Goal: Information Seeking & Learning: Learn about a topic

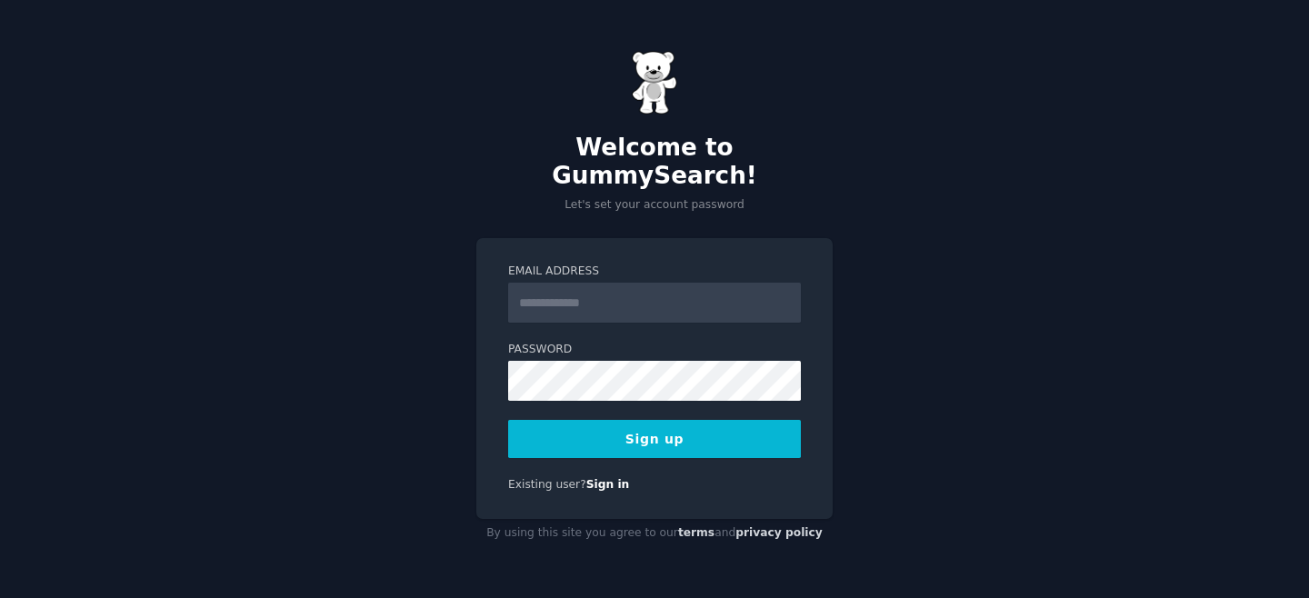
type input "**********"
click at [575, 294] on input "**********" at bounding box center [654, 303] width 293 height 40
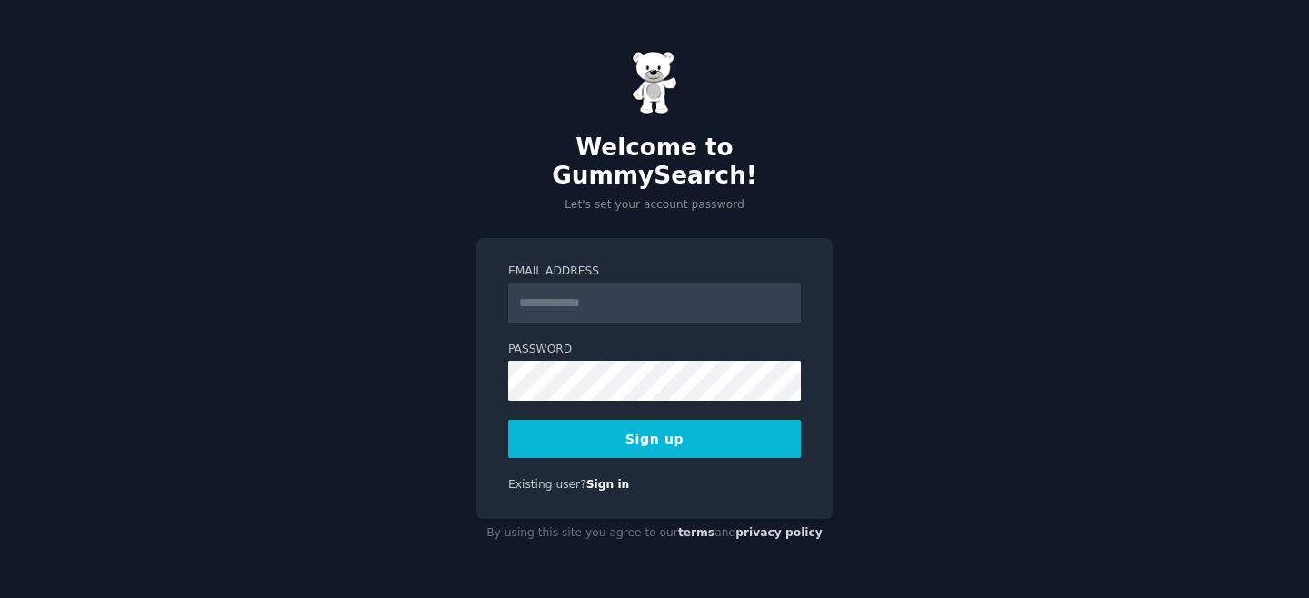
scroll to position [0, 0]
paste input "**********"
type input "**********"
click at [726, 420] on button "Sign up" at bounding box center [654, 439] width 293 height 38
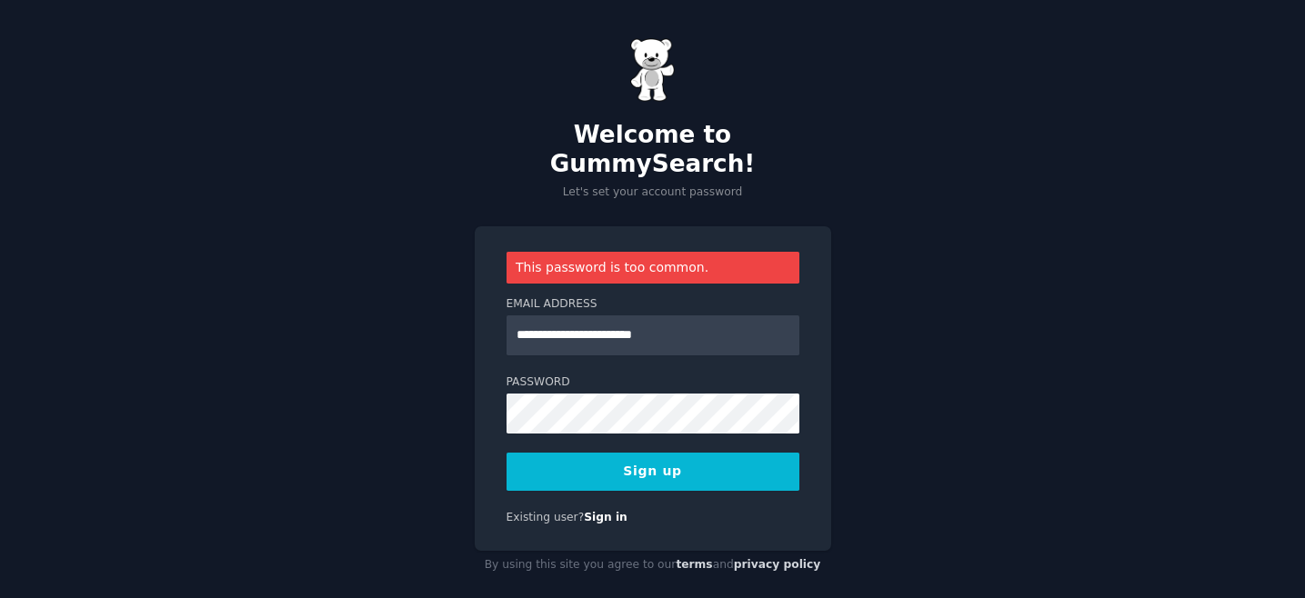
click at [0, 597] on nordpass-autofill-portal at bounding box center [0, 598] width 0 height 0
click at [752, 453] on button "Sign up" at bounding box center [654, 472] width 293 height 38
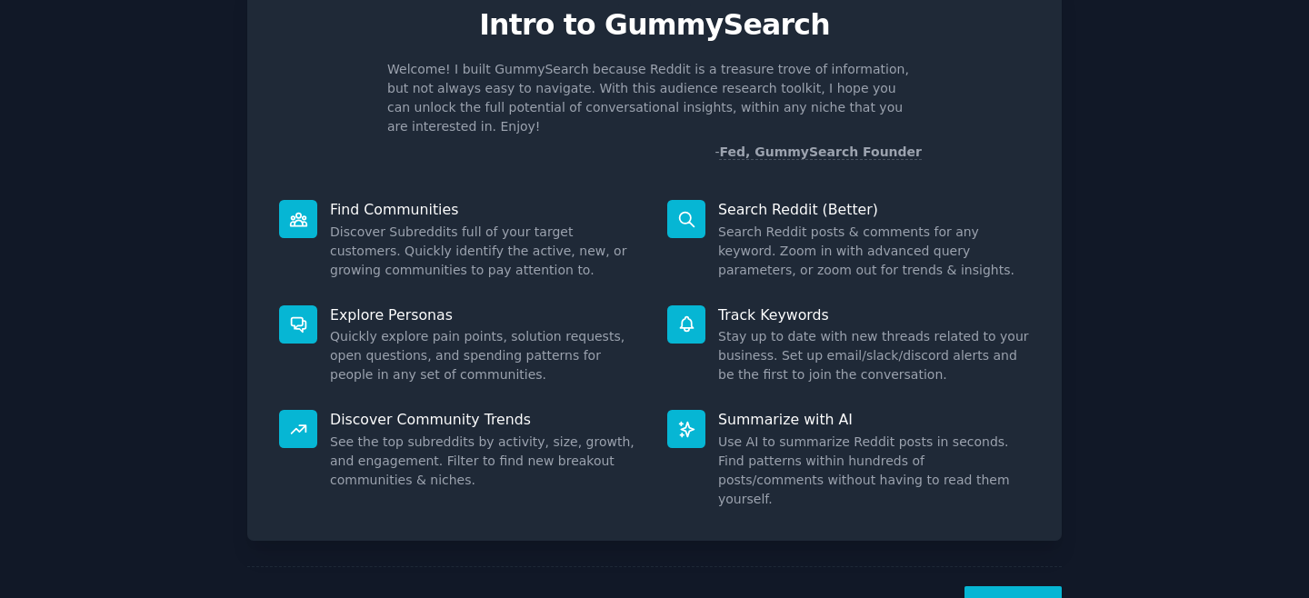
scroll to position [113, 0]
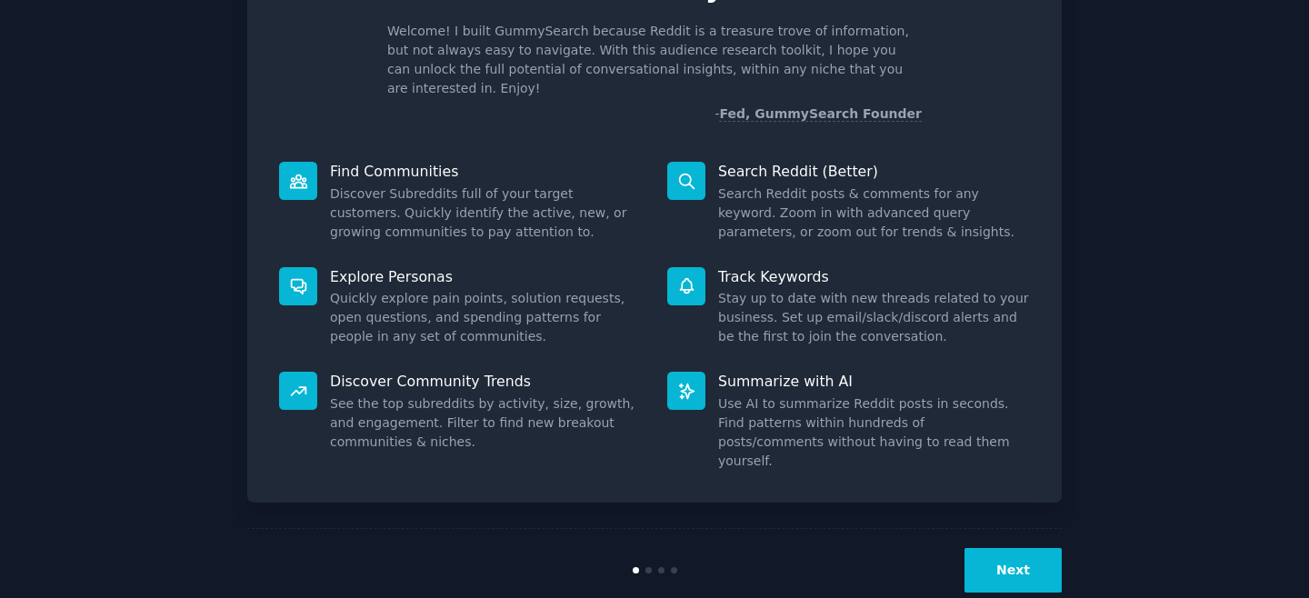
click at [1016, 548] on button "Next" at bounding box center [1013, 570] width 97 height 45
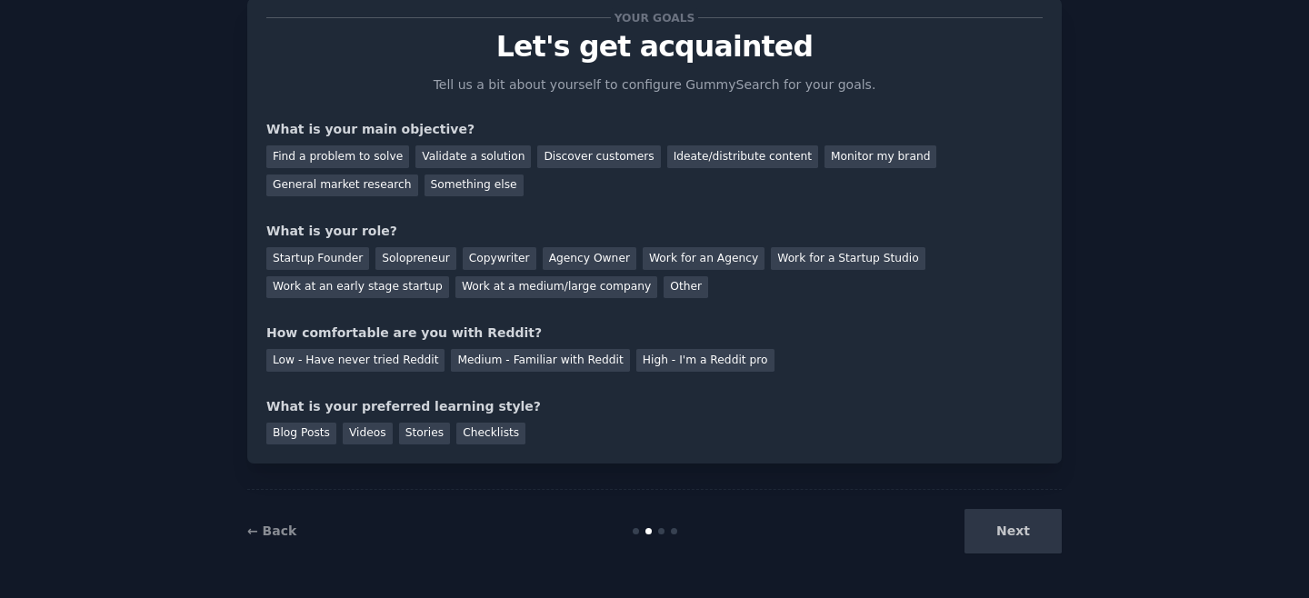
scroll to position [53, 0]
click at [305, 145] on div "Find a problem to solve" at bounding box center [337, 156] width 143 height 23
click at [467, 157] on div "Validate a solution" at bounding box center [472, 156] width 115 height 23
click at [349, 160] on div "Find a problem to solve" at bounding box center [337, 156] width 143 height 23
click at [397, 259] on div "Solopreneur" at bounding box center [415, 258] width 80 height 23
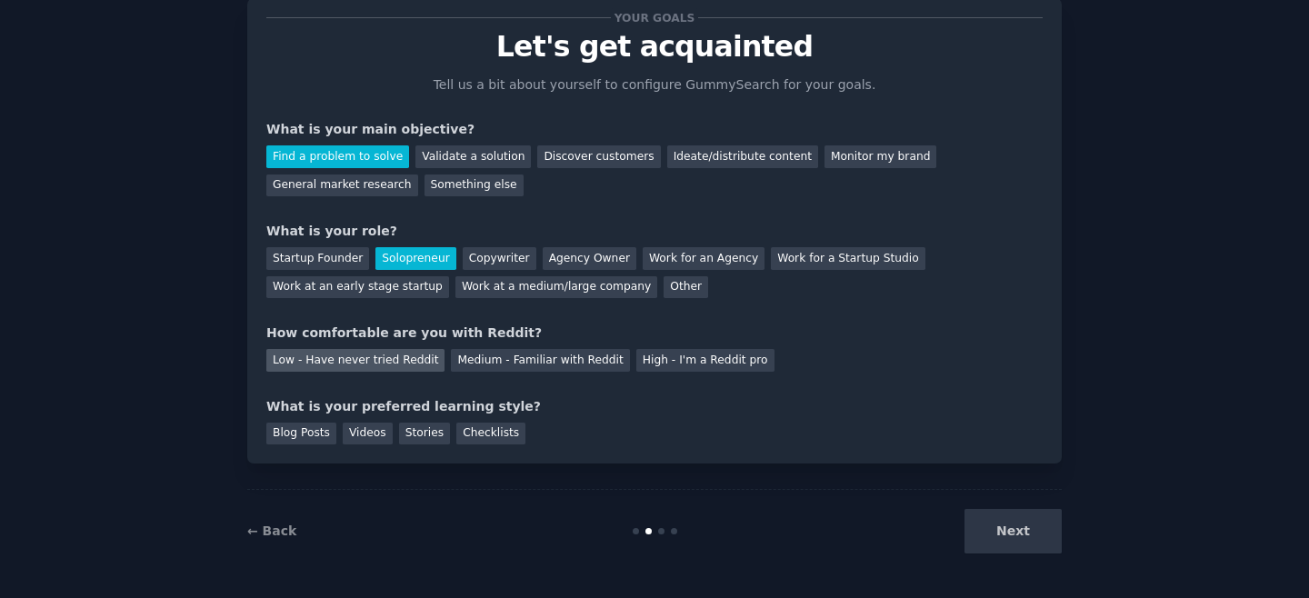
click at [387, 362] on div "Low - Have never tried Reddit" at bounding box center [355, 360] width 178 height 23
click at [355, 436] on div "Videos" at bounding box center [368, 434] width 50 height 23
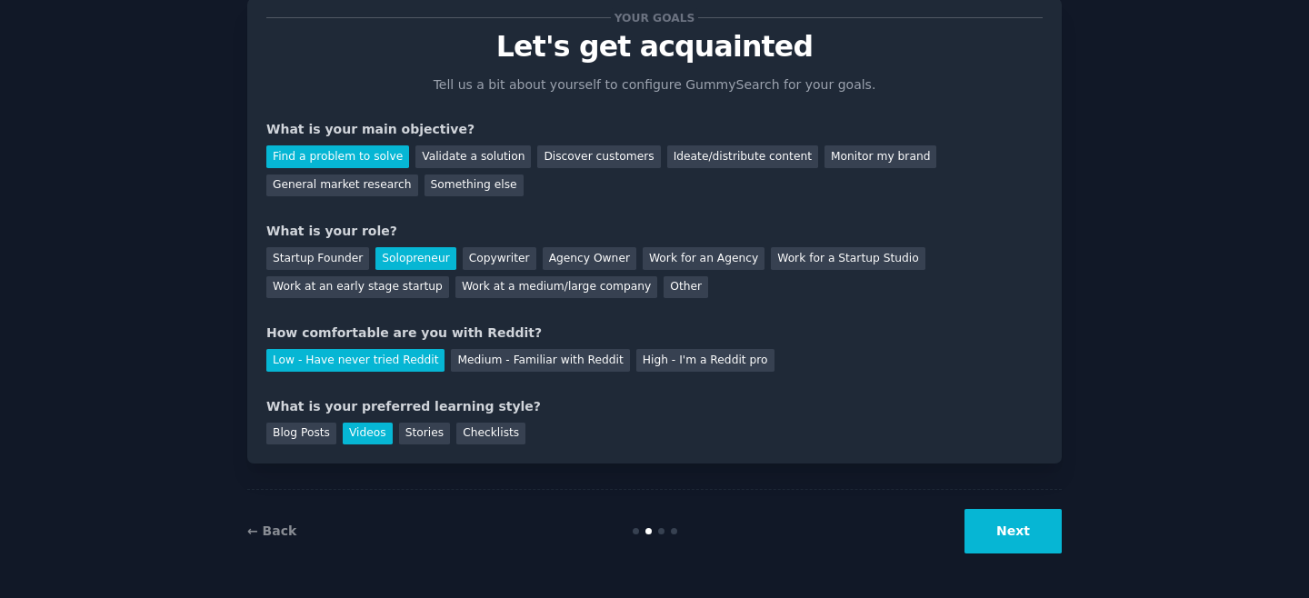
click at [1039, 546] on button "Next" at bounding box center [1013, 531] width 97 height 45
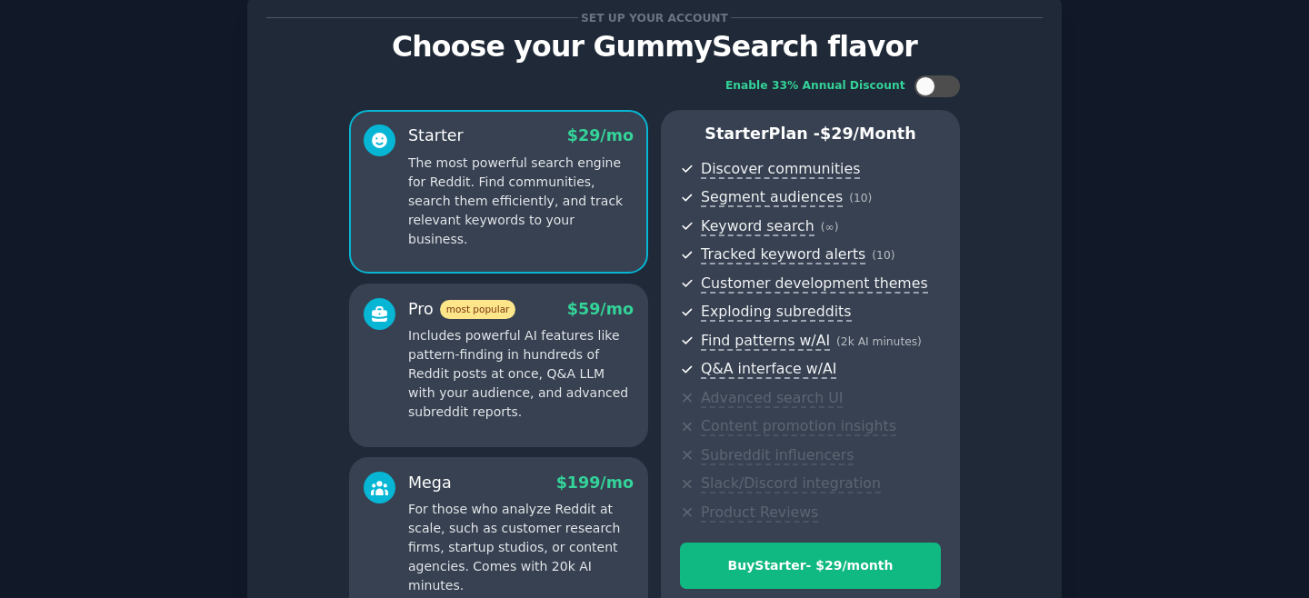
scroll to position [248, 0]
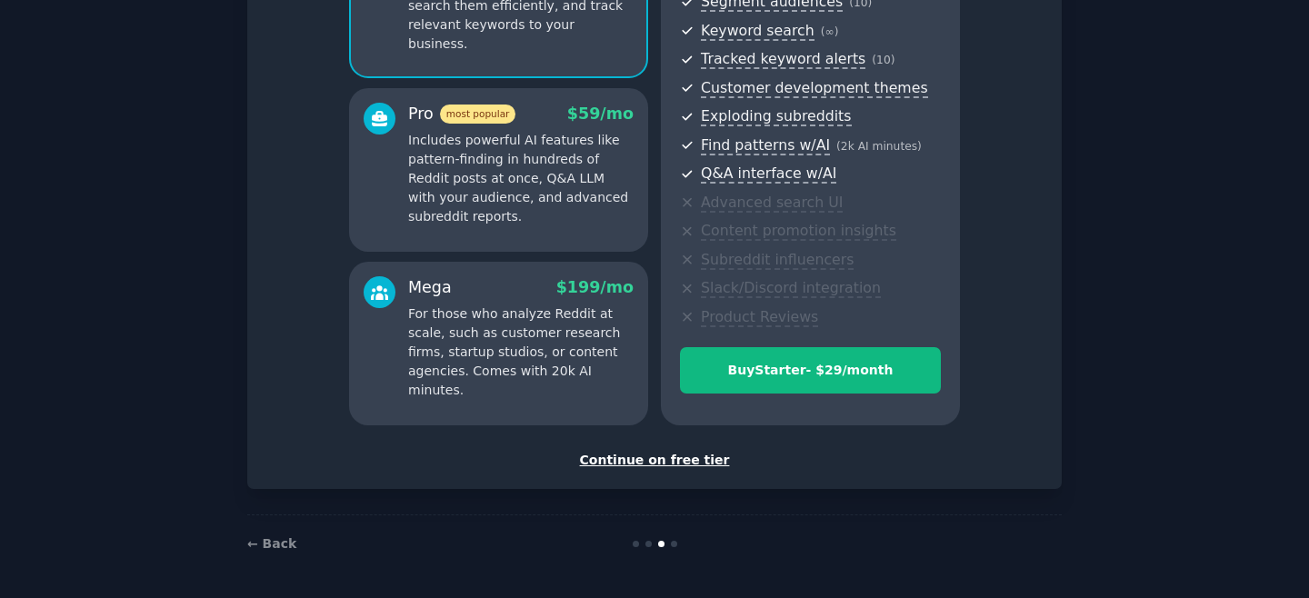
click at [616, 462] on div "Continue on free tier" at bounding box center [654, 460] width 776 height 19
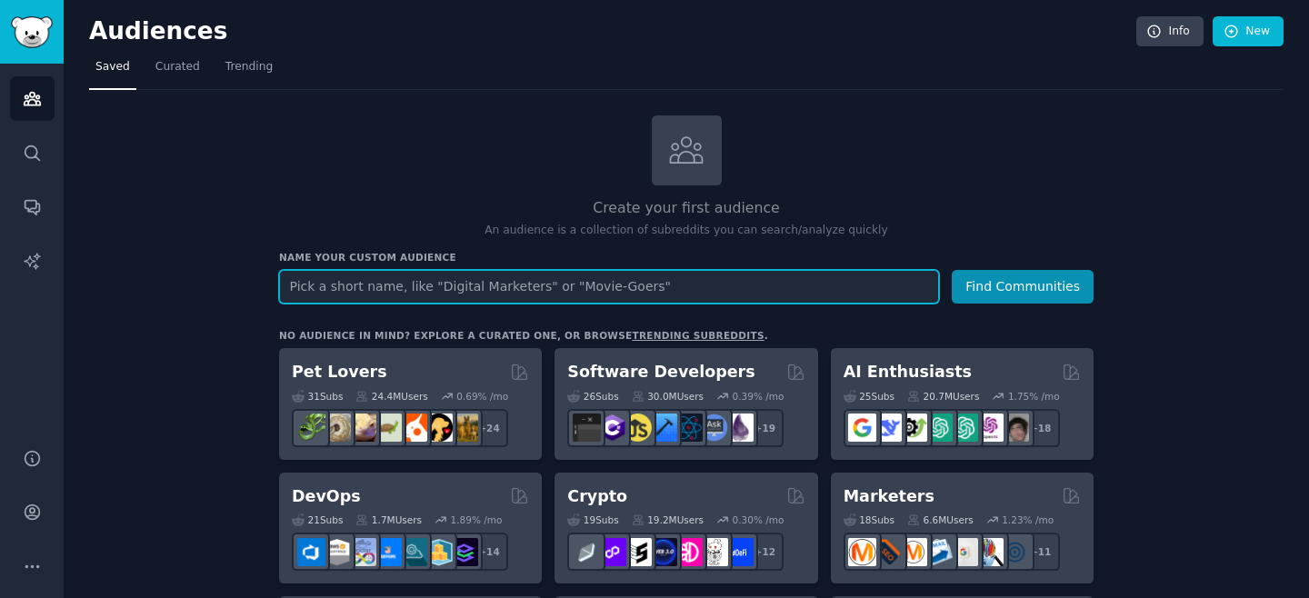
click at [516, 284] on input "text" at bounding box center [609, 287] width 660 height 34
type input "pacific crest trail"
click at [952, 270] on button "Find Communities" at bounding box center [1023, 287] width 142 height 34
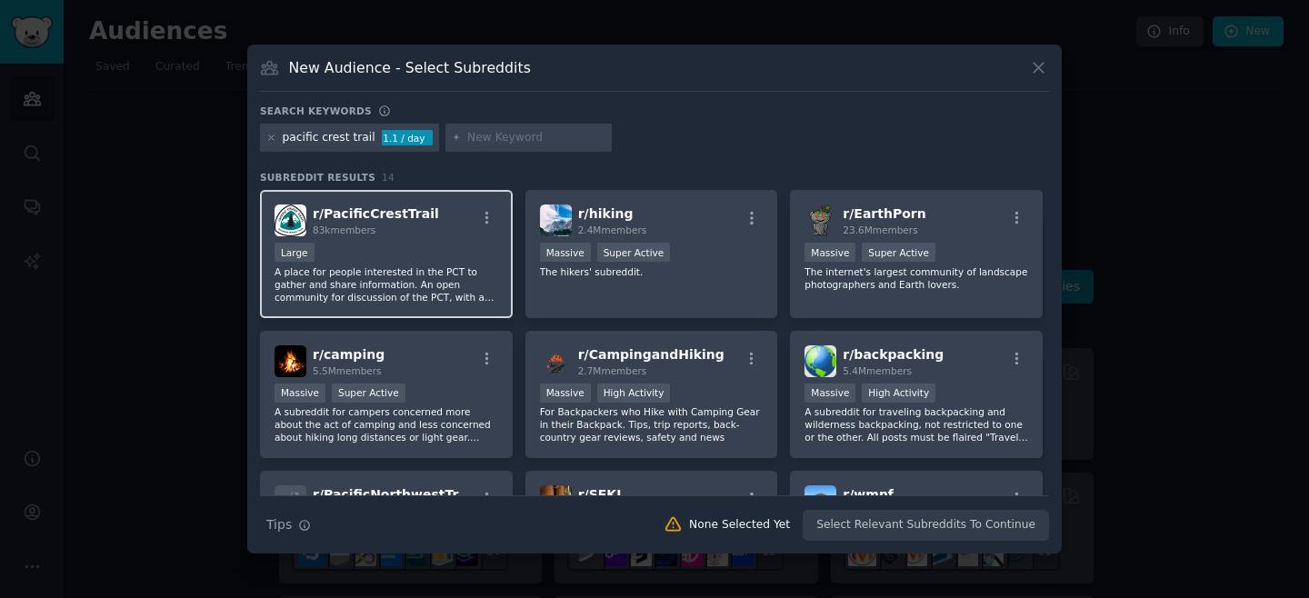
click at [424, 228] on div "r/ PacificCrestTrail 83k members" at bounding box center [387, 221] width 224 height 32
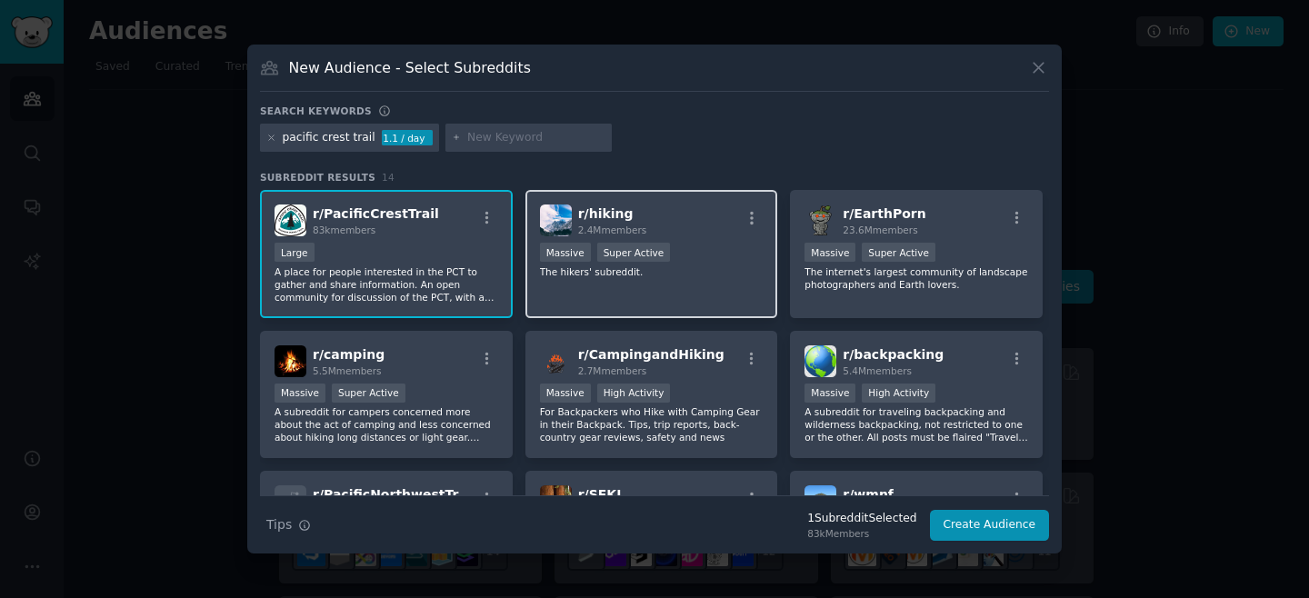
click at [592, 236] on div "r/ hiking 2.4M members Massive Super Active The hikers' subreddit." at bounding box center [651, 254] width 253 height 128
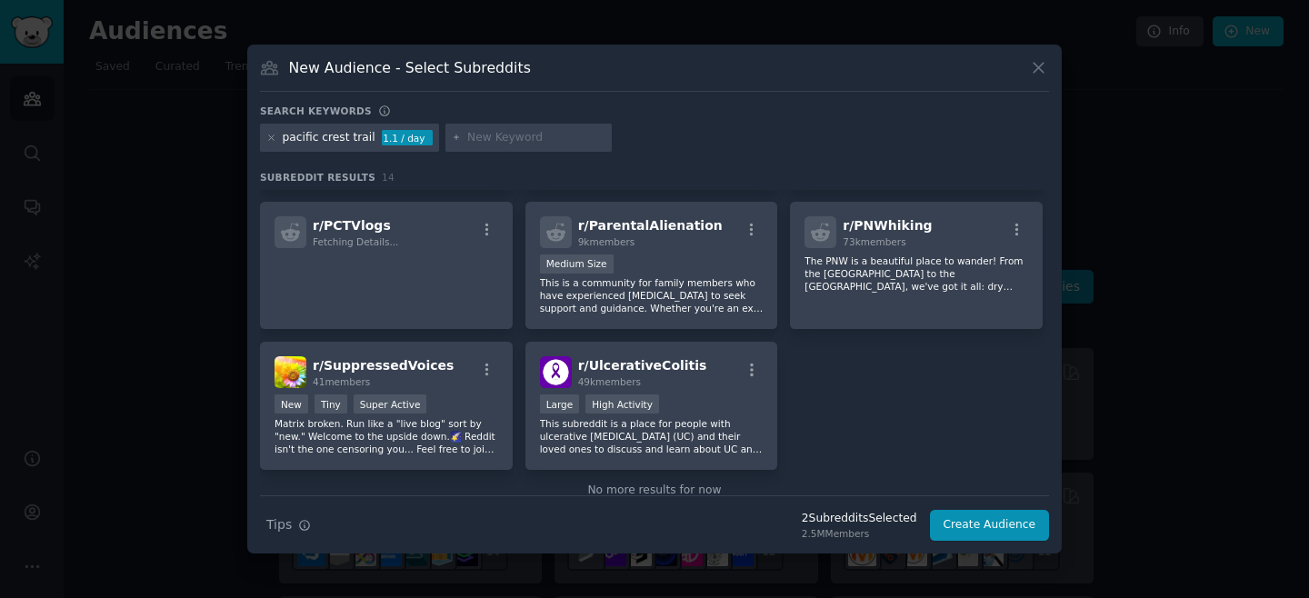
scroll to position [411, 0]
click at [956, 526] on button "Create Audience" at bounding box center [990, 525] width 120 height 31
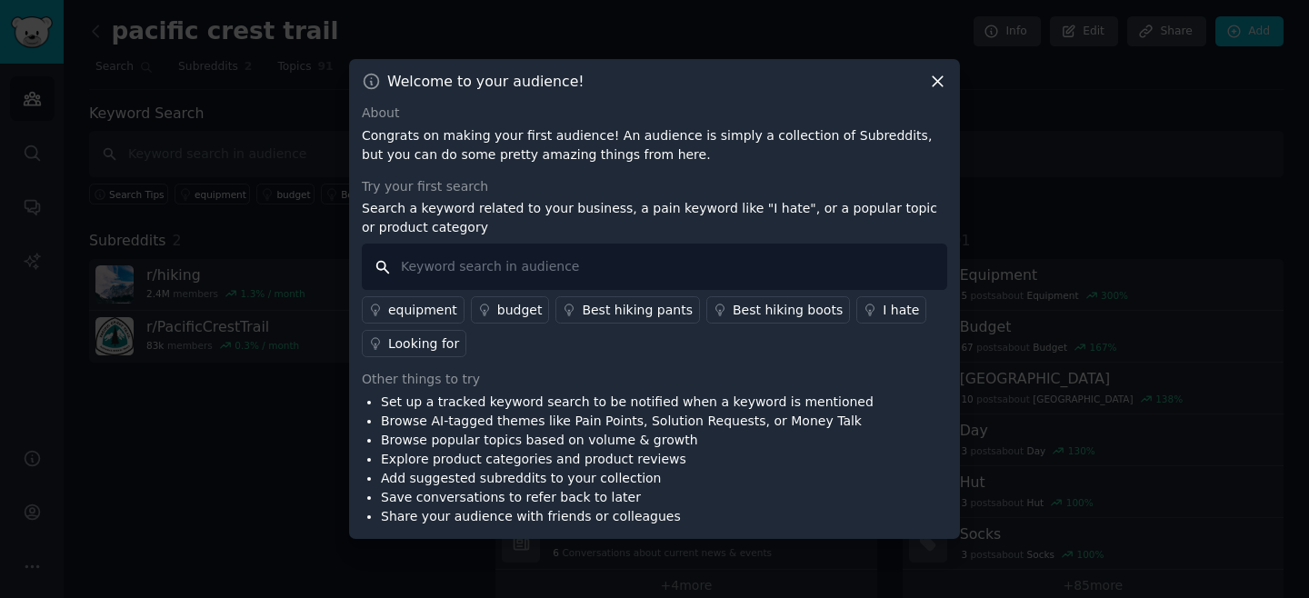
click at [724, 255] on input "text" at bounding box center [654, 267] width 585 height 46
click at [864, 311] on icon at bounding box center [870, 310] width 13 height 13
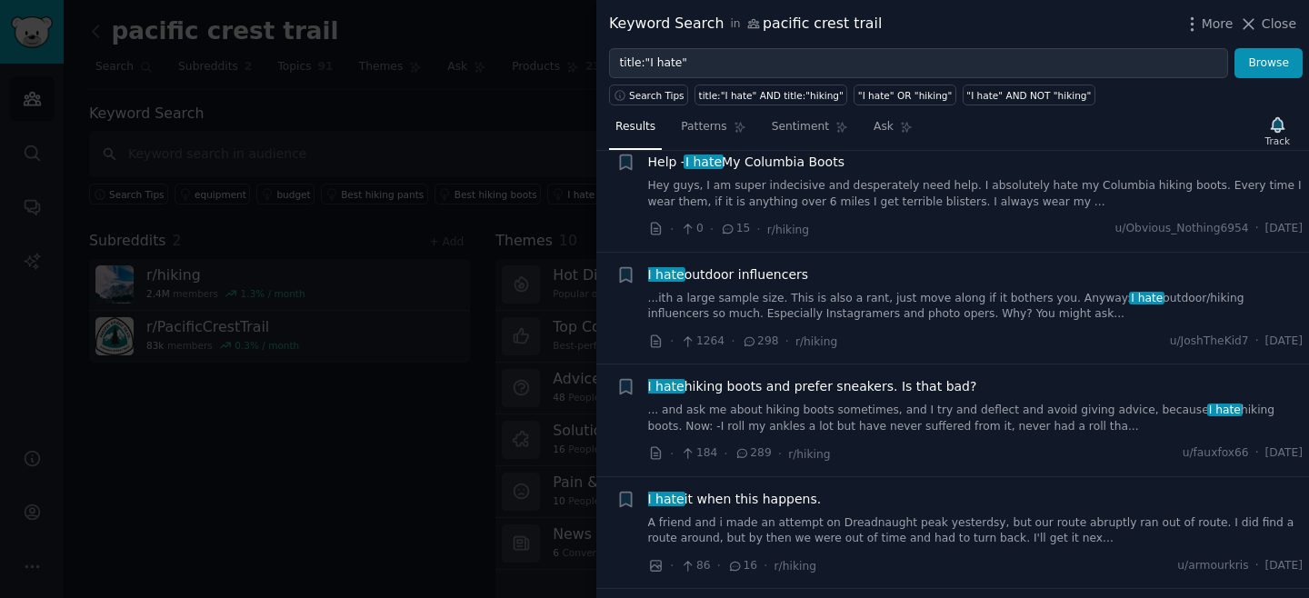
scroll to position [168, 0]
click at [1271, 26] on span "Close" at bounding box center [1279, 24] width 35 height 19
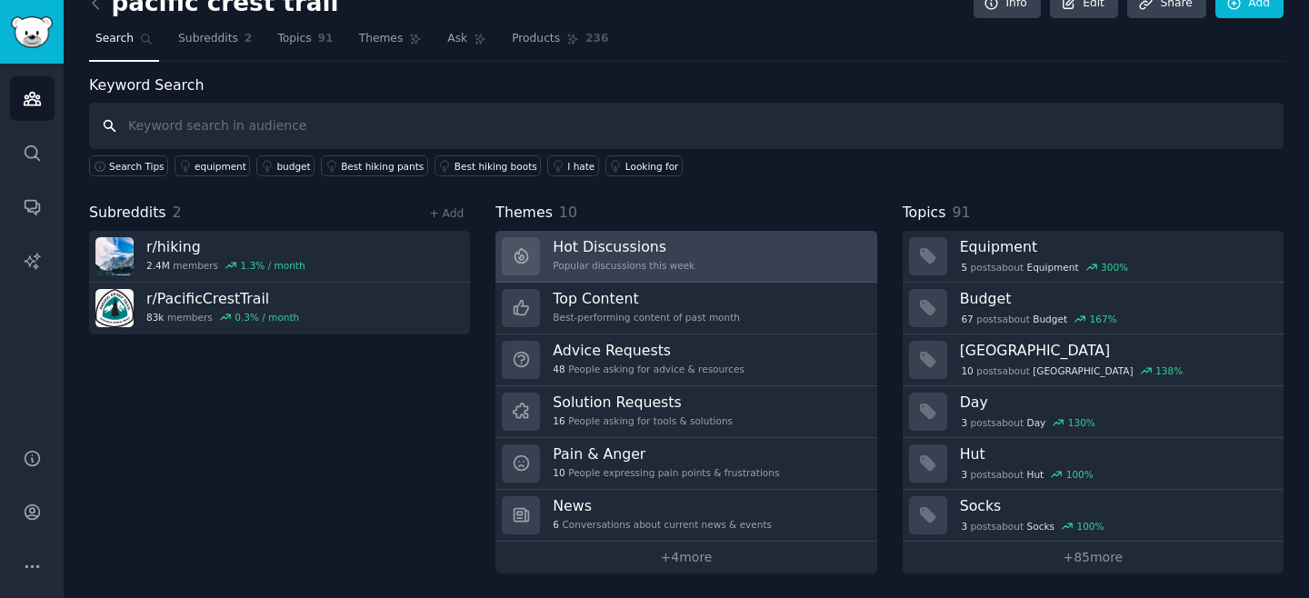
scroll to position [26, 0]
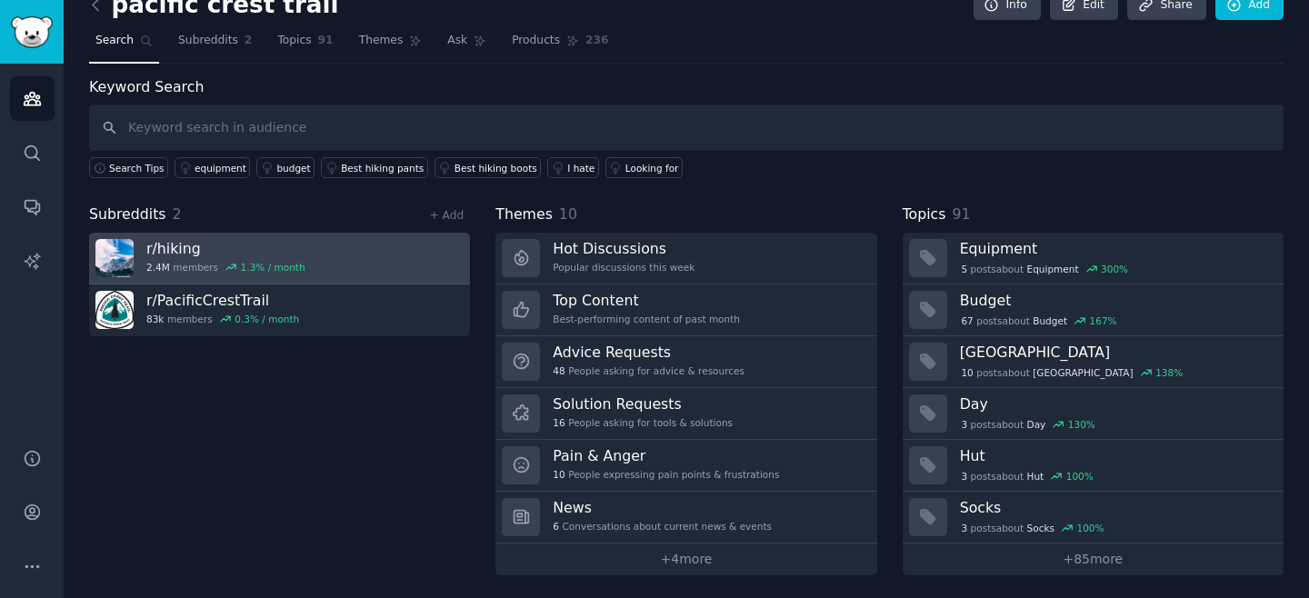
click at [317, 255] on link "r/ hiking 2.4M members 1.3 % / month" at bounding box center [279, 259] width 381 height 52
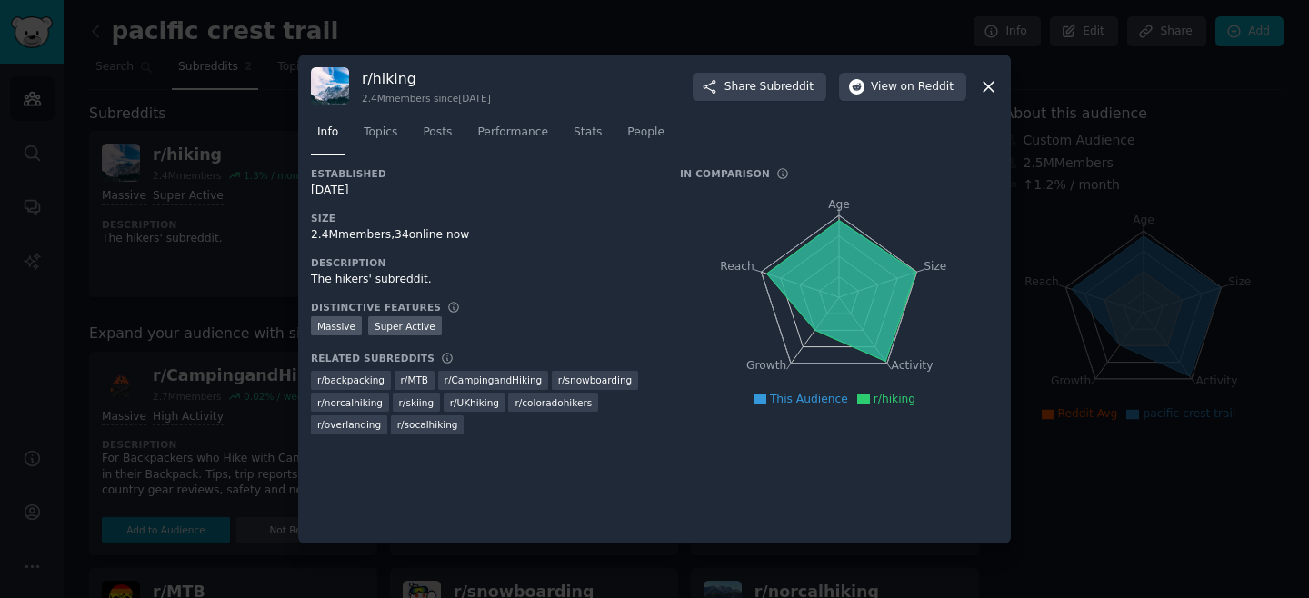
click at [996, 84] on icon at bounding box center [988, 86] width 19 height 19
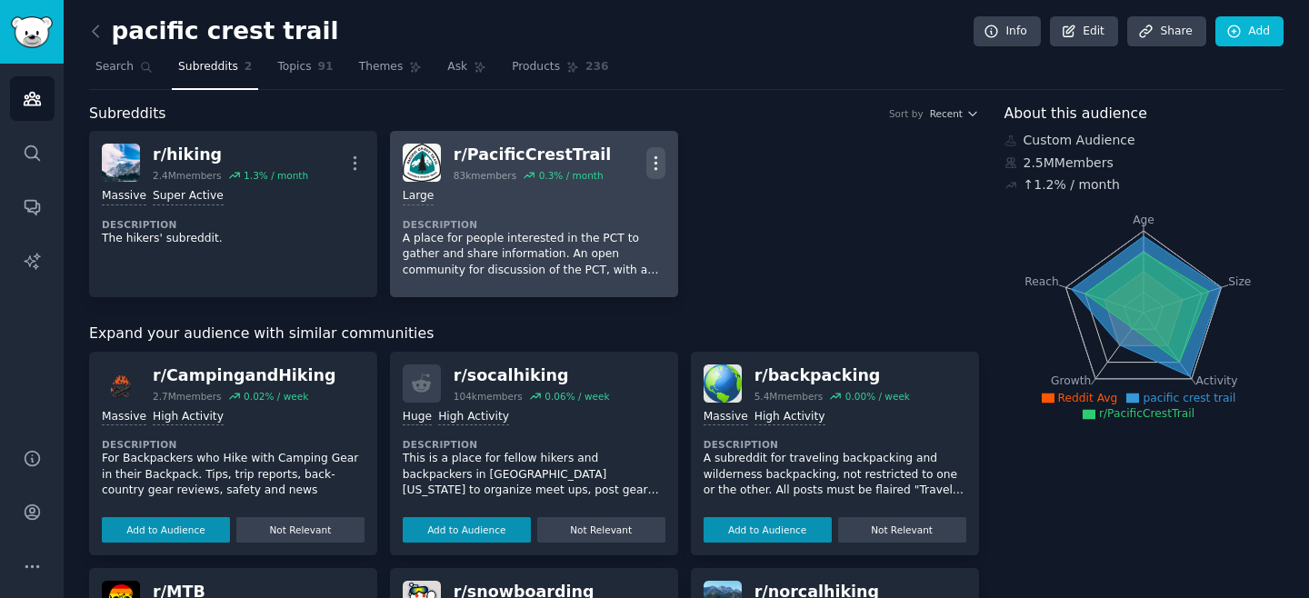
click at [649, 166] on icon "button" at bounding box center [655, 163] width 19 height 19
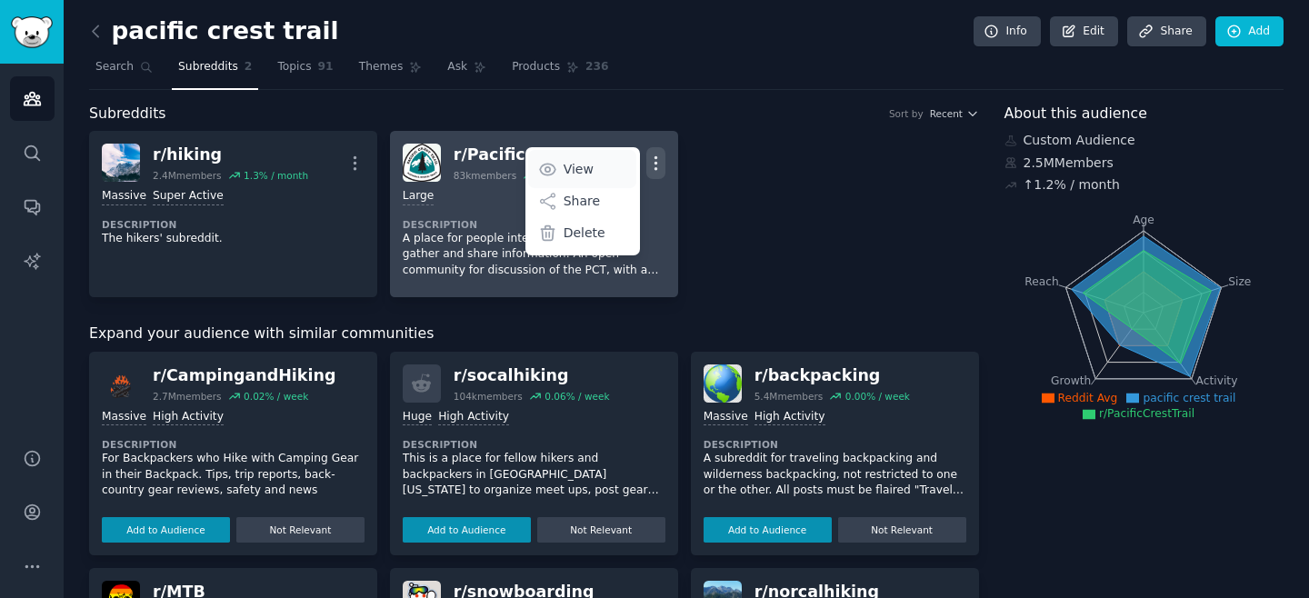
click at [567, 165] on p "View" at bounding box center [579, 169] width 30 height 19
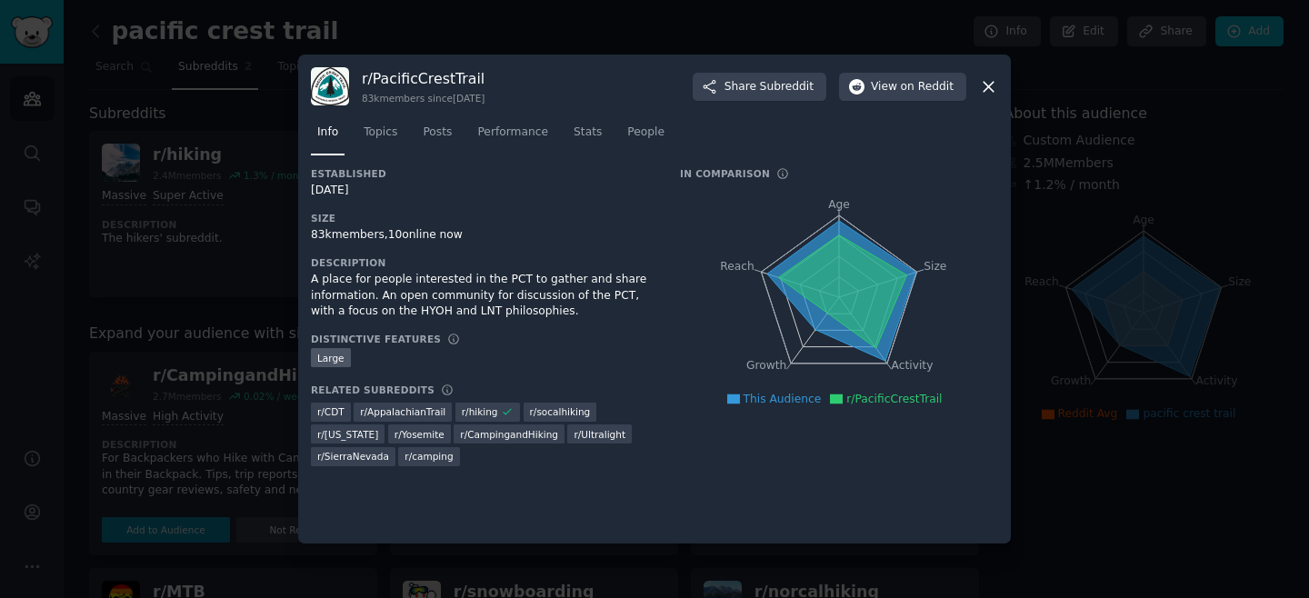
click at [585, 336] on div "Distinctive Features" at bounding box center [483, 339] width 344 height 13
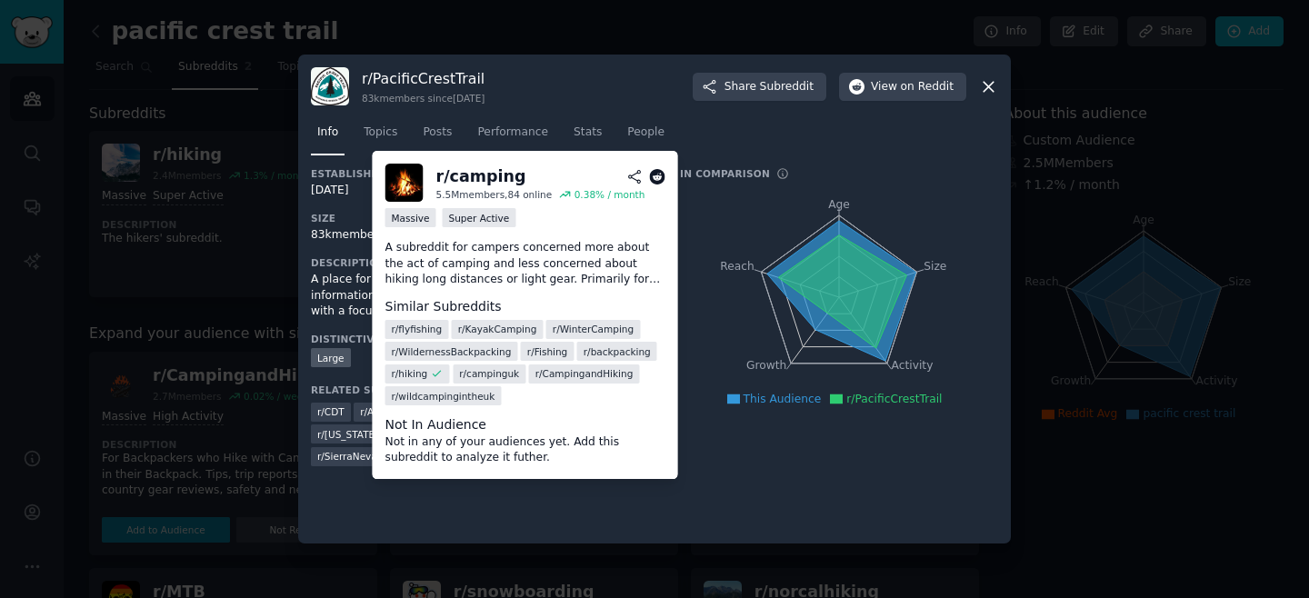
click at [222, 311] on div at bounding box center [654, 299] width 1309 height 598
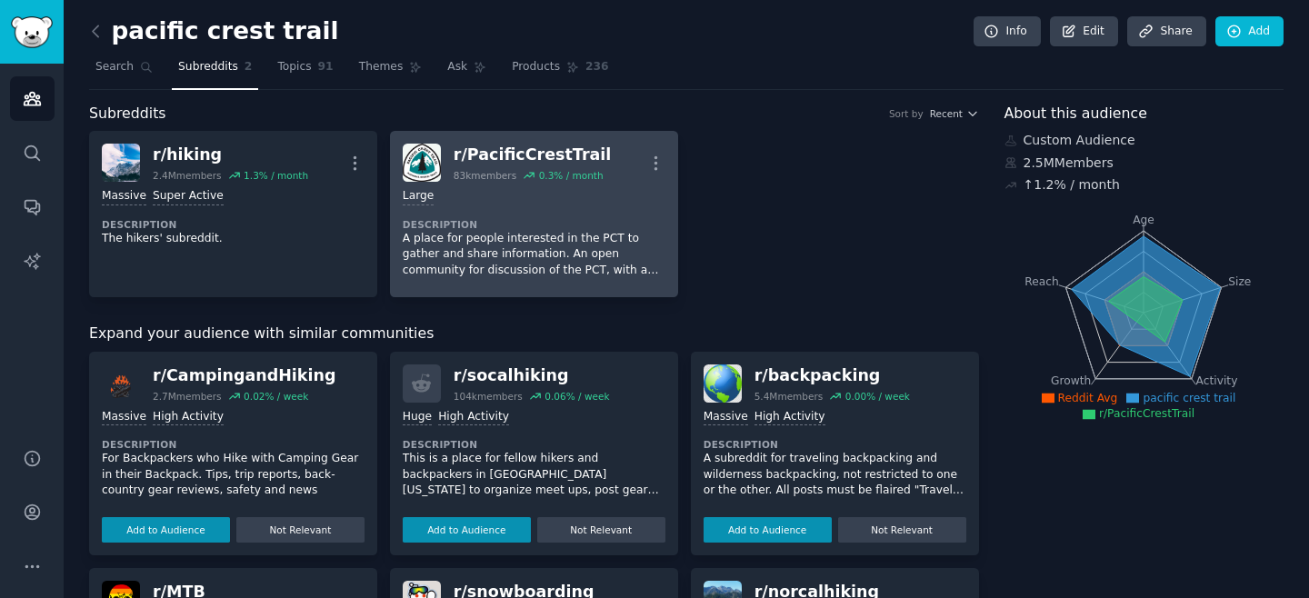
click at [516, 262] on p "A place for people interested in the PCT to gather and share information. An op…" at bounding box center [534, 255] width 263 height 48
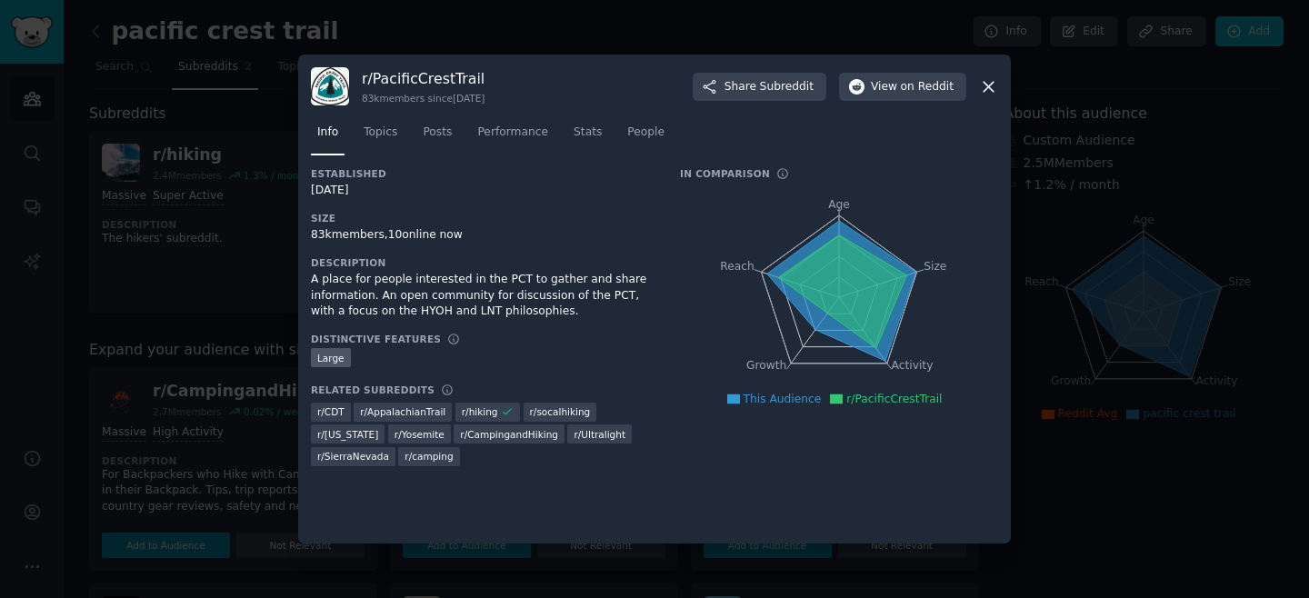
click at [990, 86] on icon at bounding box center [988, 86] width 19 height 19
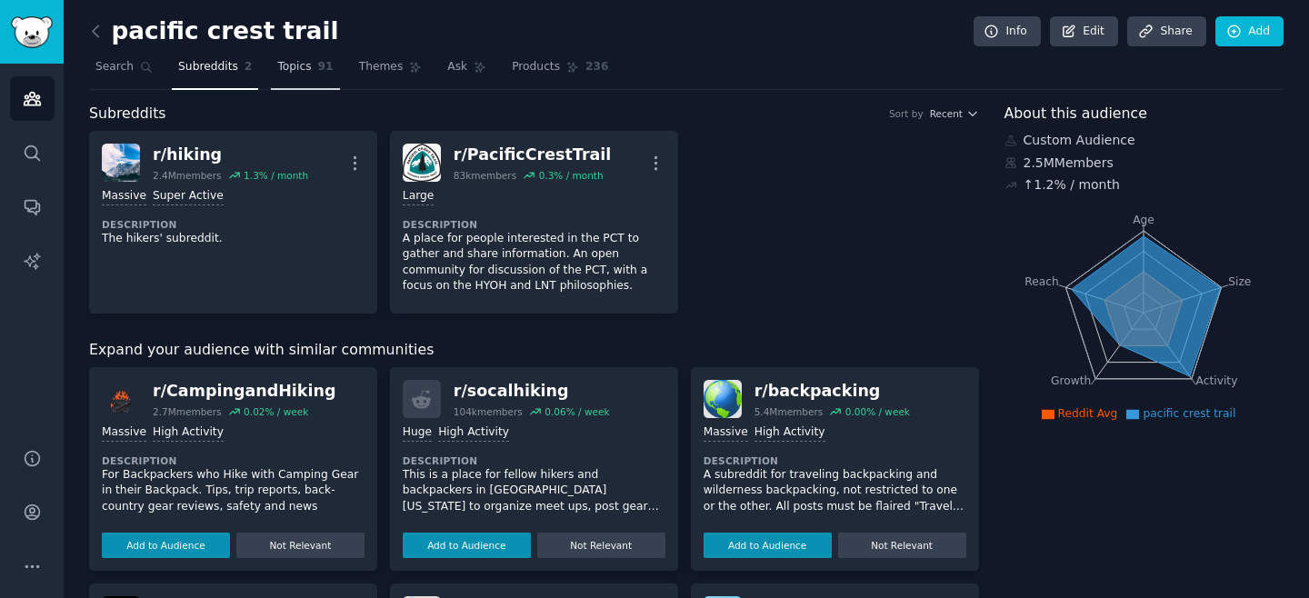
click at [305, 67] on span "Topics" at bounding box center [294, 67] width 34 height 16
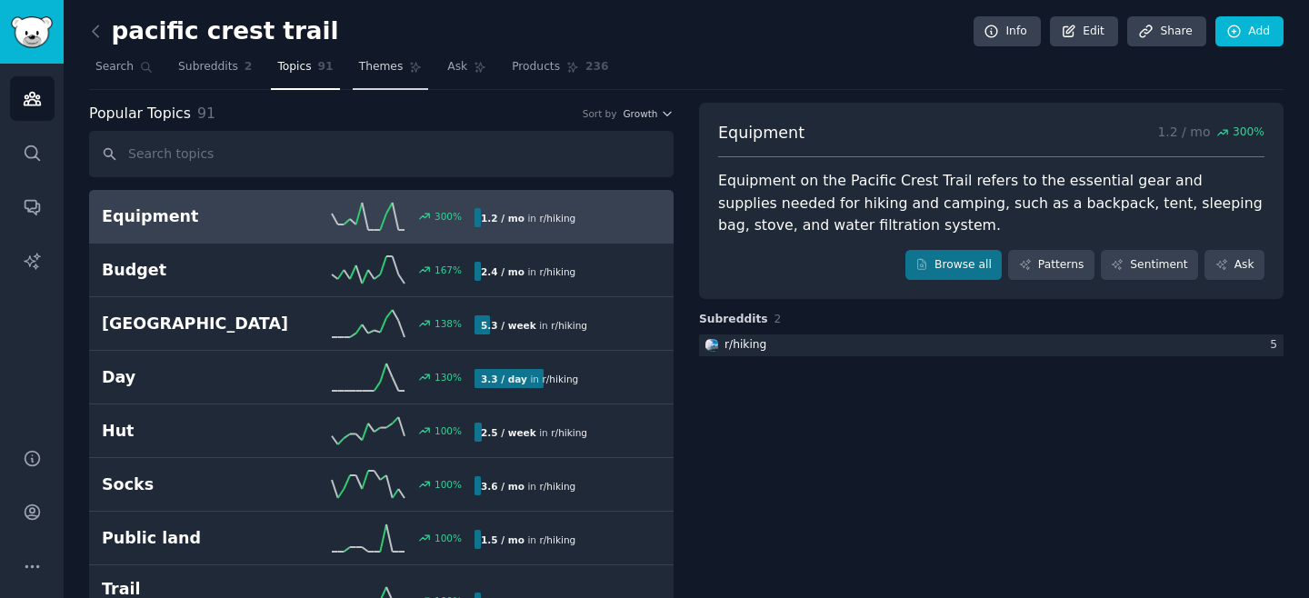
click at [375, 77] on link "Themes" at bounding box center [391, 71] width 76 height 37
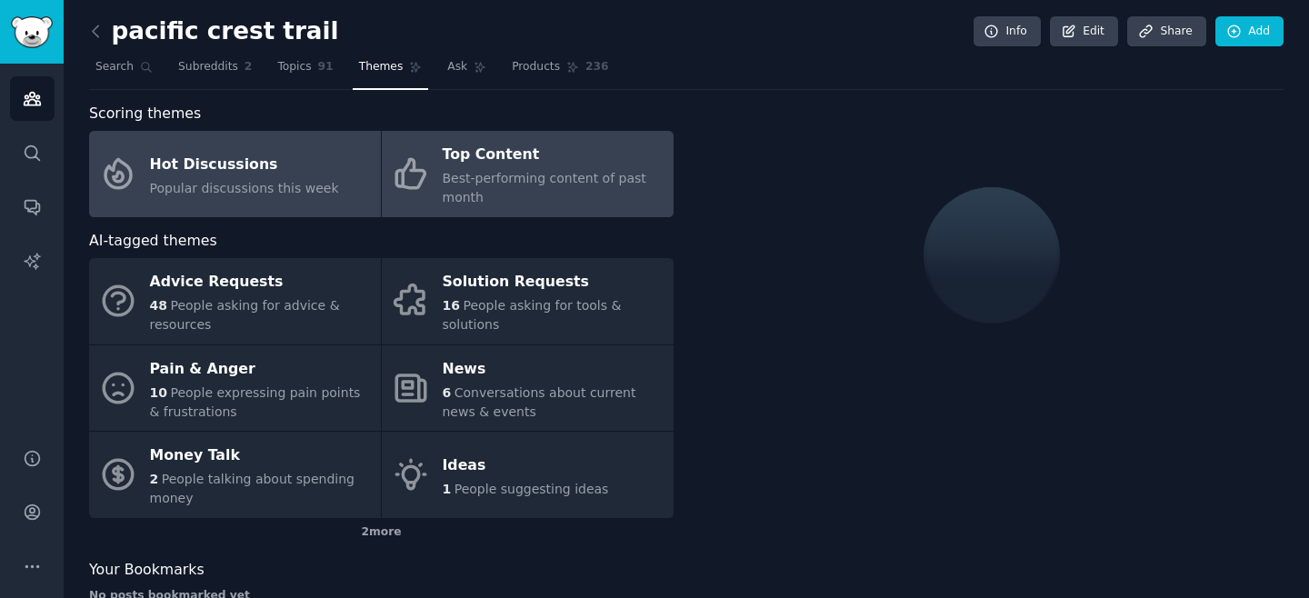
click at [474, 186] on div "Best-performing content of past month" at bounding box center [554, 188] width 222 height 38
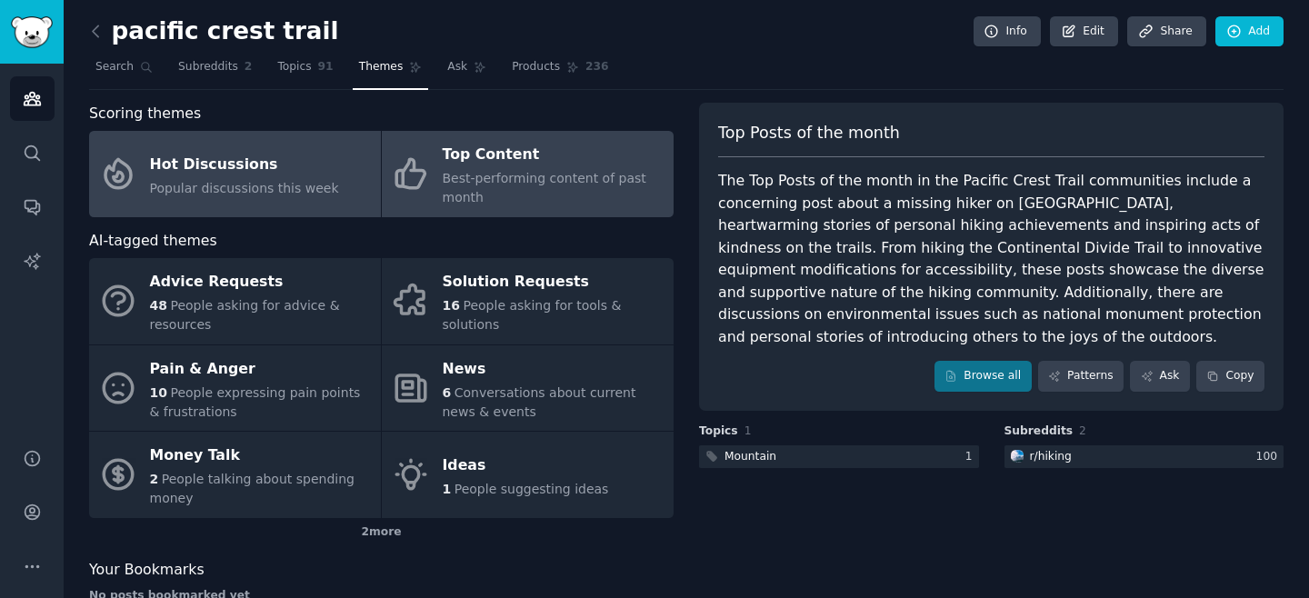
click at [262, 197] on link "Hot Discussions Popular discussions this week" at bounding box center [235, 174] width 292 height 86
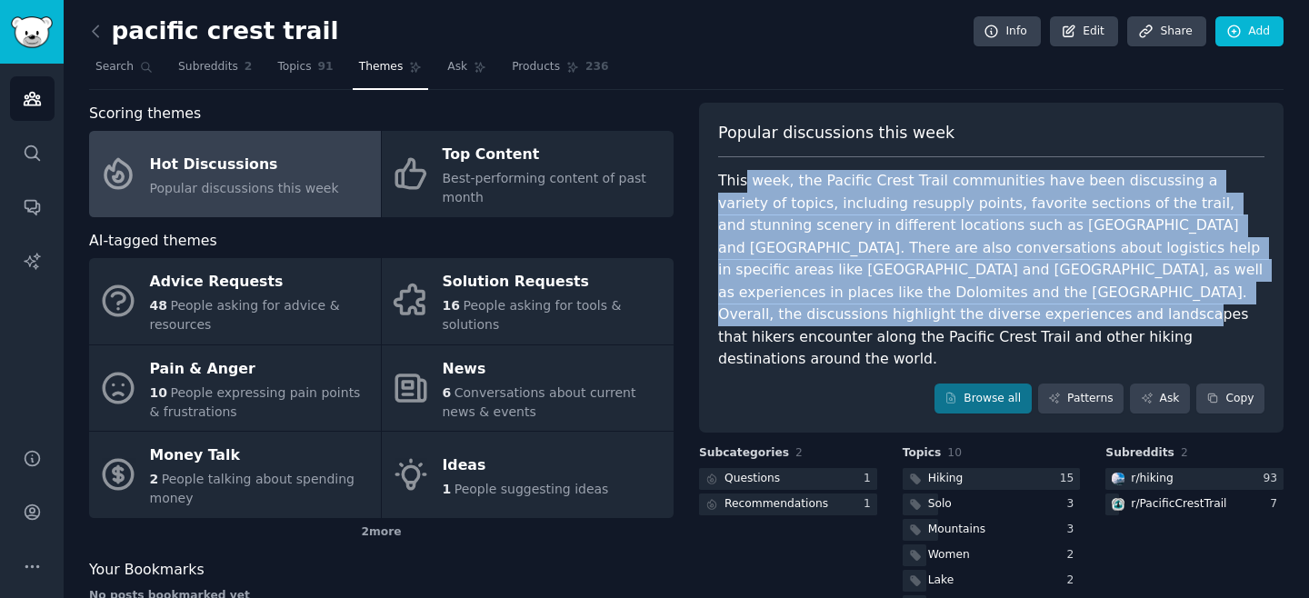
drag, startPoint x: 826, startPoint y: 325, endPoint x: 744, endPoint y: 186, distance: 161.4
click at [744, 186] on div "This week, the Pacific Crest Trail communities have been discussing a variety o…" at bounding box center [991, 270] width 546 height 201
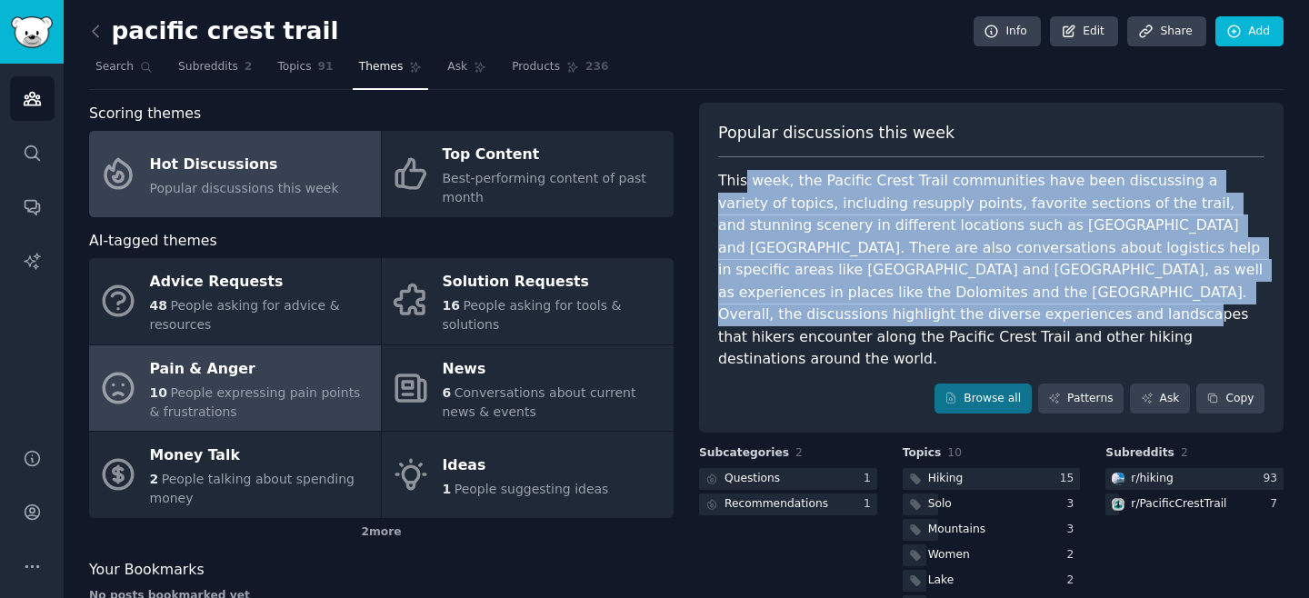
click at [264, 394] on span "People expressing pain points & frustrations" at bounding box center [255, 402] width 211 height 34
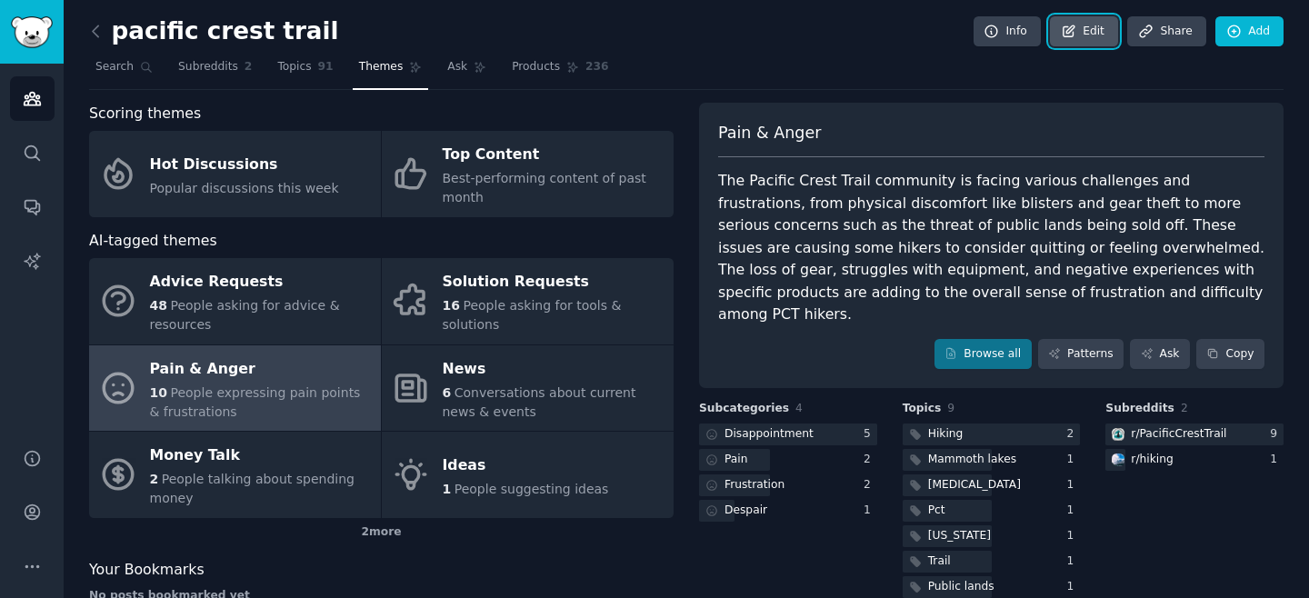
click at [1095, 31] on link "Edit" at bounding box center [1084, 31] width 68 height 31
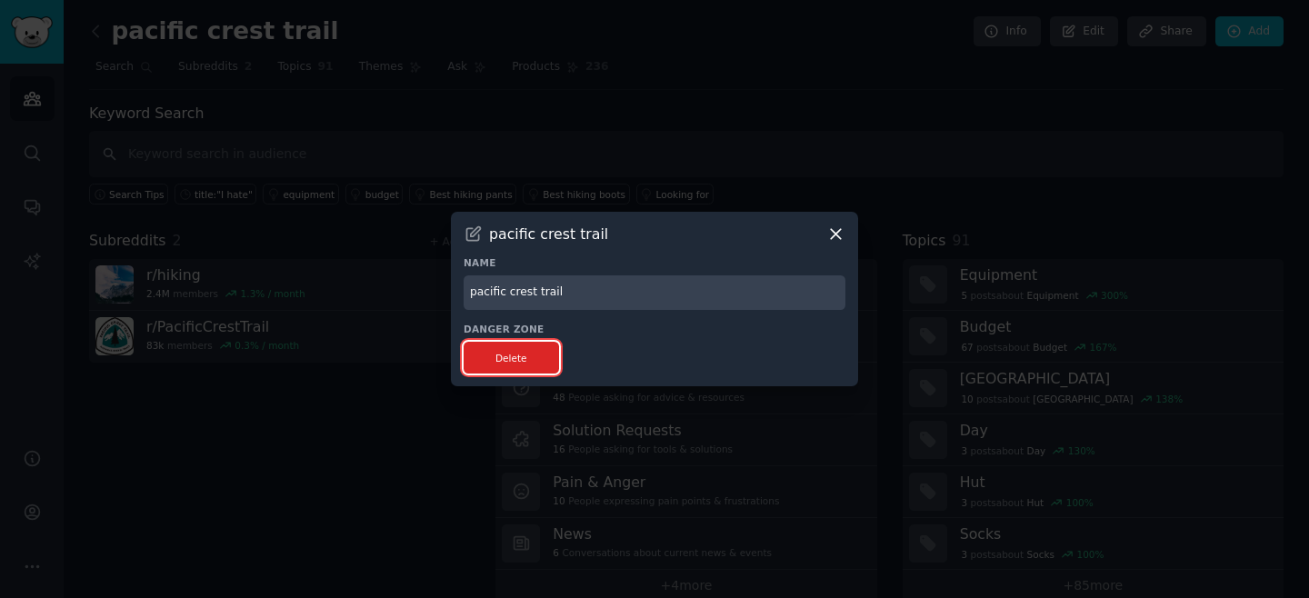
click at [485, 365] on button "Delete" at bounding box center [511, 358] width 95 height 32
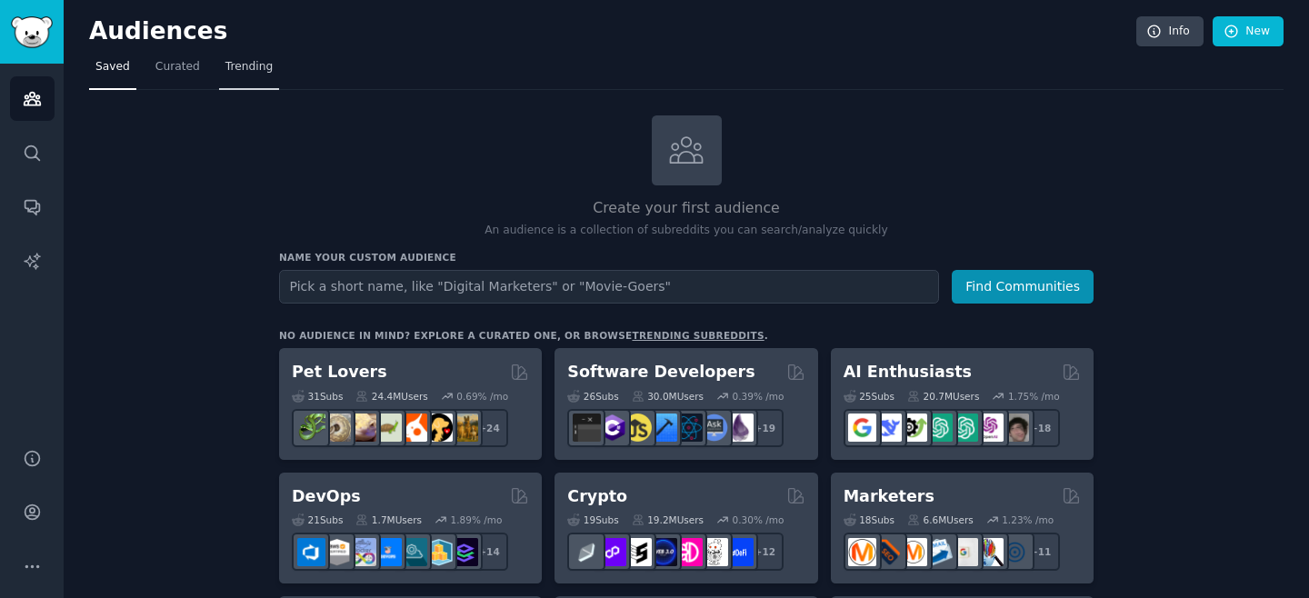
click at [229, 64] on span "Trending" at bounding box center [248, 67] width 47 height 16
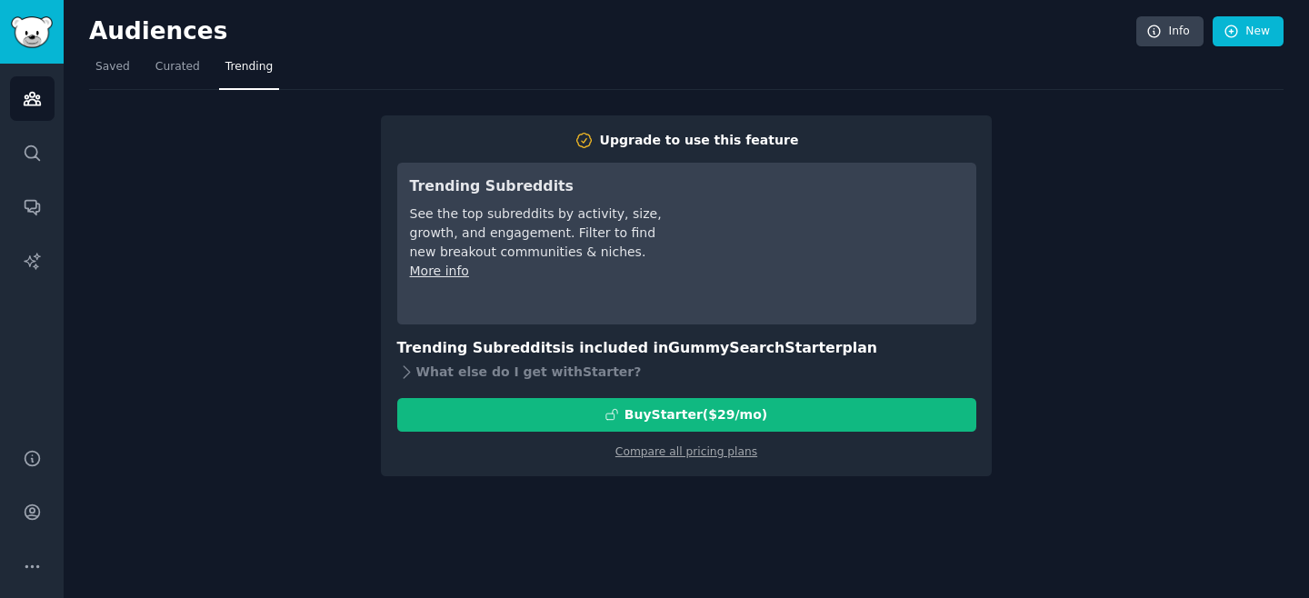
click at [253, 189] on div "Upgrade to use this feature Trending Subreddits See the top subreddits by activ…" at bounding box center [686, 283] width 1195 height 386
click at [195, 77] on link "Curated" at bounding box center [177, 71] width 57 height 37
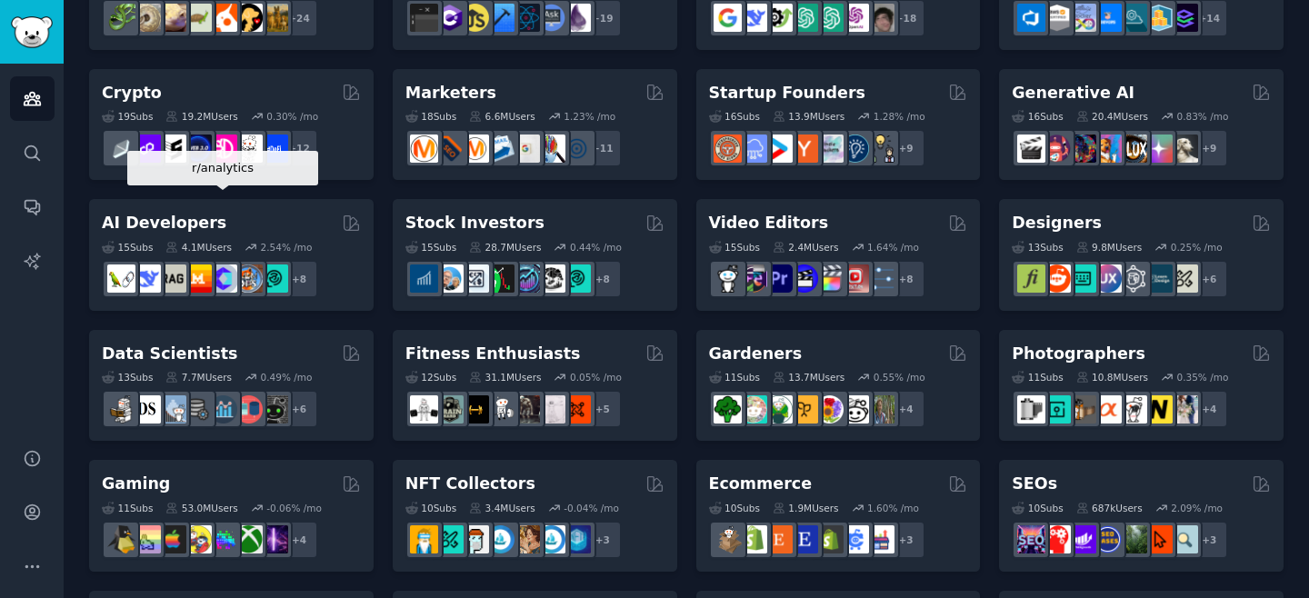
scroll to position [190, 0]
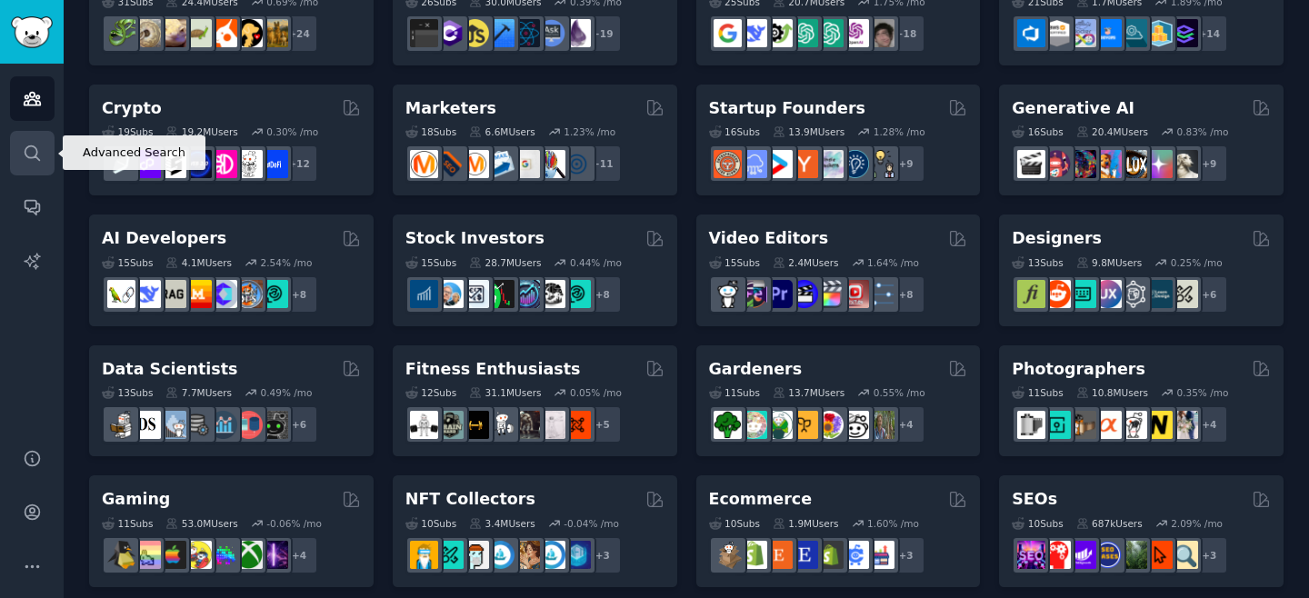
click at [24, 155] on icon "Sidebar" at bounding box center [32, 153] width 19 height 19
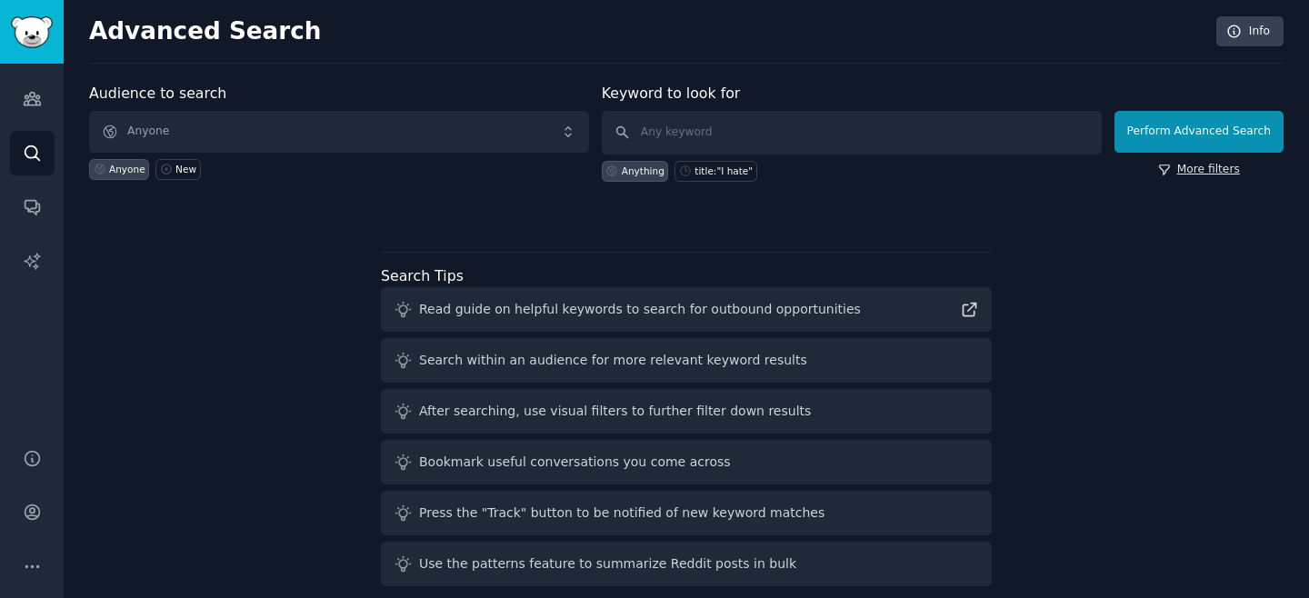
click at [1188, 167] on link "More filters" at bounding box center [1199, 170] width 82 height 16
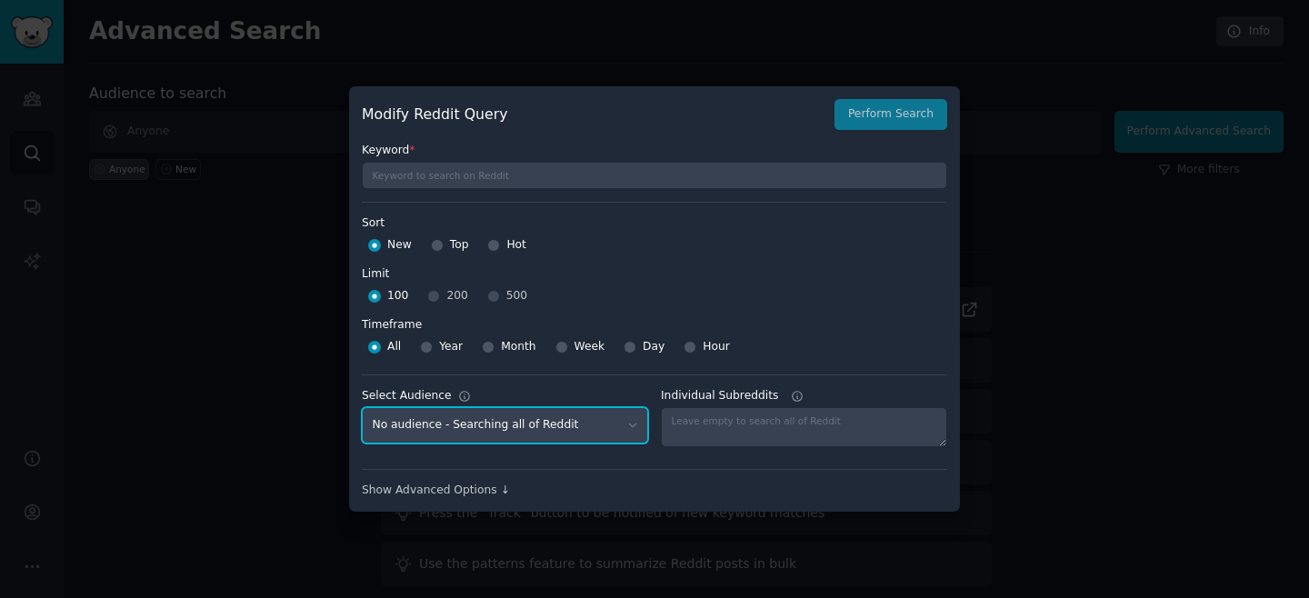
click at [468, 431] on select "No audience - Searching all of Reddit" at bounding box center [505, 425] width 286 height 37
click at [362, 407] on select "No audience - Searching all of Reddit" at bounding box center [505, 425] width 286 height 37
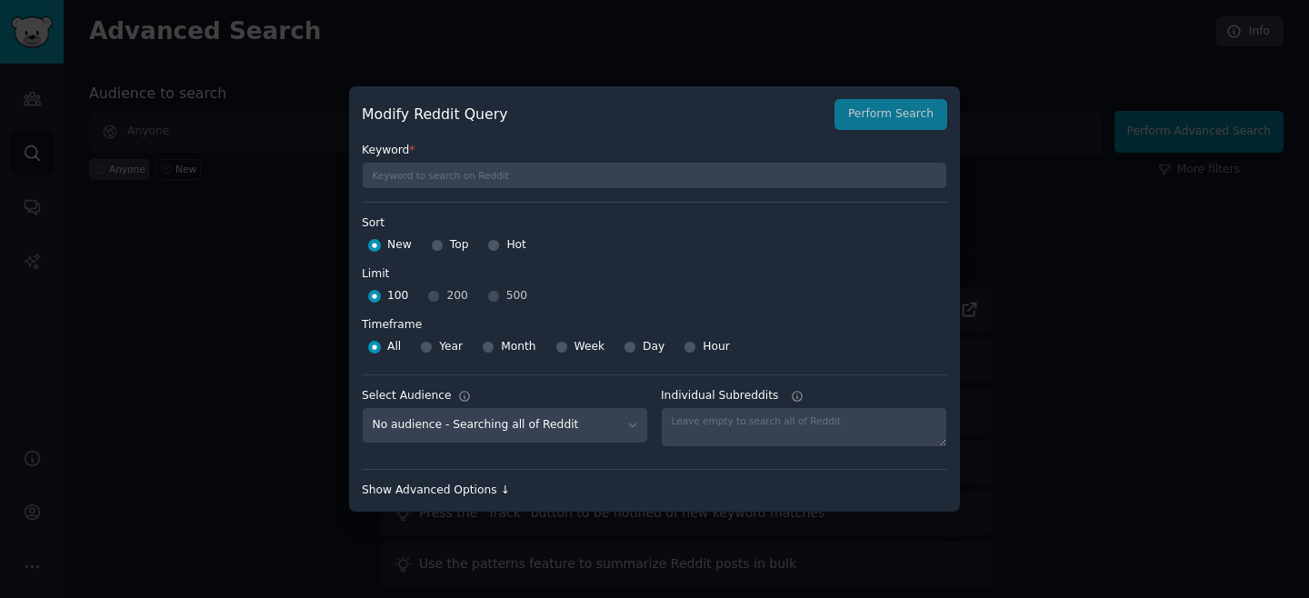
click at [445, 484] on div "Show Advanced Options ↓" at bounding box center [654, 491] width 585 height 16
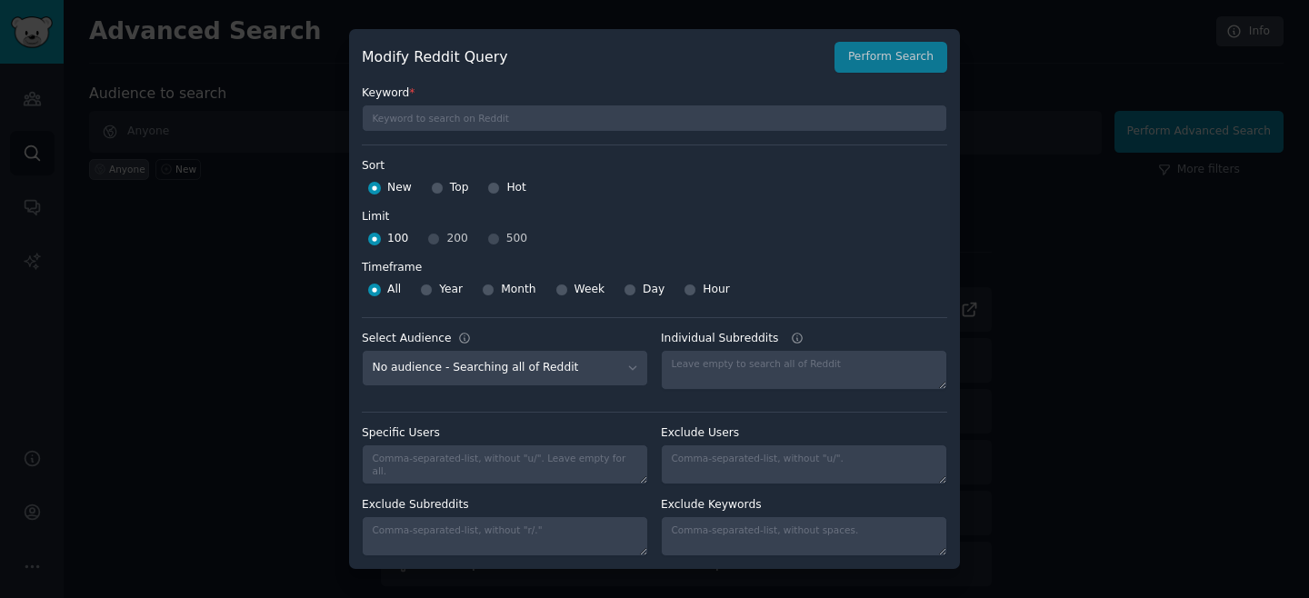
click at [194, 359] on div at bounding box center [654, 299] width 1309 height 598
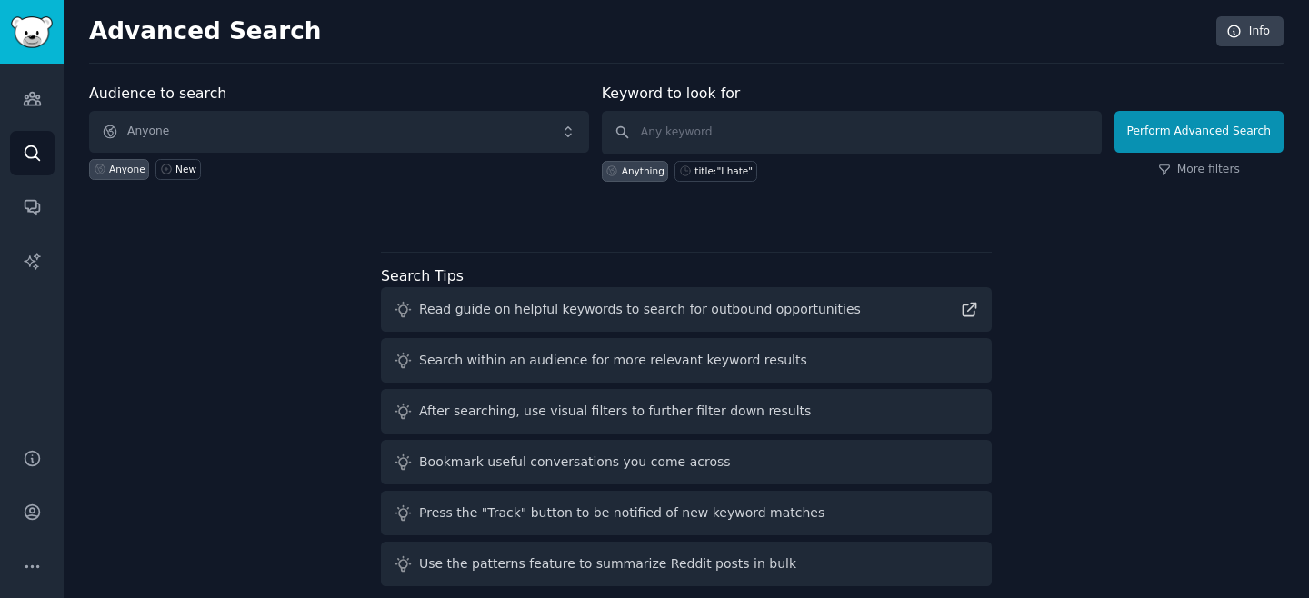
click at [199, 240] on div "Audience to search Anyone Anyone New Keyword to look for Anything title:"I hate…" at bounding box center [686, 338] width 1195 height 511
click at [34, 104] on icon "Sidebar" at bounding box center [32, 98] width 19 height 19
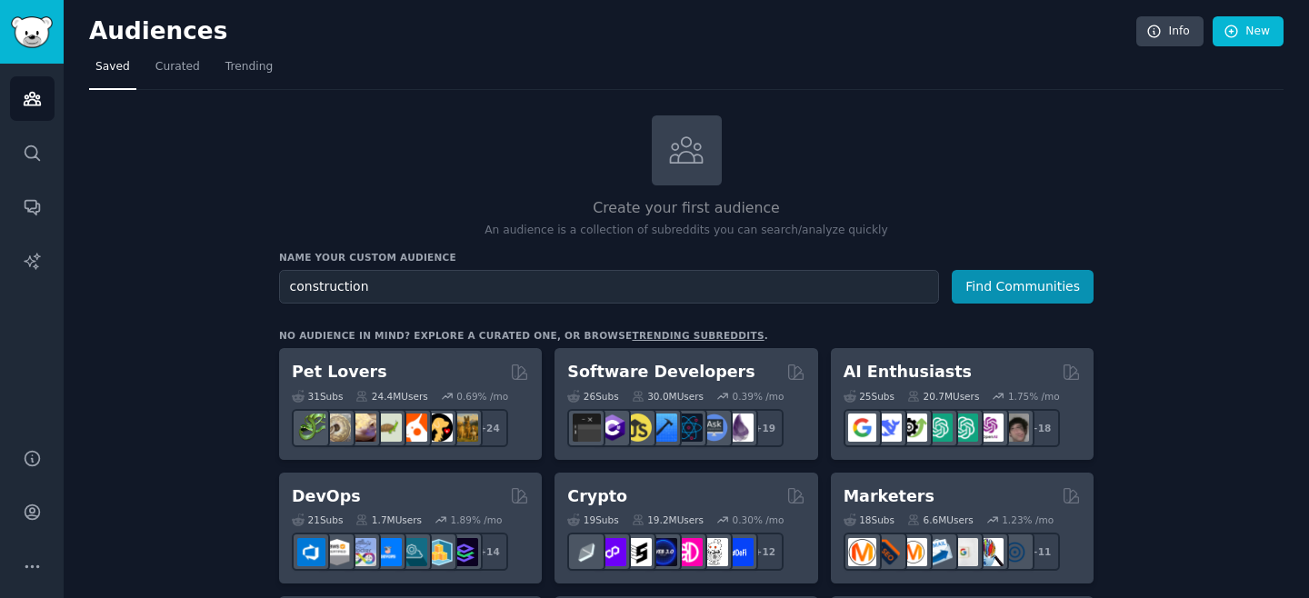
type input "construction"
click at [952, 270] on button "Find Communities" at bounding box center [1023, 287] width 142 height 34
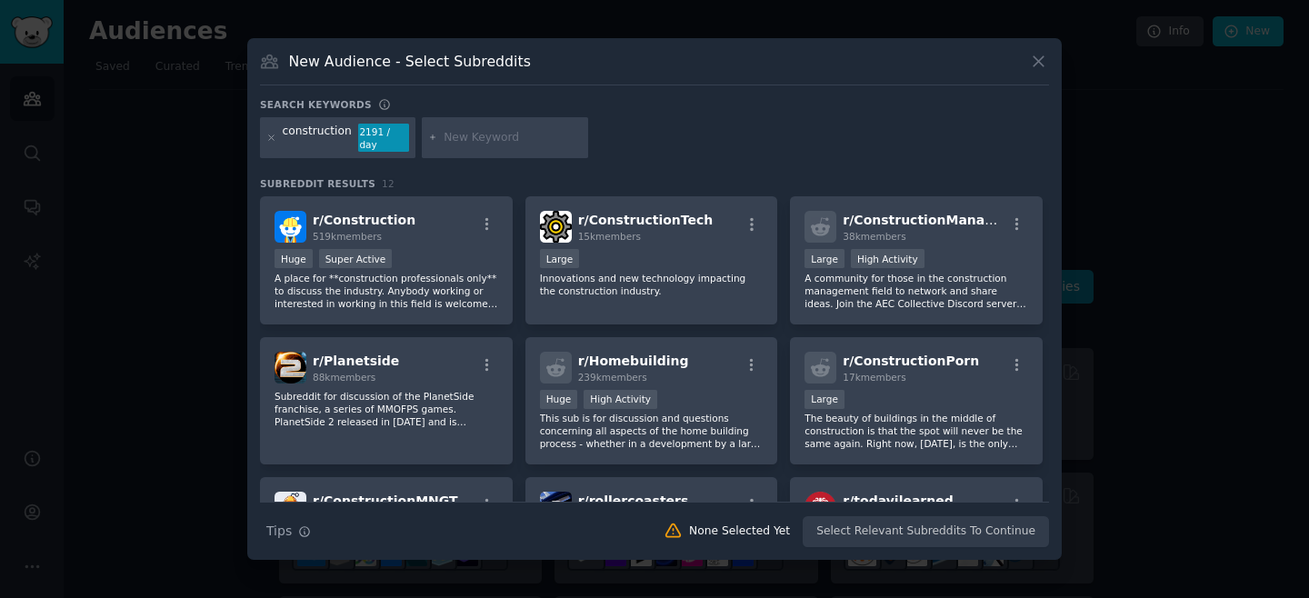
click at [527, 142] on input "text" at bounding box center [513, 138] width 138 height 16
click at [469, 263] on div "Huge Super Active" at bounding box center [387, 260] width 224 height 23
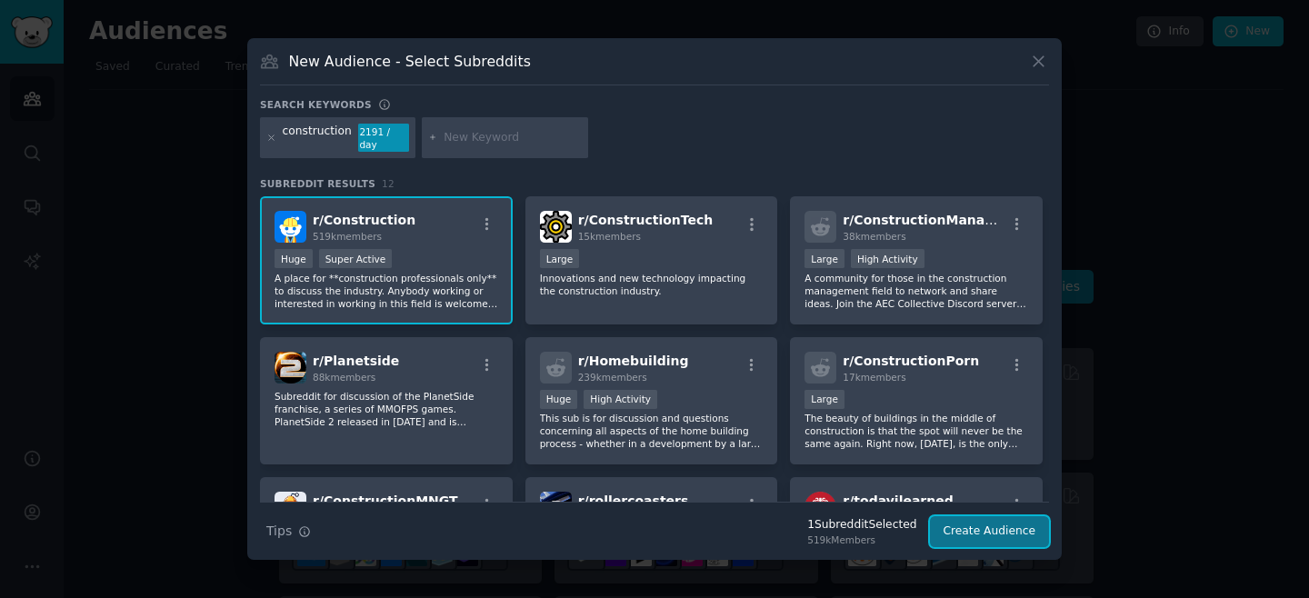
click at [990, 532] on button "Create Audience" at bounding box center [990, 531] width 120 height 31
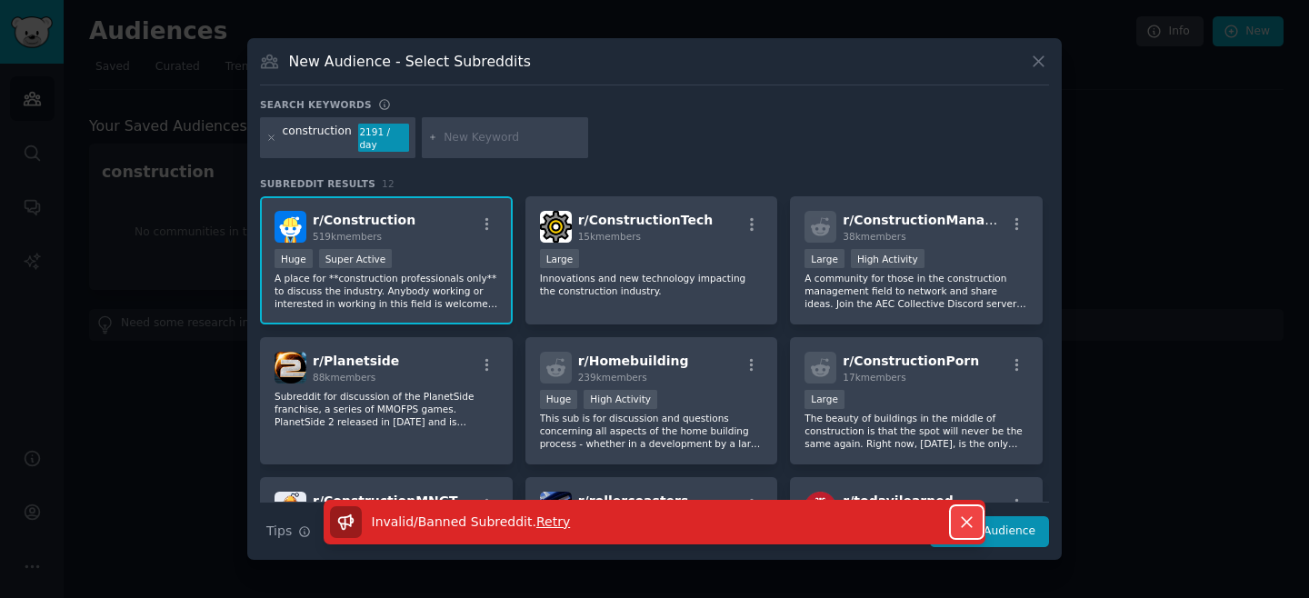
click at [969, 523] on icon "button" at bounding box center [966, 522] width 19 height 19
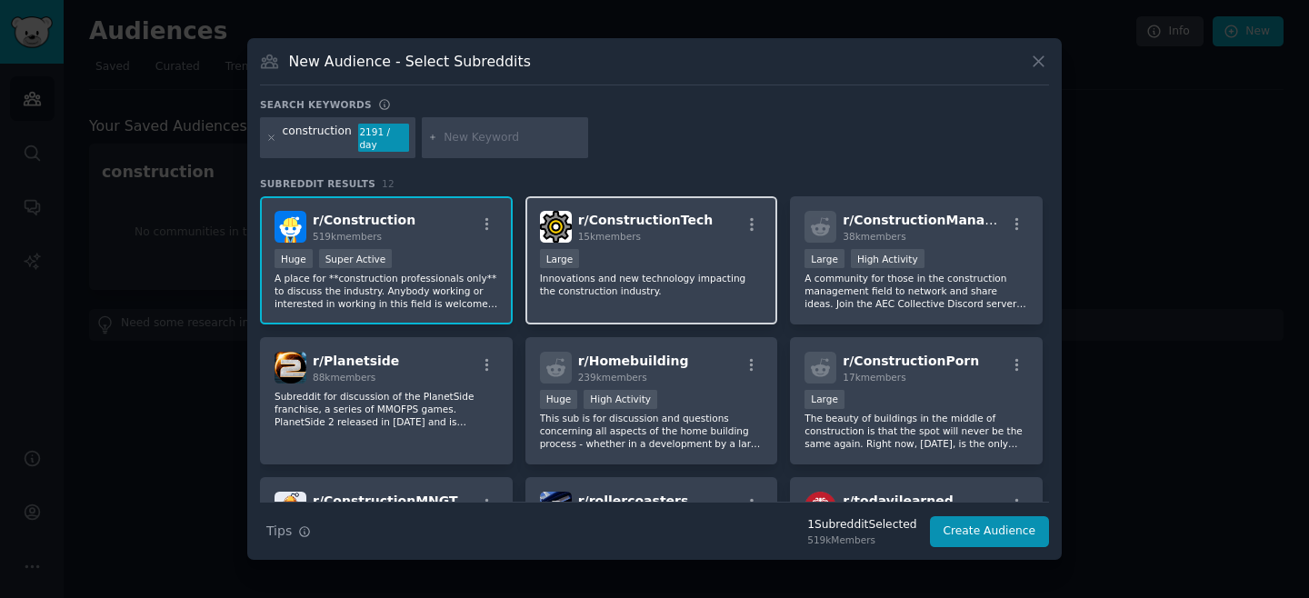
click at [626, 242] on div "r/ ConstructionTech 15k members Large Innovations and new technology impacting …" at bounding box center [651, 260] width 253 height 128
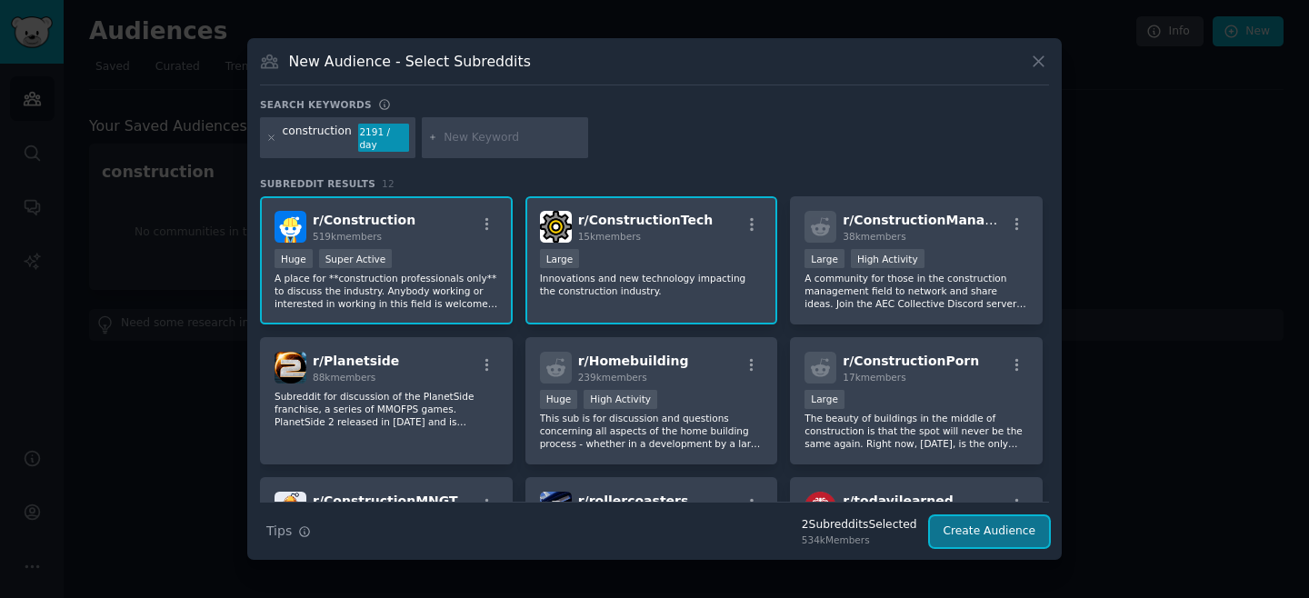
click at [968, 533] on button "Create Audience" at bounding box center [990, 531] width 120 height 31
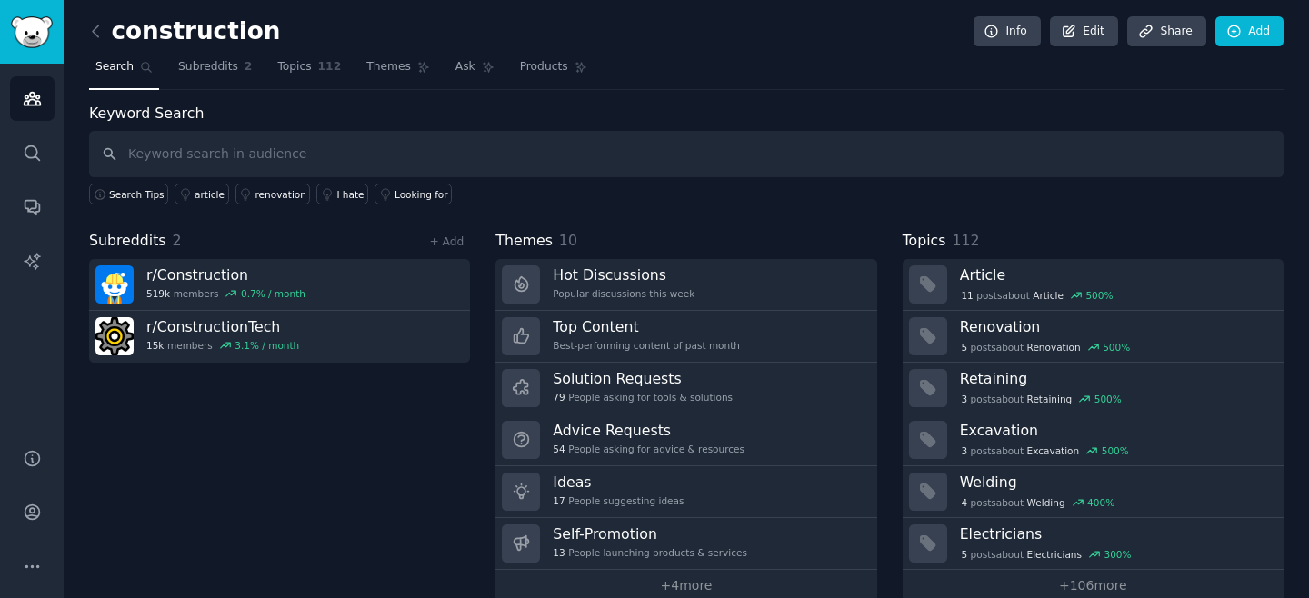
click at [241, 157] on input "text" at bounding box center [686, 154] width 1195 height 46
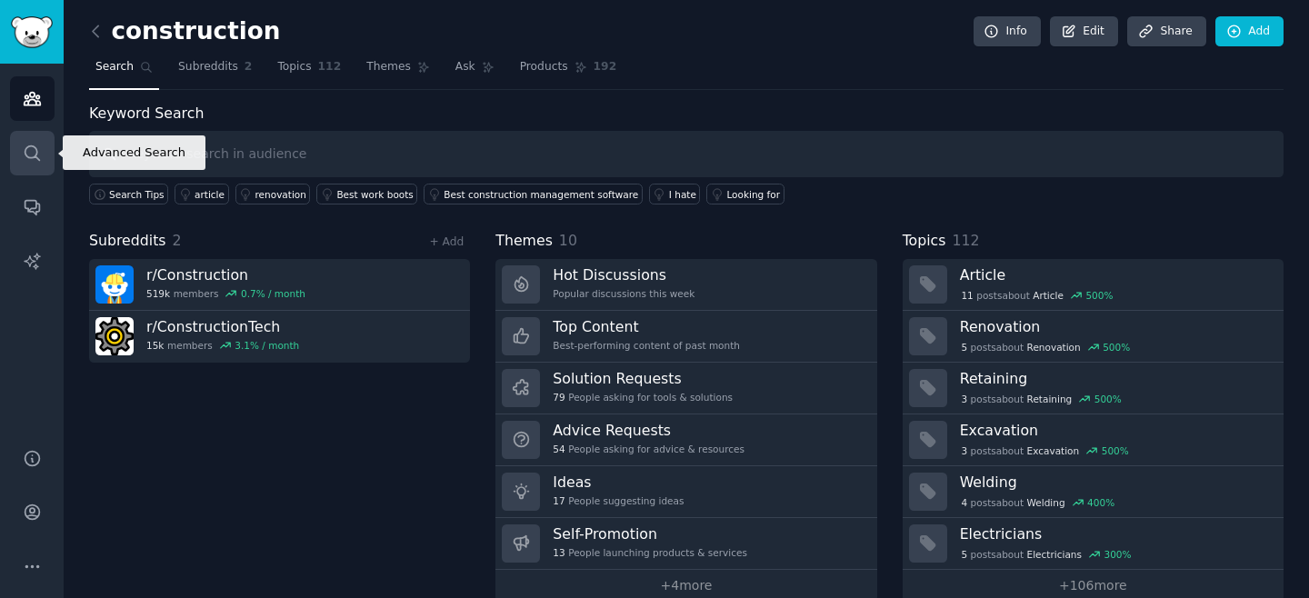
click at [24, 144] on icon "Sidebar" at bounding box center [32, 153] width 19 height 19
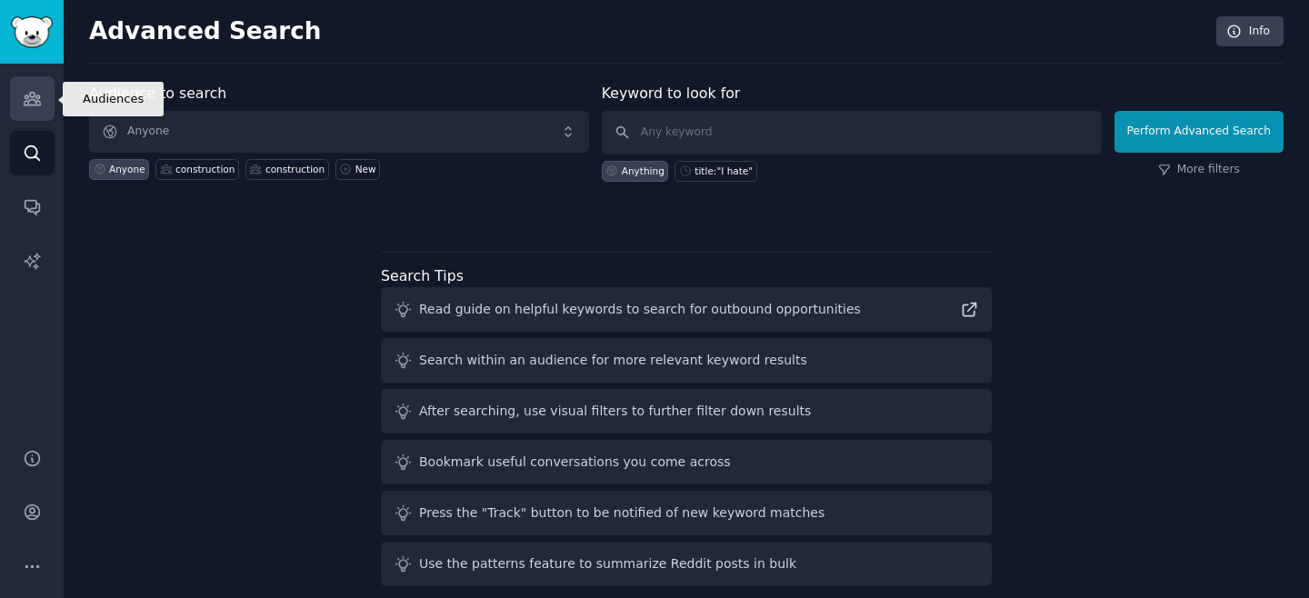
click at [28, 97] on icon "Sidebar" at bounding box center [32, 98] width 19 height 19
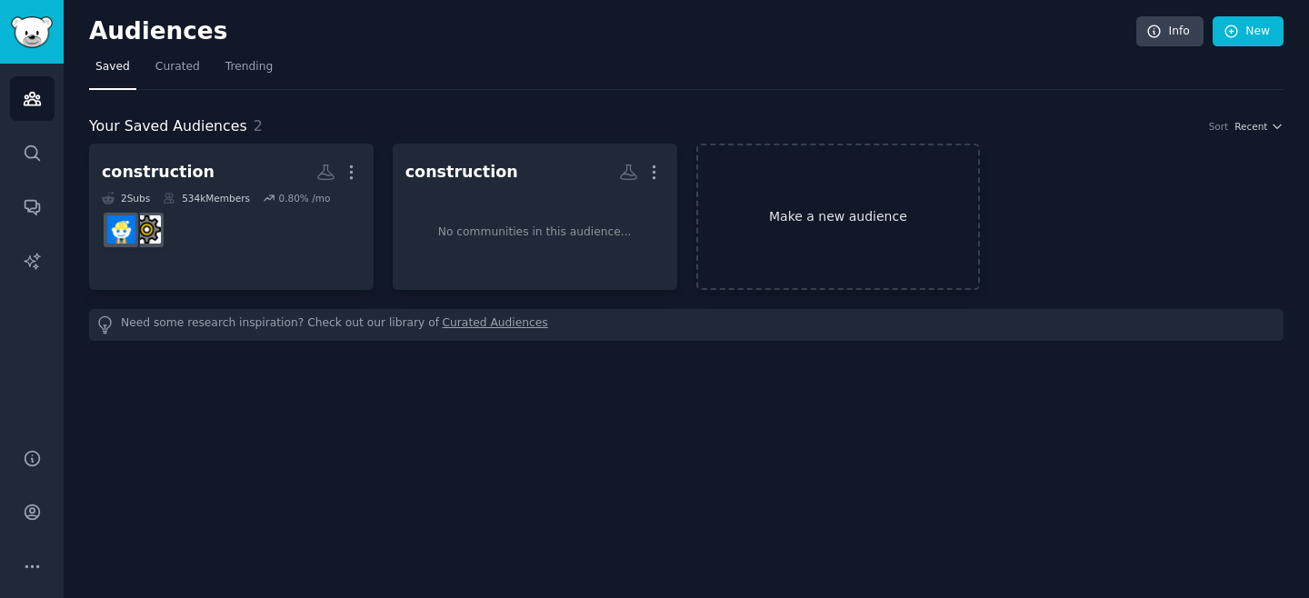
click at [836, 212] on link "Make a new audience" at bounding box center [838, 217] width 285 height 146
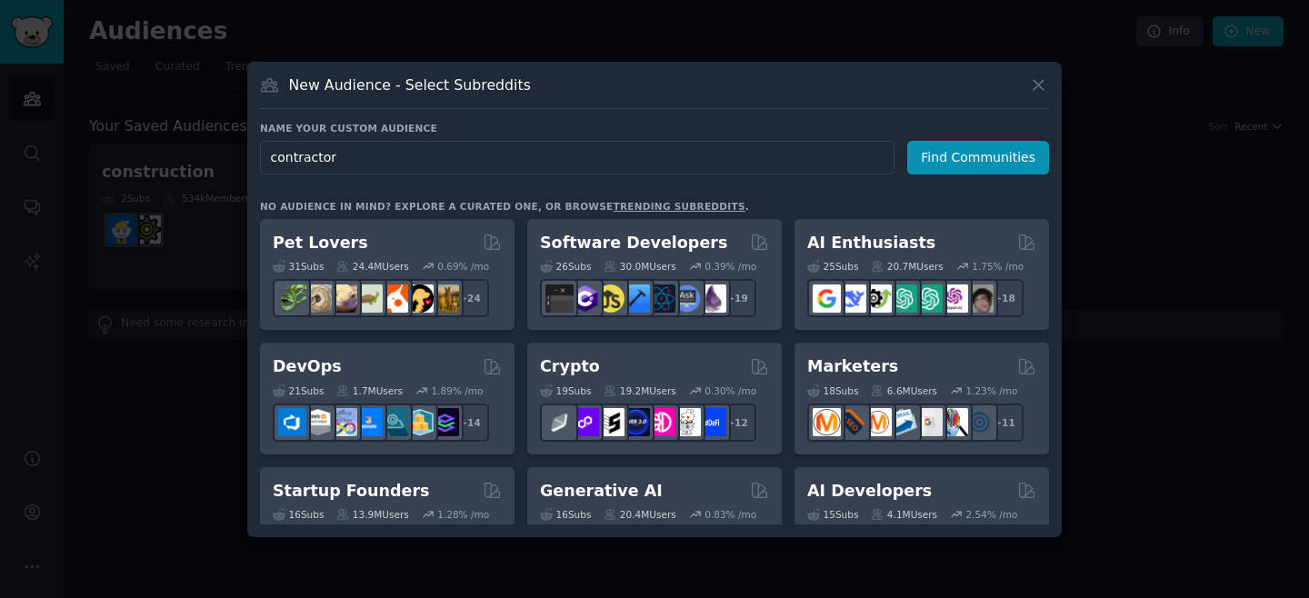
type input "contractors"
click button "Find Communities" at bounding box center [978, 158] width 142 height 34
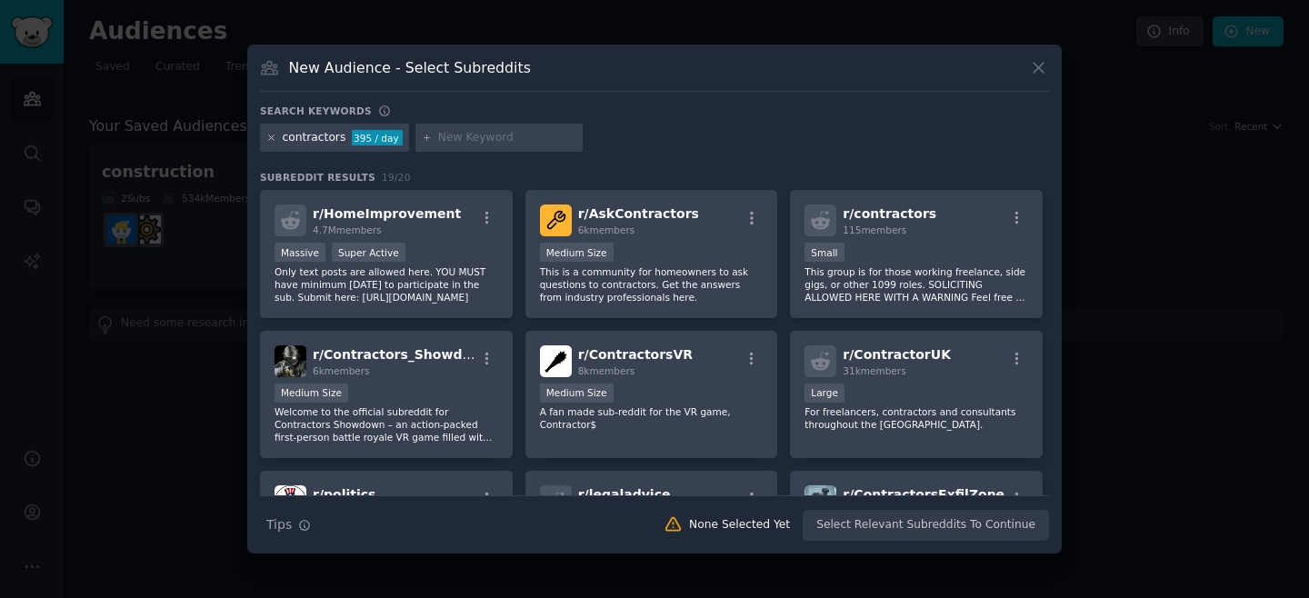
click at [267, 136] on icon at bounding box center [271, 138] width 10 height 10
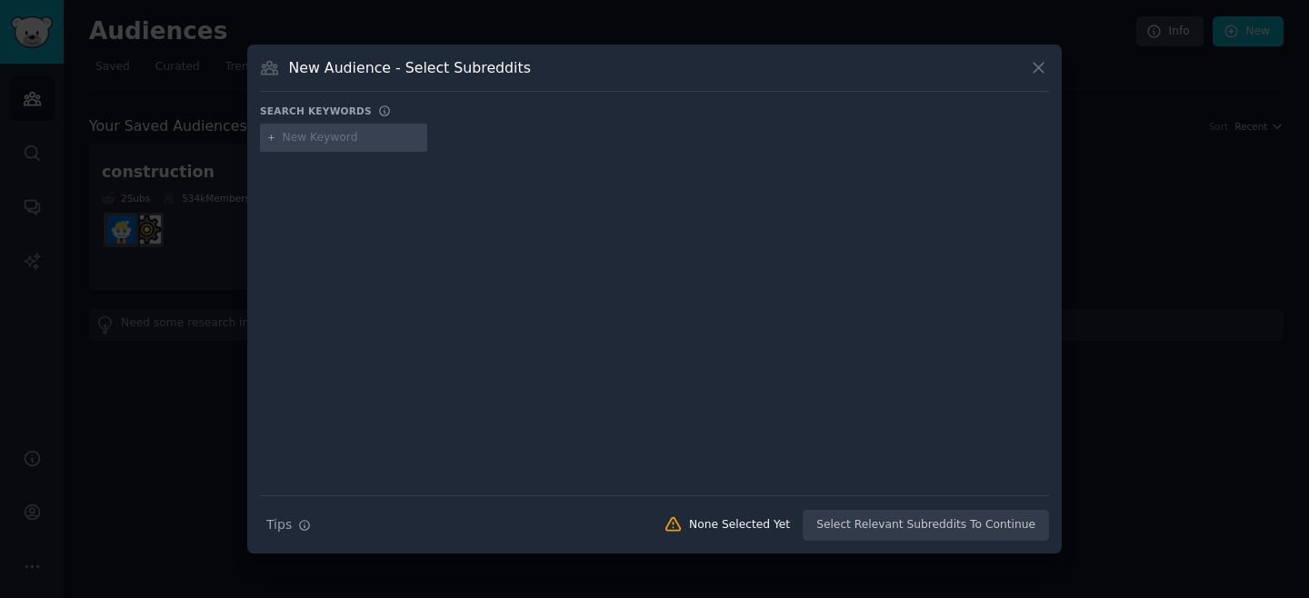
click at [303, 143] on input "text" at bounding box center [352, 138] width 138 height 16
click at [1036, 71] on icon at bounding box center [1038, 67] width 19 height 19
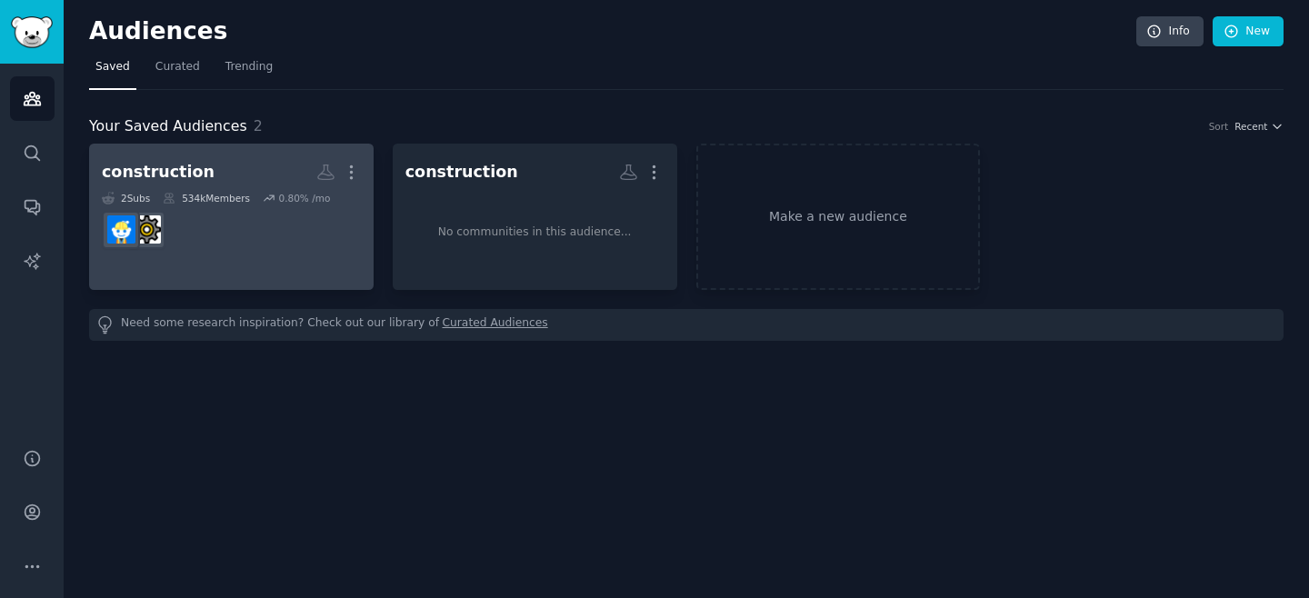
click at [269, 270] on link "construction More 2 Sub s 534k Members 0.80 % /mo" at bounding box center [231, 217] width 285 height 146
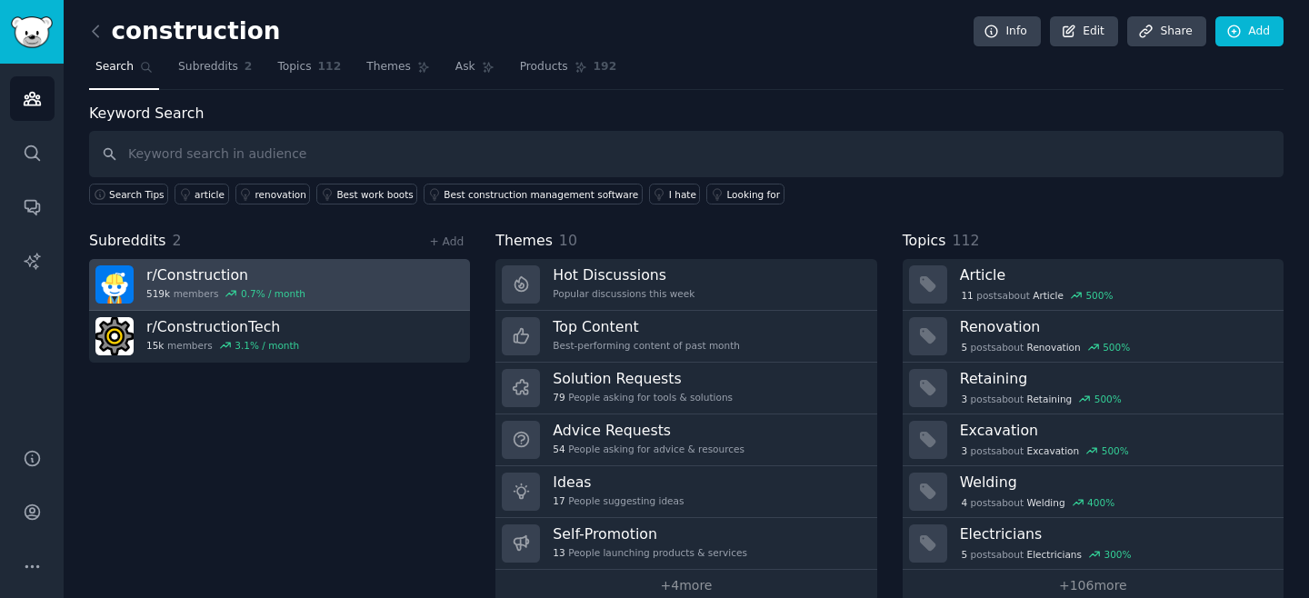
click at [342, 283] on link "r/ Construction 519k members 0.7 % / month" at bounding box center [279, 285] width 381 height 52
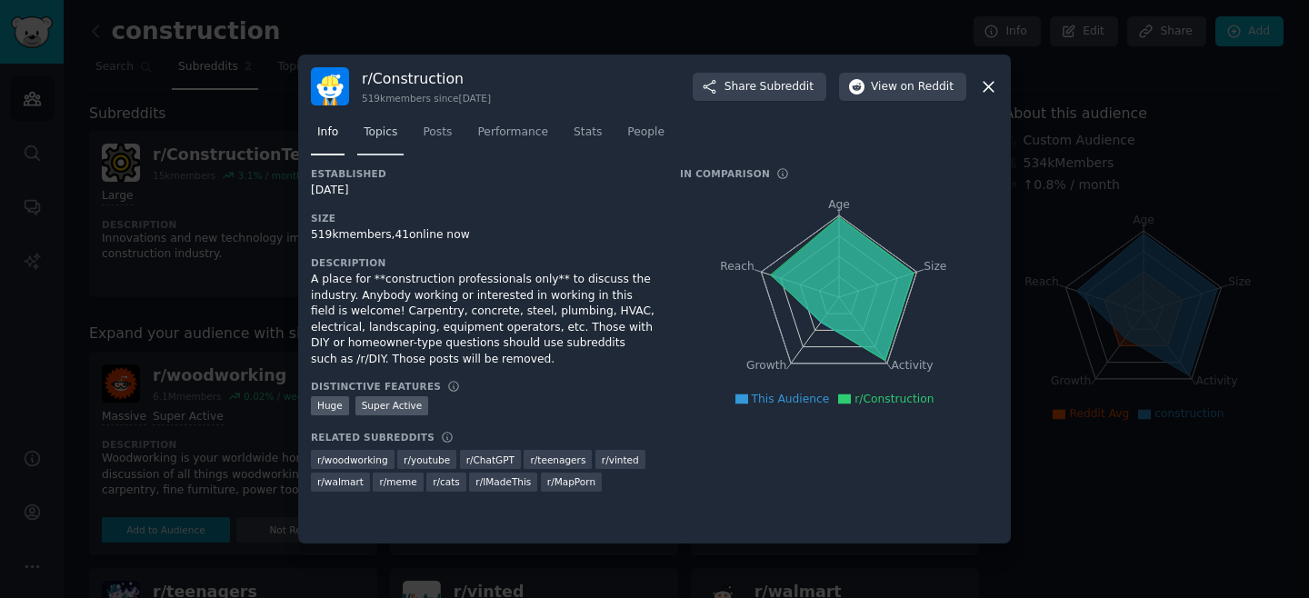
click at [383, 132] on span "Topics" at bounding box center [381, 133] width 34 height 16
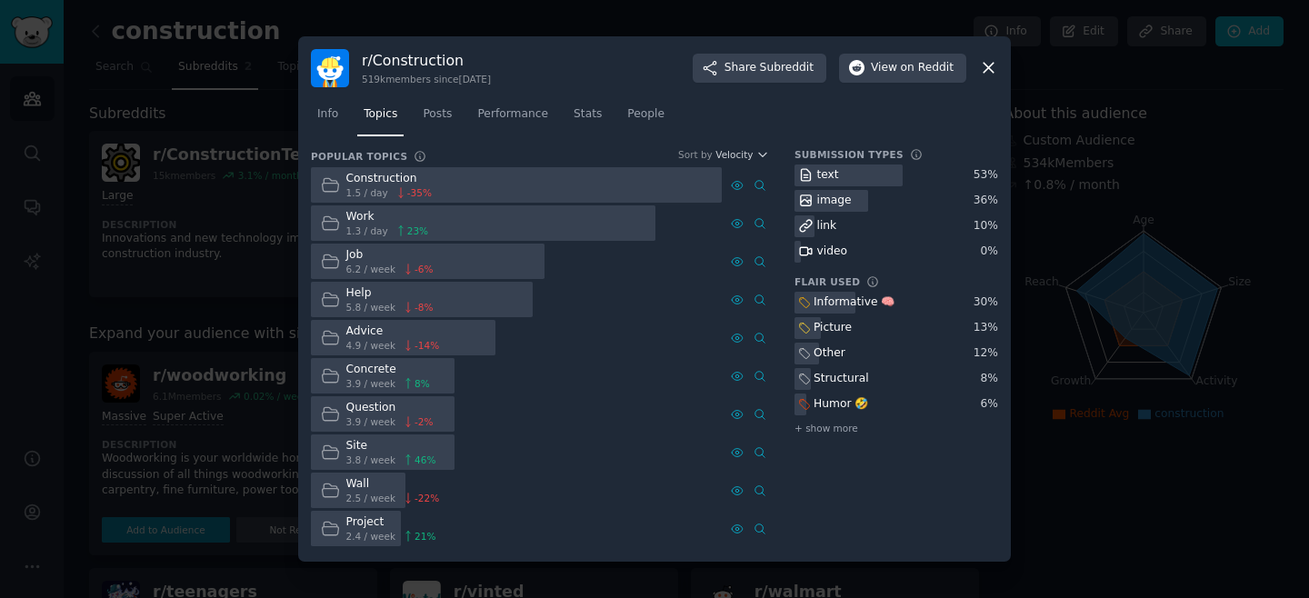
click at [451, 136] on div "Info Topics Posts Performance Stats People" at bounding box center [654, 118] width 687 height 62
click at [447, 125] on link "Posts" at bounding box center [437, 118] width 42 height 37
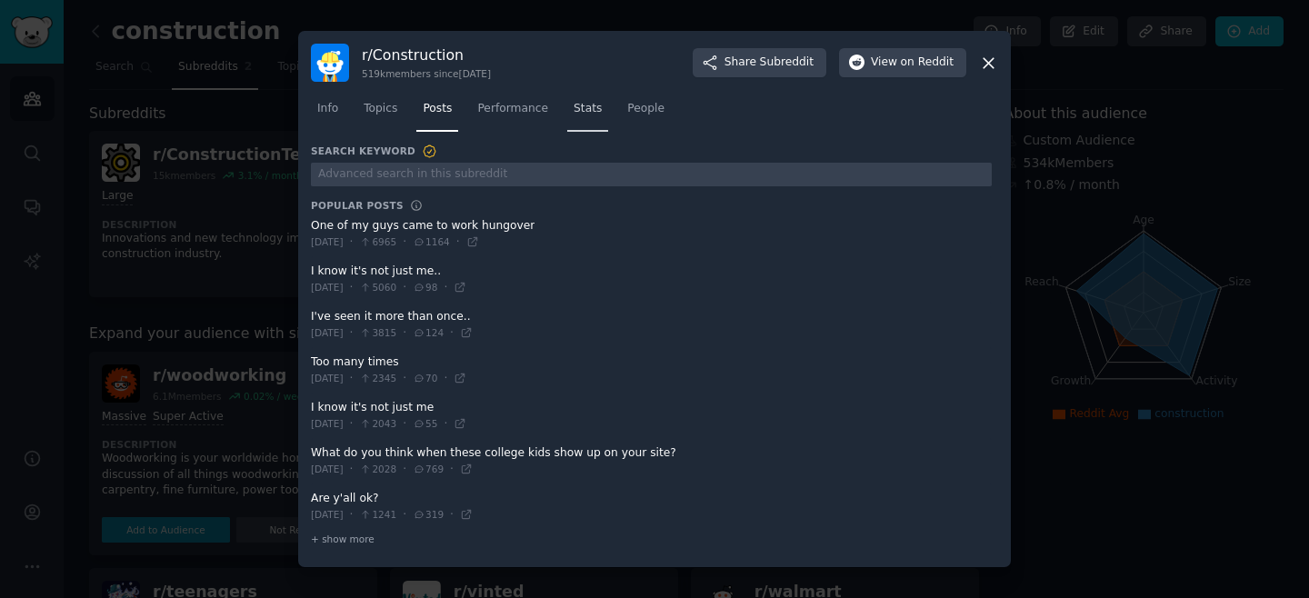
click at [595, 118] on link "Stats" at bounding box center [587, 113] width 41 height 37
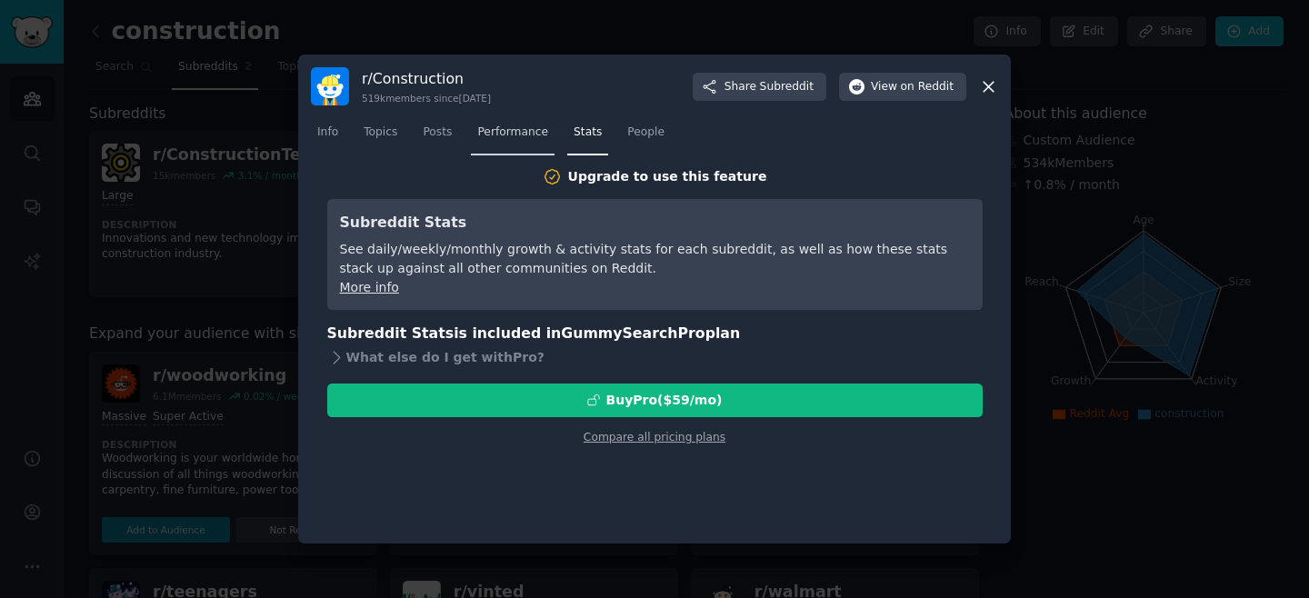
click at [524, 140] on link "Performance" at bounding box center [513, 136] width 84 height 37
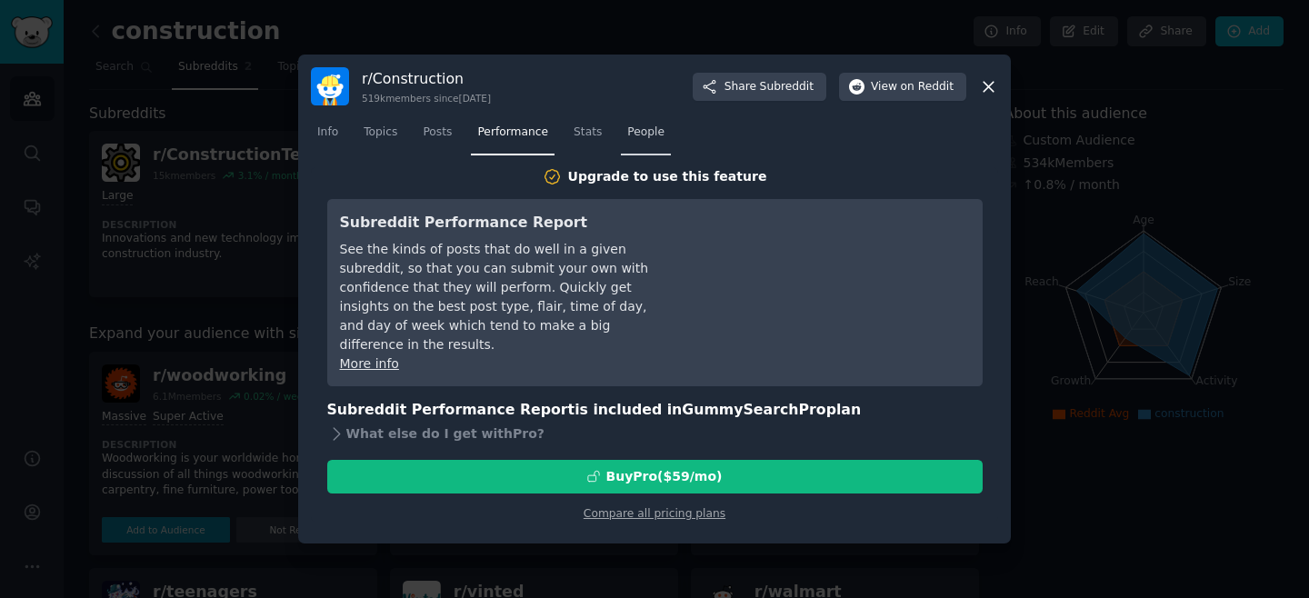
click at [625, 145] on link "People" at bounding box center [646, 136] width 50 height 37
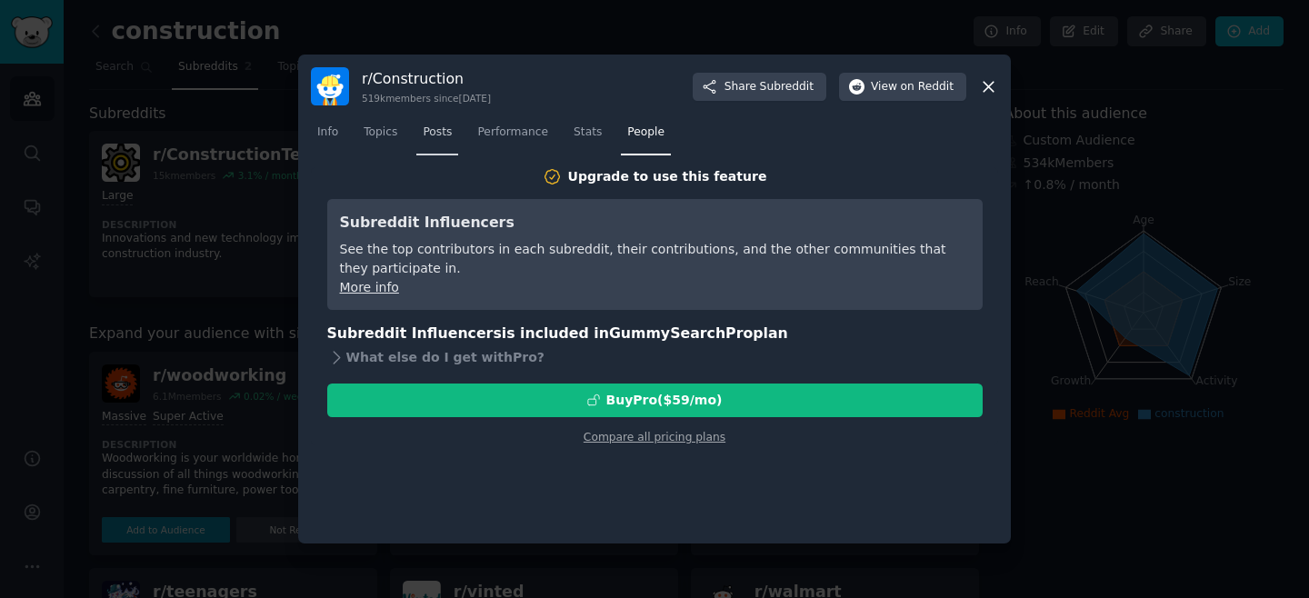
click at [434, 139] on span "Posts" at bounding box center [437, 133] width 29 height 16
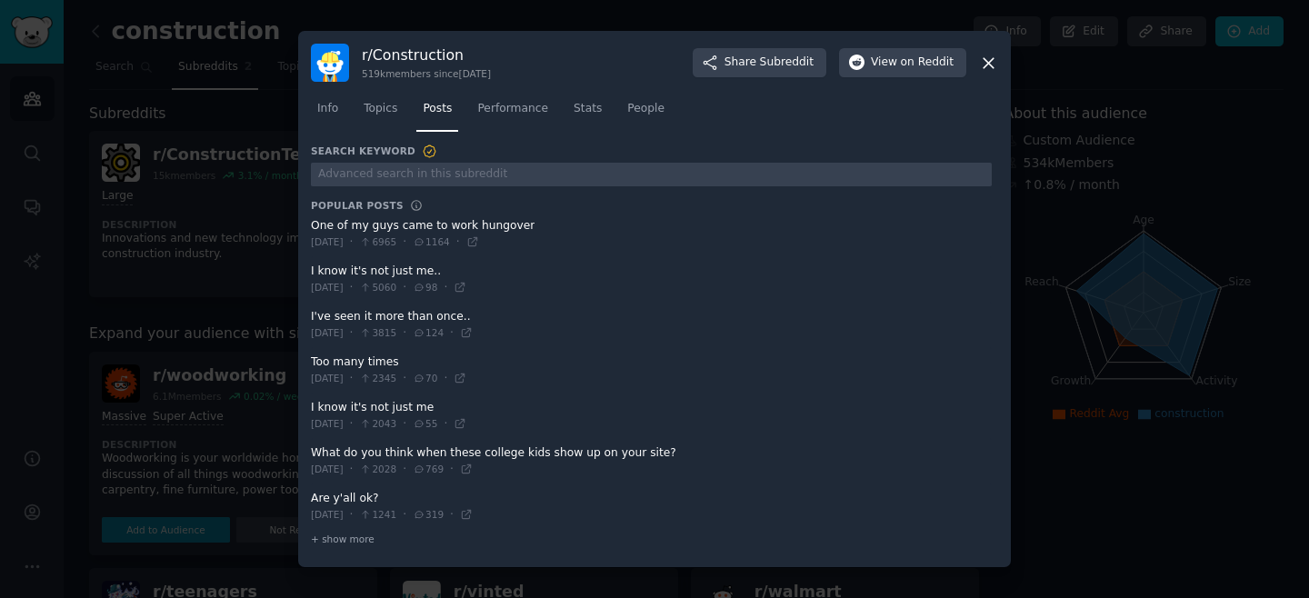
click at [986, 61] on icon at bounding box center [988, 63] width 19 height 19
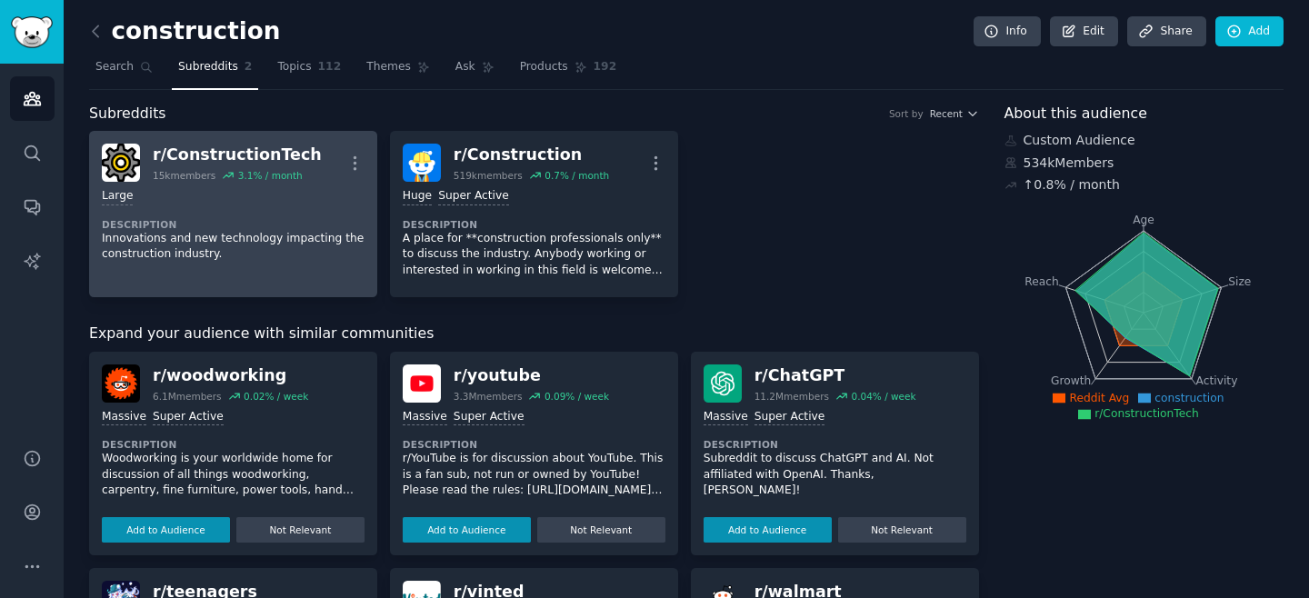
click at [267, 235] on p "Innovations and new technology impacting the construction industry." at bounding box center [233, 247] width 263 height 32
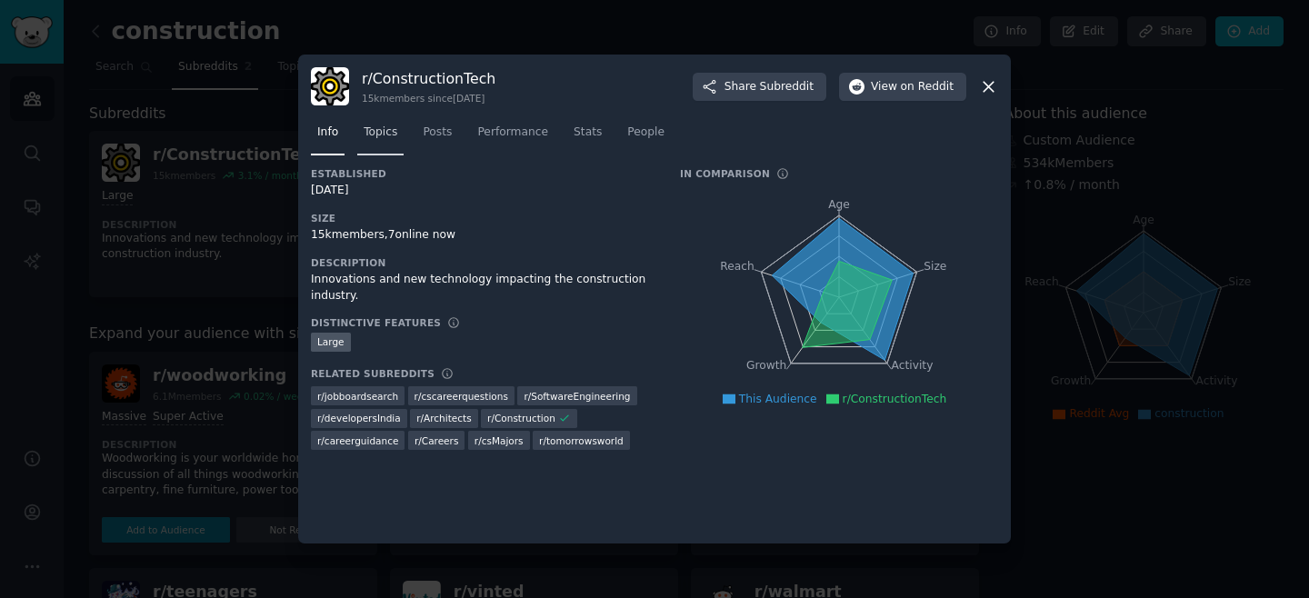
click at [383, 129] on span "Topics" at bounding box center [381, 133] width 34 height 16
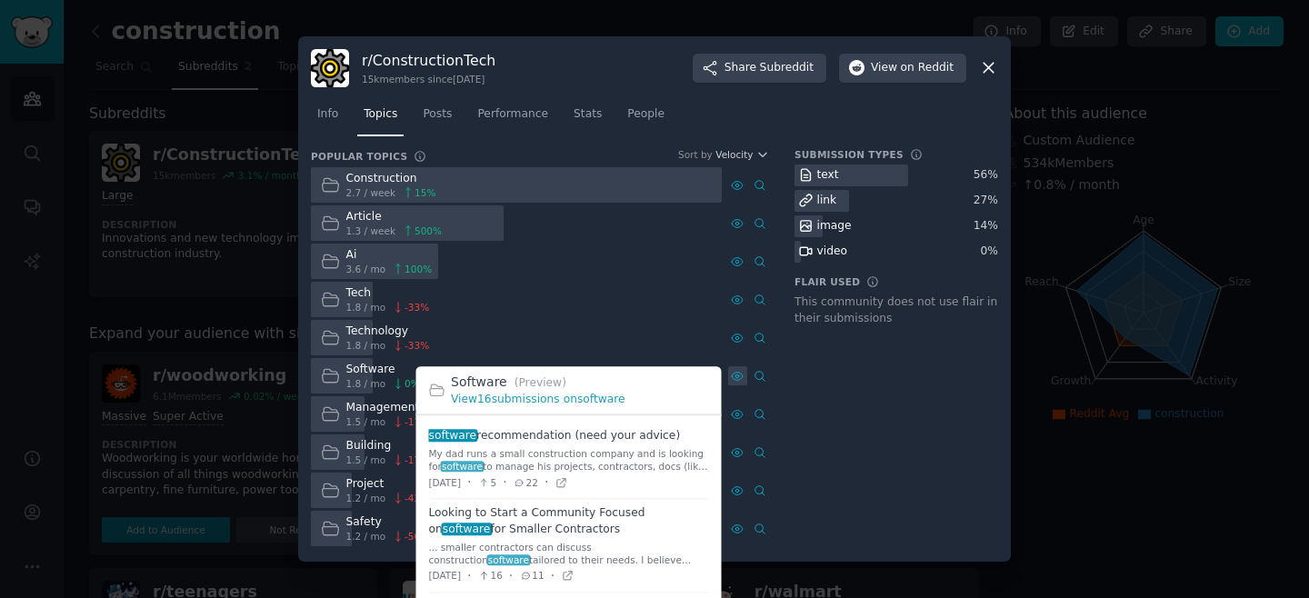
click at [737, 375] on icon at bounding box center [737, 376] width 13 height 13
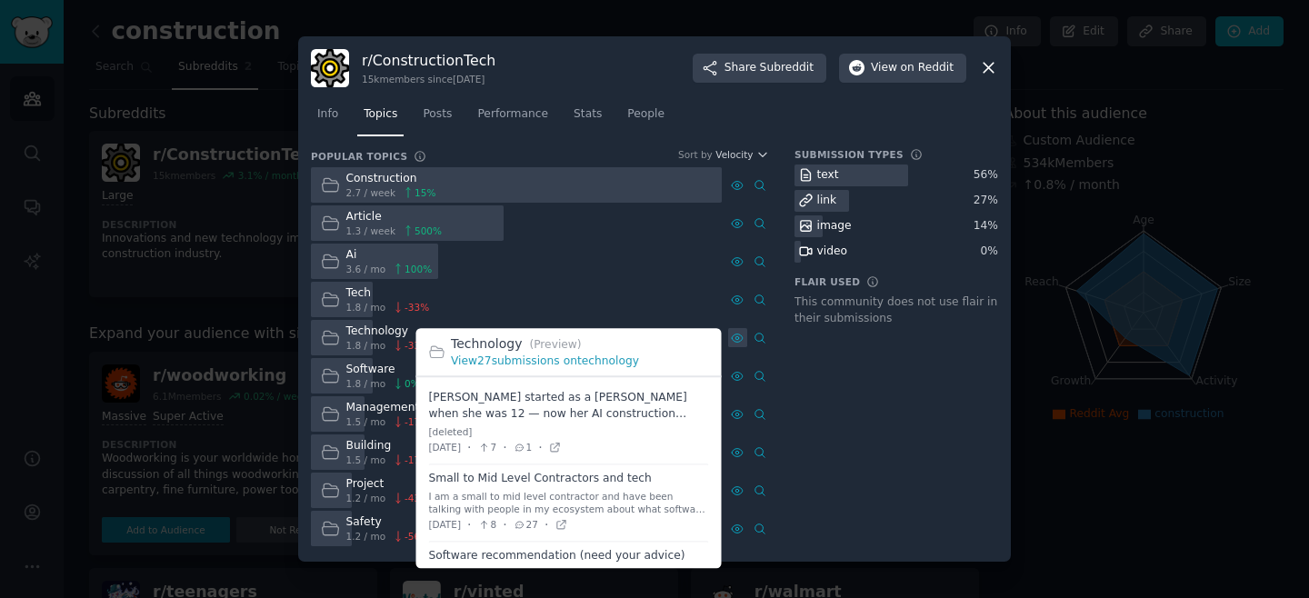
click at [741, 342] on icon at bounding box center [737, 338] width 13 height 13
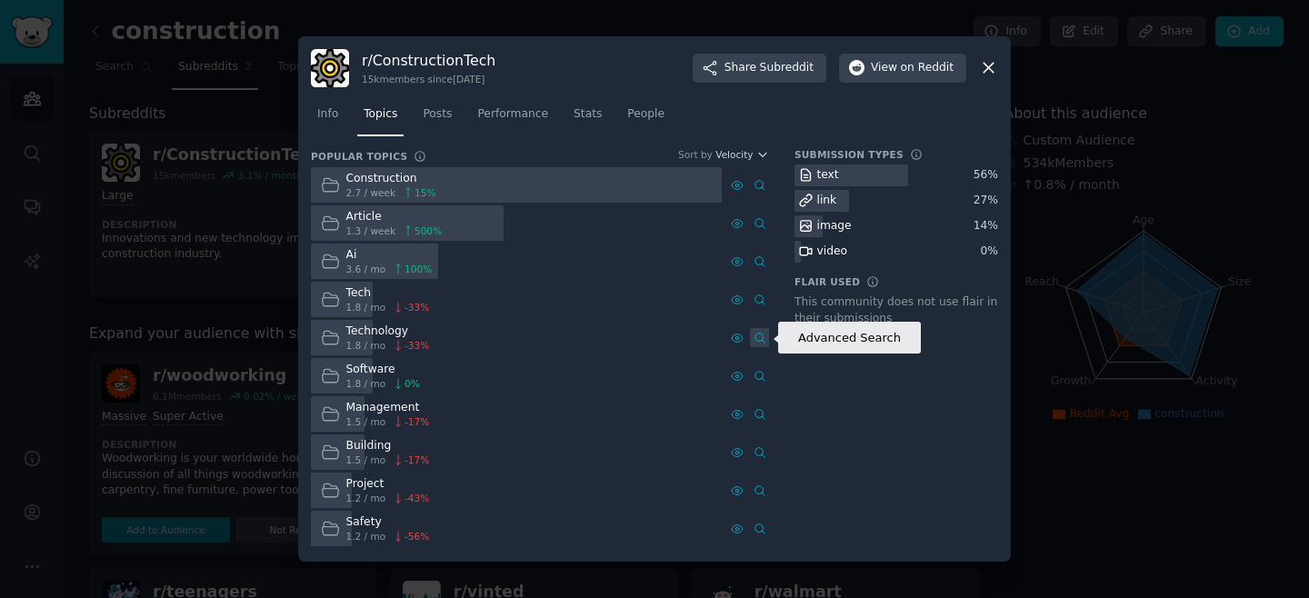
click at [761, 341] on icon at bounding box center [760, 338] width 13 height 13
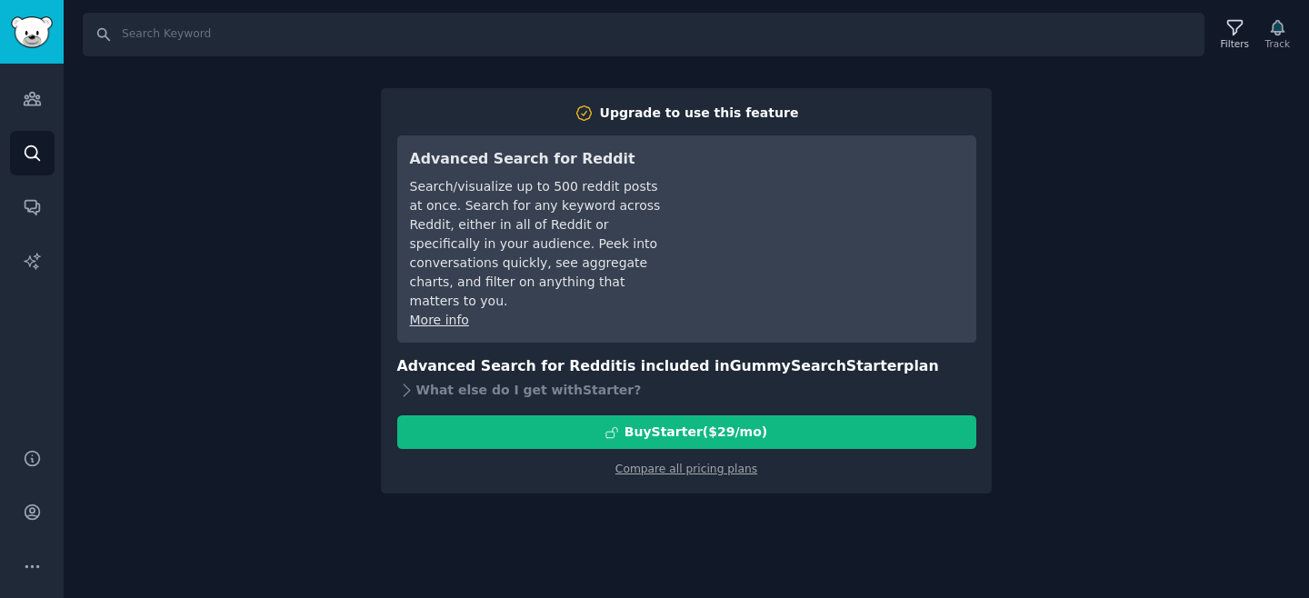
click at [262, 293] on div "Search Filters Track Upgrade to use this feature Advanced Search for Reddit Sea…" at bounding box center [687, 299] width 1246 height 598
click at [1130, 132] on div "Search Filters Track Upgrade to use this feature Advanced Search for Reddit Sea…" at bounding box center [687, 299] width 1246 height 598
click at [261, 236] on div "Search Filters Track Upgrade to use this feature Advanced Search for Reddit Sea…" at bounding box center [687, 299] width 1246 height 598
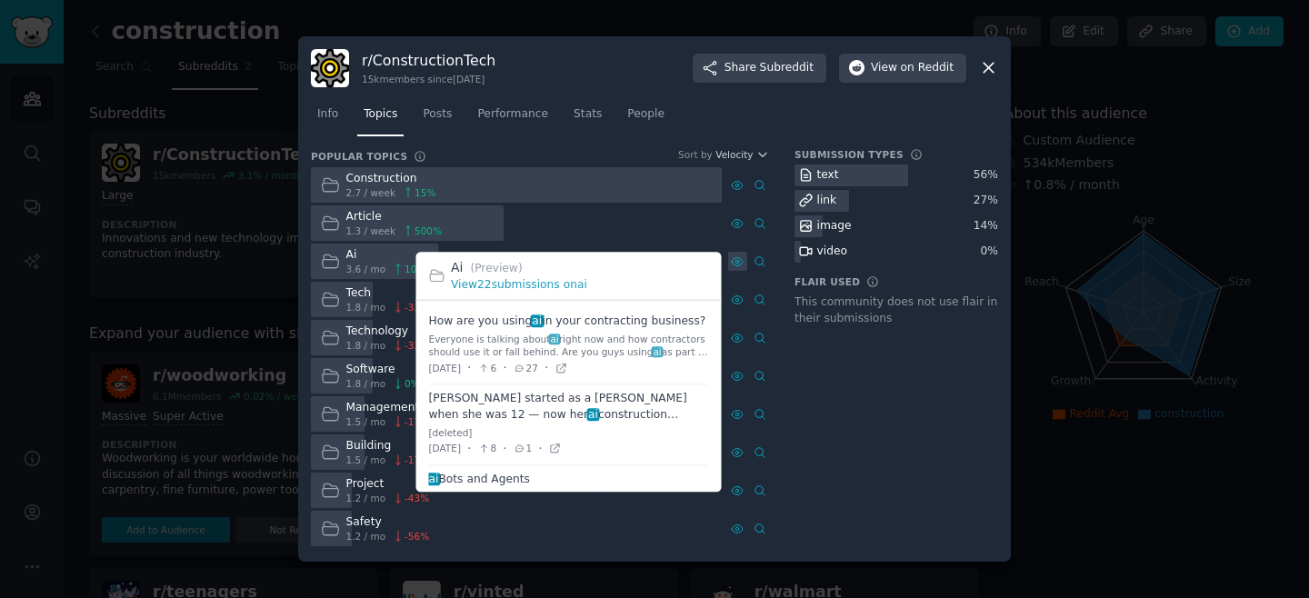
click at [739, 264] on icon at bounding box center [737, 261] width 11 height 8
click at [485, 284] on link "View 22 submissions on ai" at bounding box center [519, 284] width 136 height 13
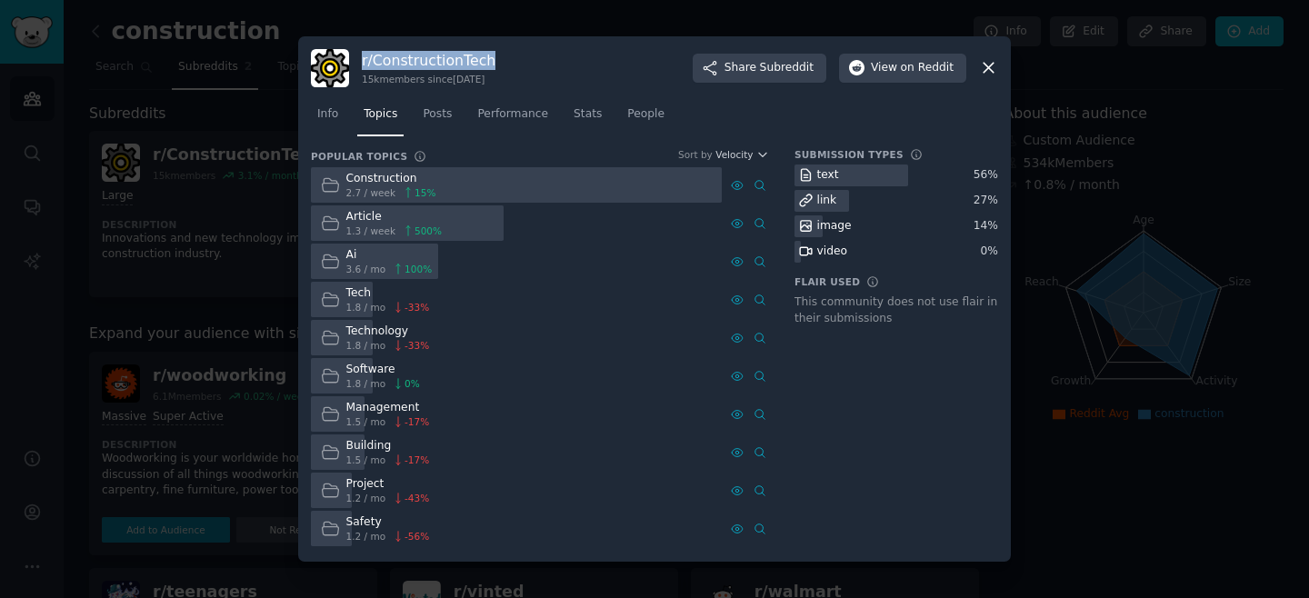
drag, startPoint x: 526, startPoint y: 57, endPoint x: 362, endPoint y: 53, distance: 164.6
click at [362, 53] on div "r/ ConstructionTech 15k members since 10/30/2018 Share Subreddit View on Reddit" at bounding box center [654, 68] width 687 height 38
copy h3 "r/ ConstructionTech"
click at [748, 158] on span "Velocity" at bounding box center [734, 154] width 37 height 13
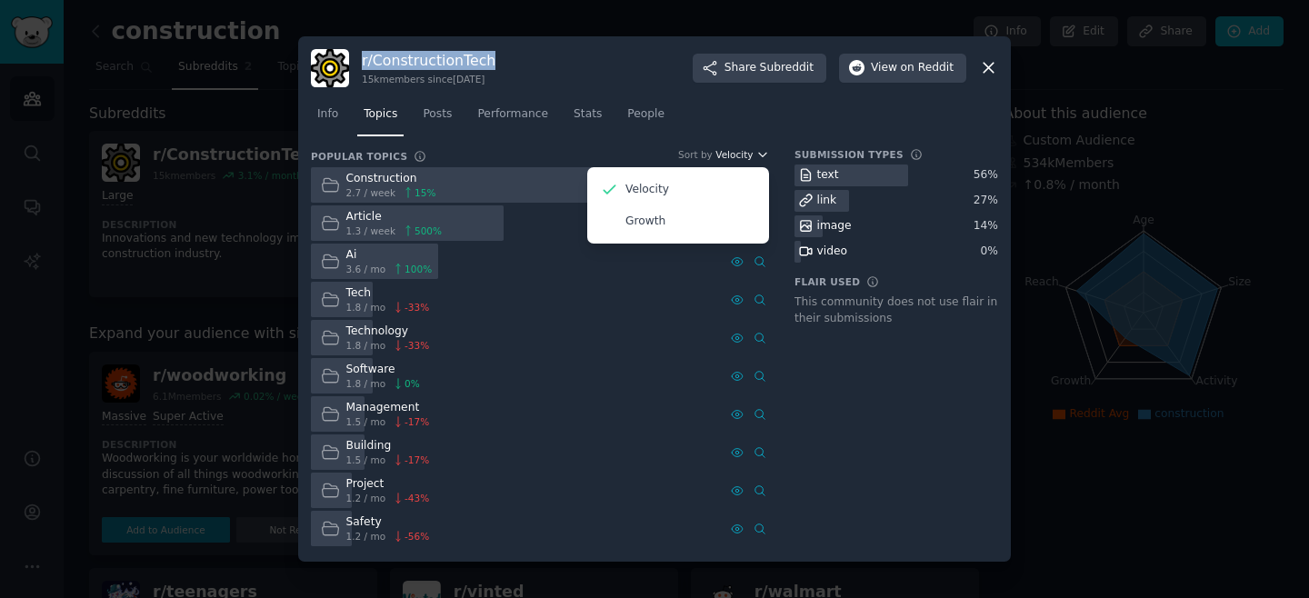
click at [748, 158] on span "Velocity" at bounding box center [734, 154] width 37 height 13
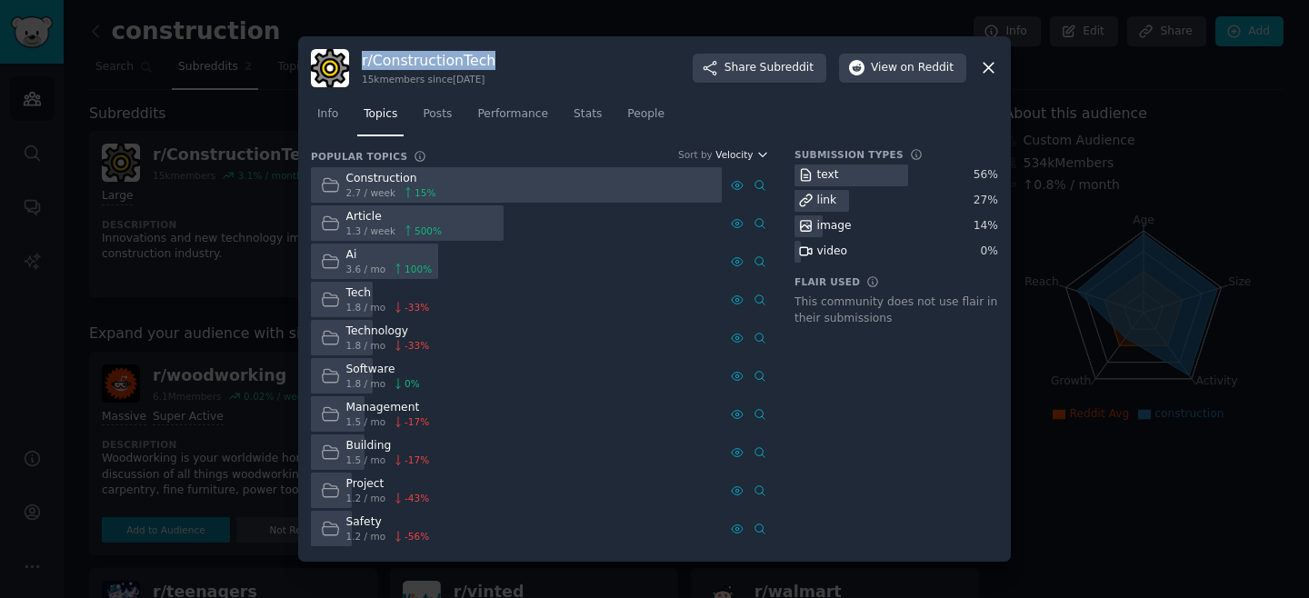
click at [748, 158] on span "Velocity" at bounding box center [734, 154] width 37 height 13
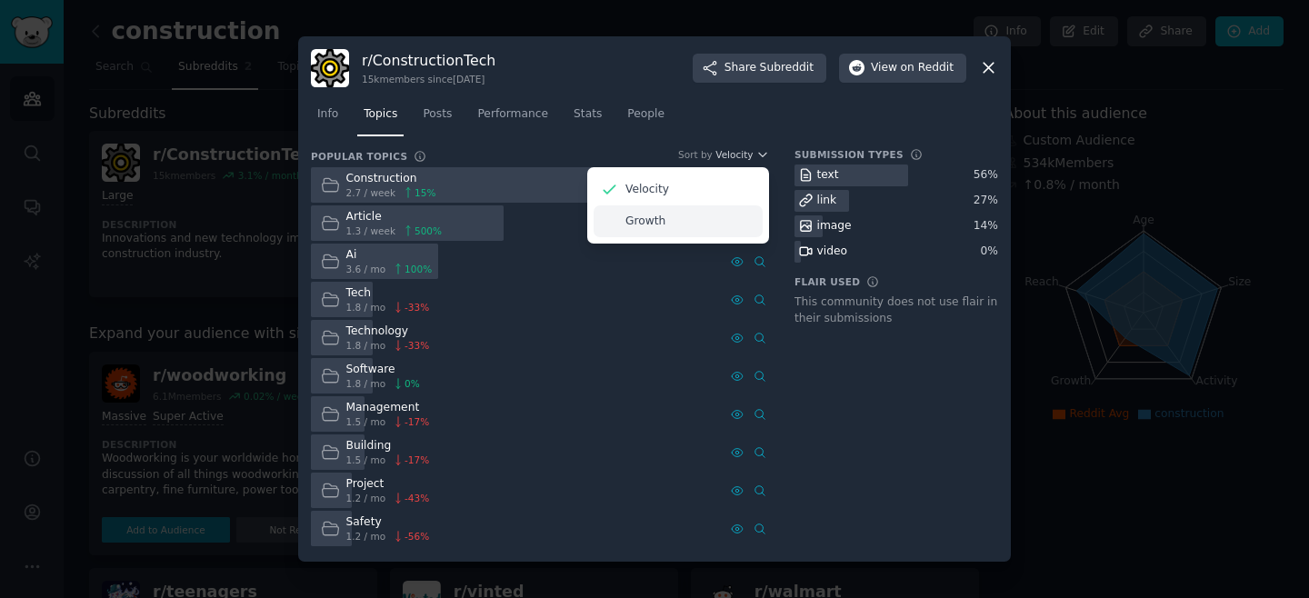
click at [730, 215] on div "Growth" at bounding box center [678, 221] width 169 height 32
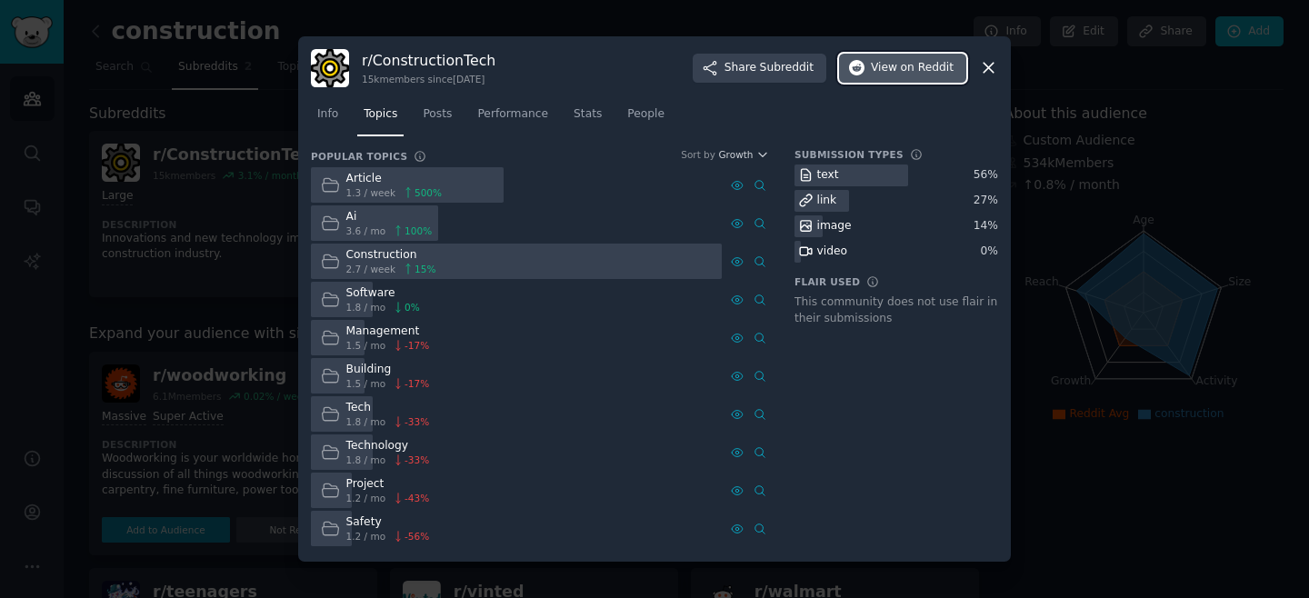
click at [934, 68] on span "on Reddit" at bounding box center [927, 68] width 53 height 16
click at [994, 65] on icon at bounding box center [988, 67] width 19 height 19
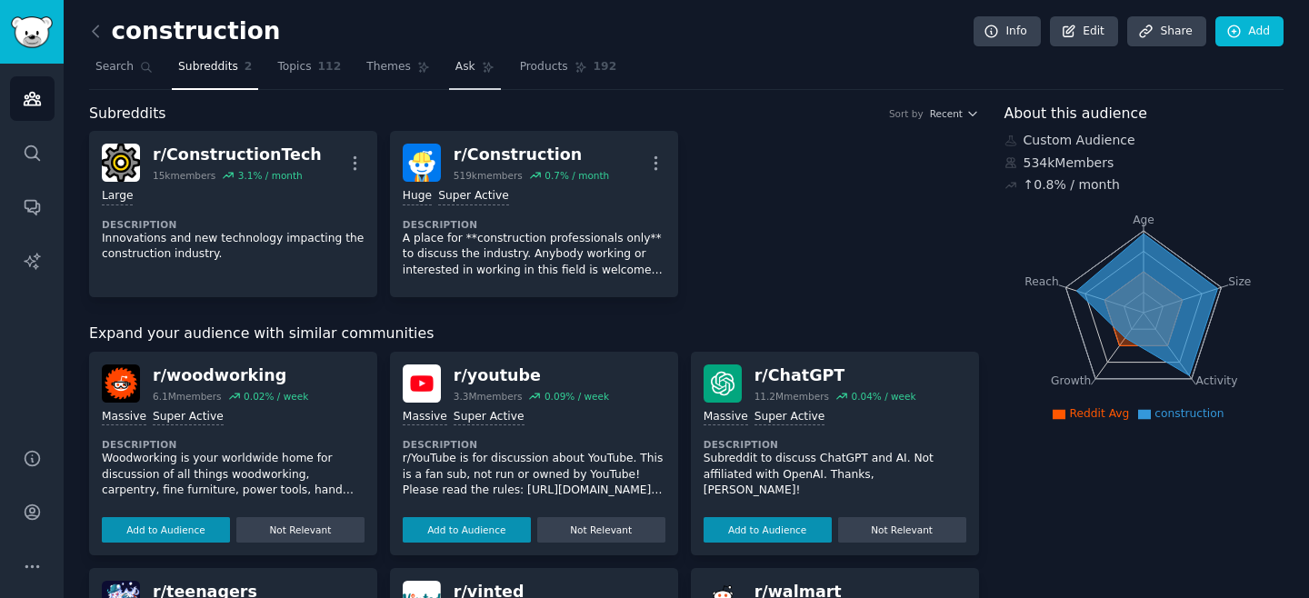
click at [455, 67] on span "Ask" at bounding box center [465, 67] width 20 height 16
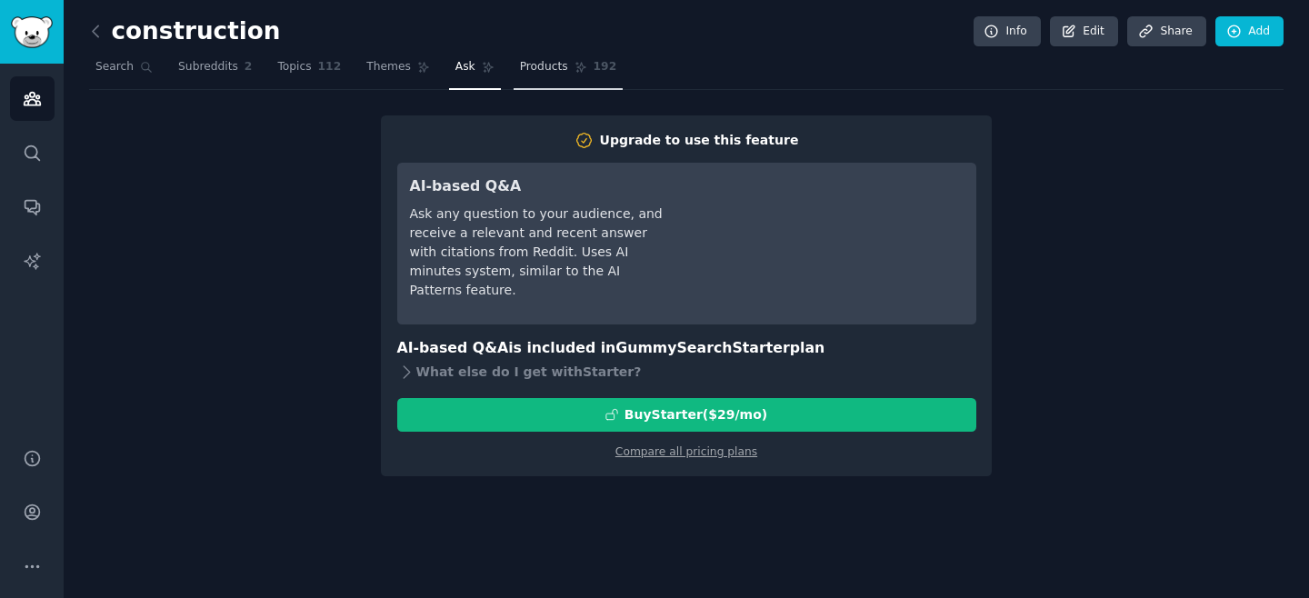
click at [530, 73] on span "Products" at bounding box center [544, 67] width 48 height 16
click at [394, 78] on link "Themes" at bounding box center [398, 71] width 76 height 37
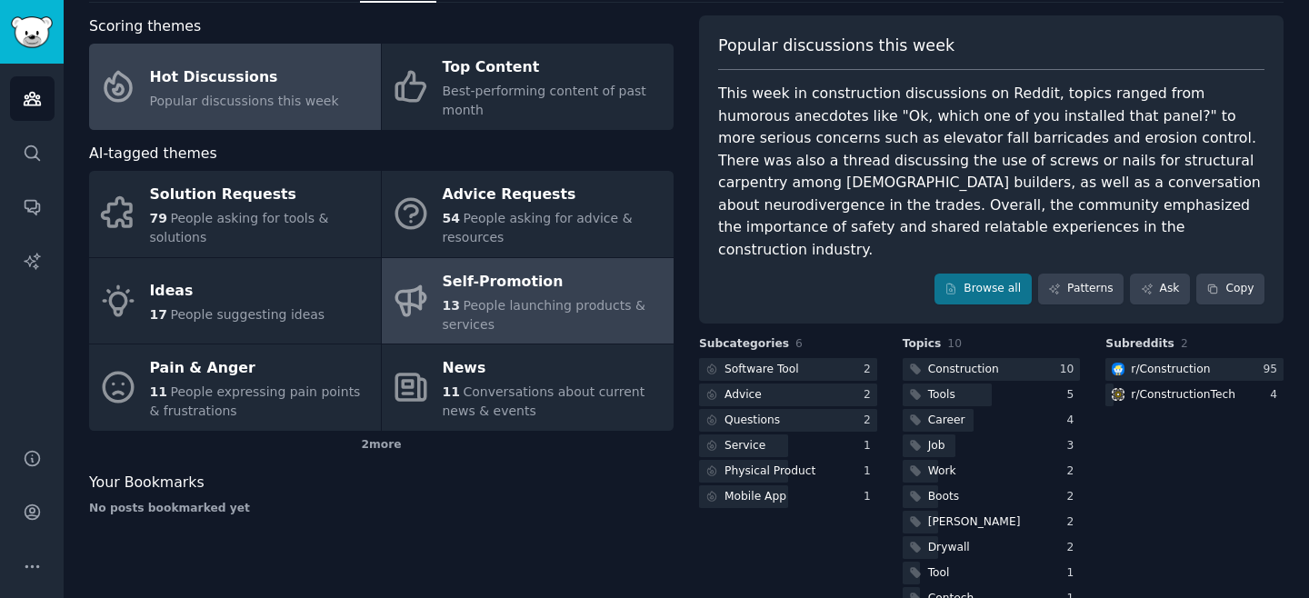
scroll to position [105, 0]
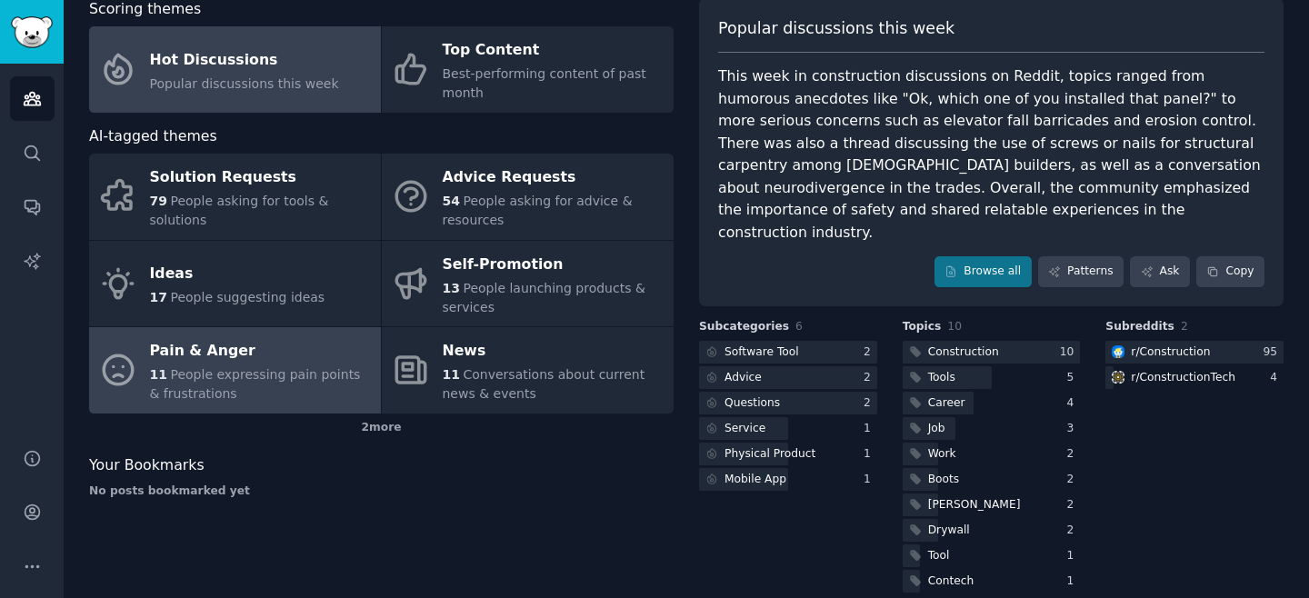
click at [285, 356] on div "Pain & Anger" at bounding box center [261, 351] width 222 height 29
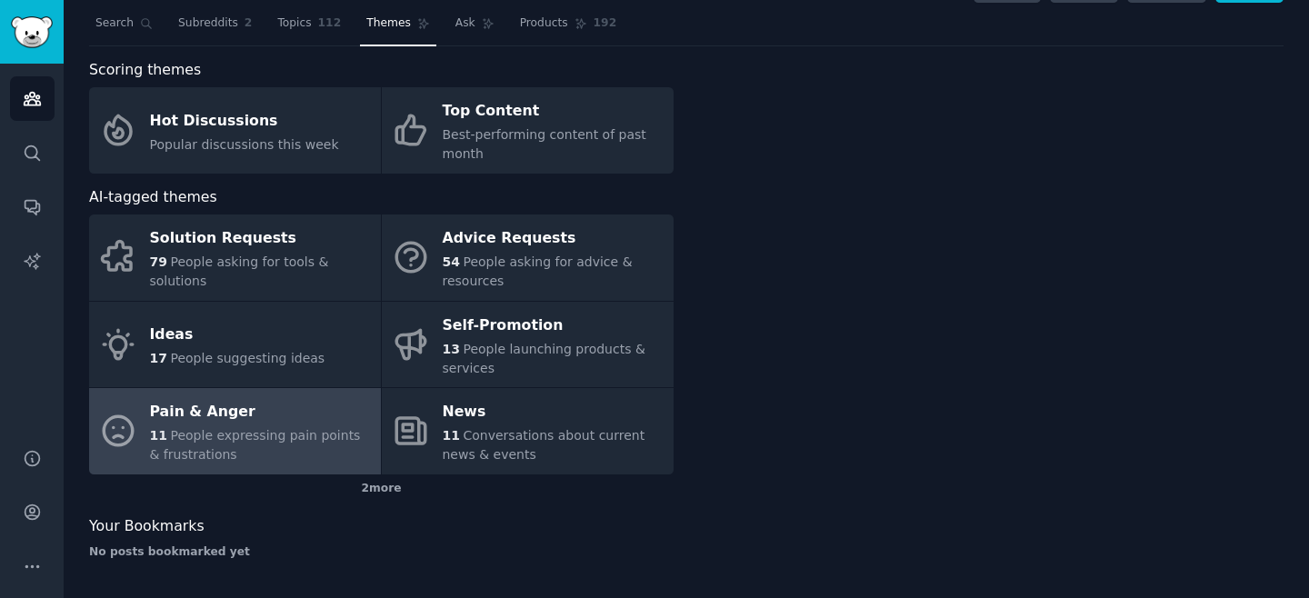
scroll to position [44, 0]
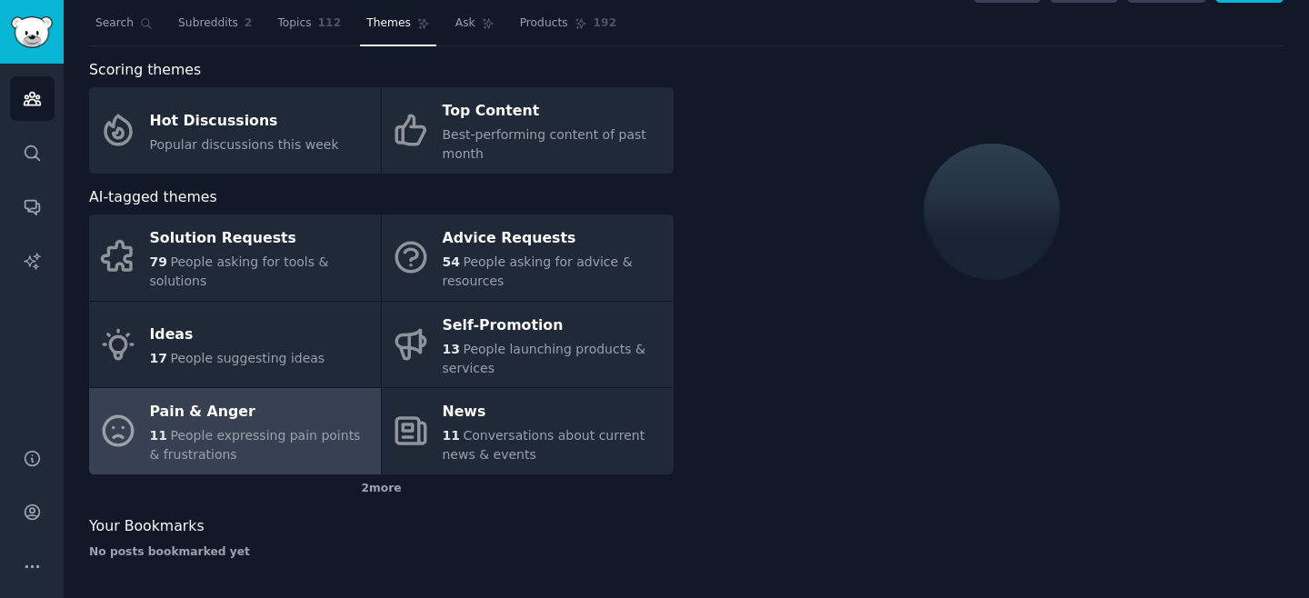
click at [272, 440] on span "People expressing pain points & frustrations" at bounding box center [255, 445] width 211 height 34
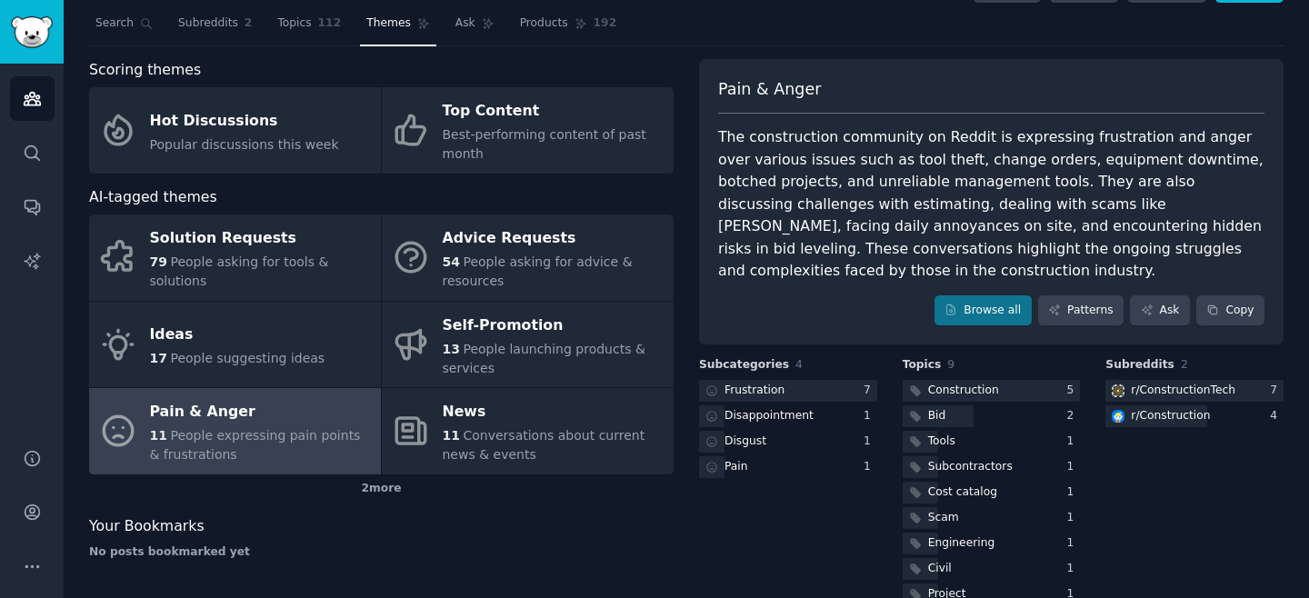
scroll to position [57, 0]
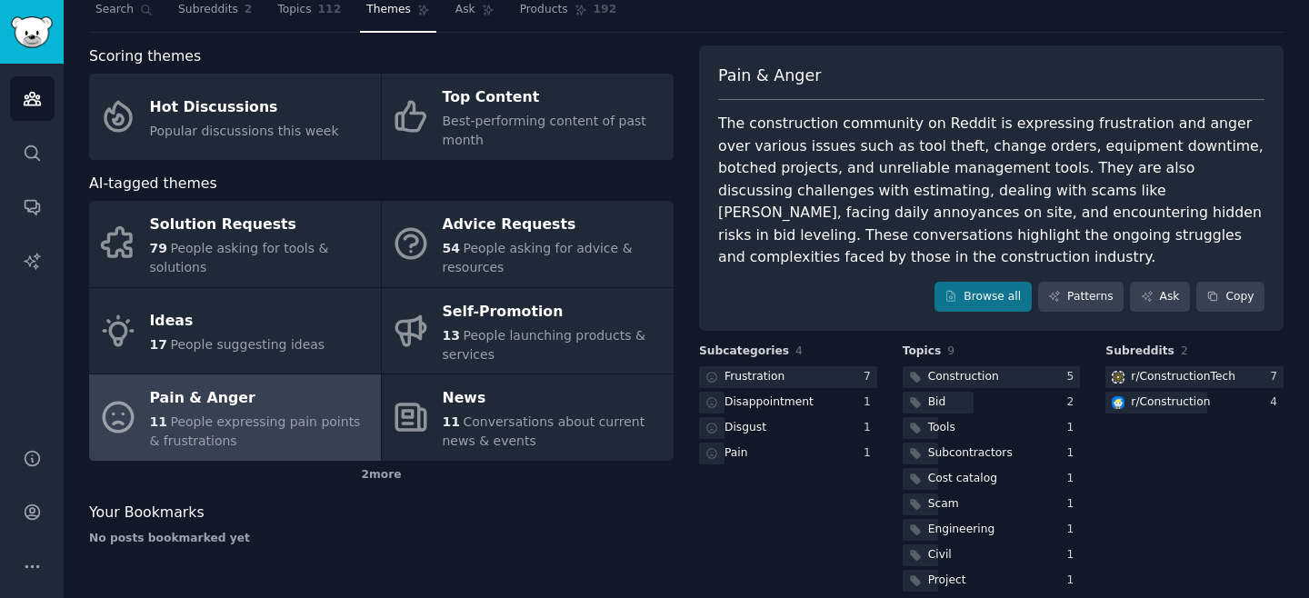
click at [1189, 143] on div "The construction community on Reddit is expressing frustration and anger over v…" at bounding box center [991, 191] width 546 height 156
copy div "botched"
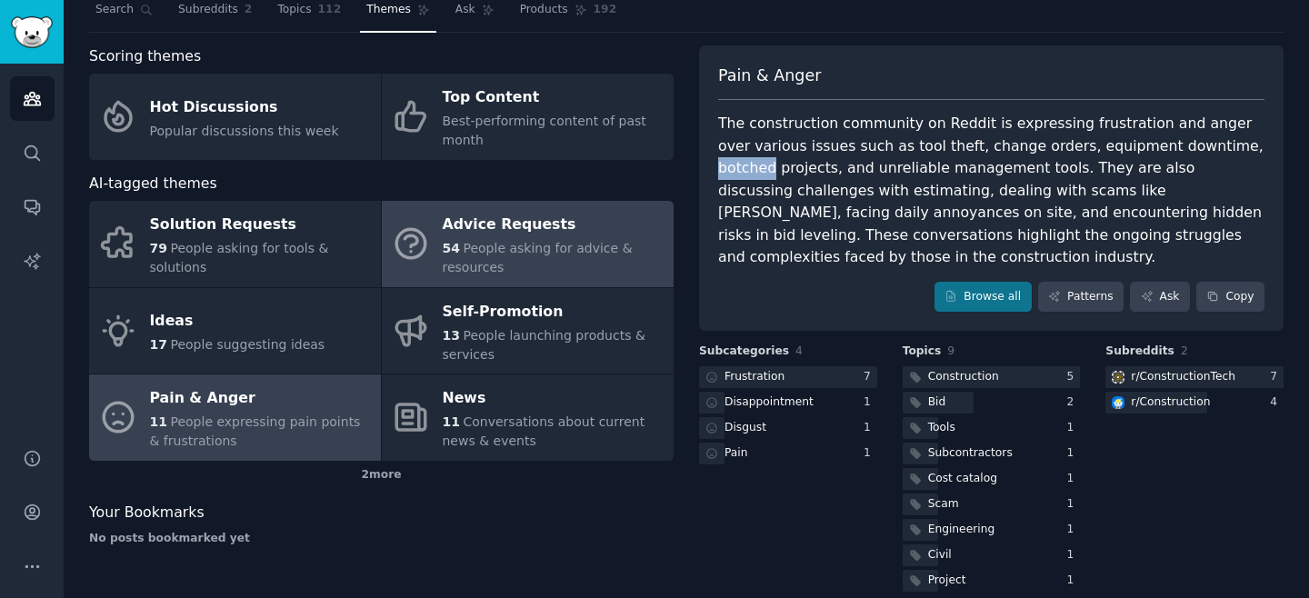
click at [485, 228] on div "Advice Requests" at bounding box center [554, 225] width 222 height 29
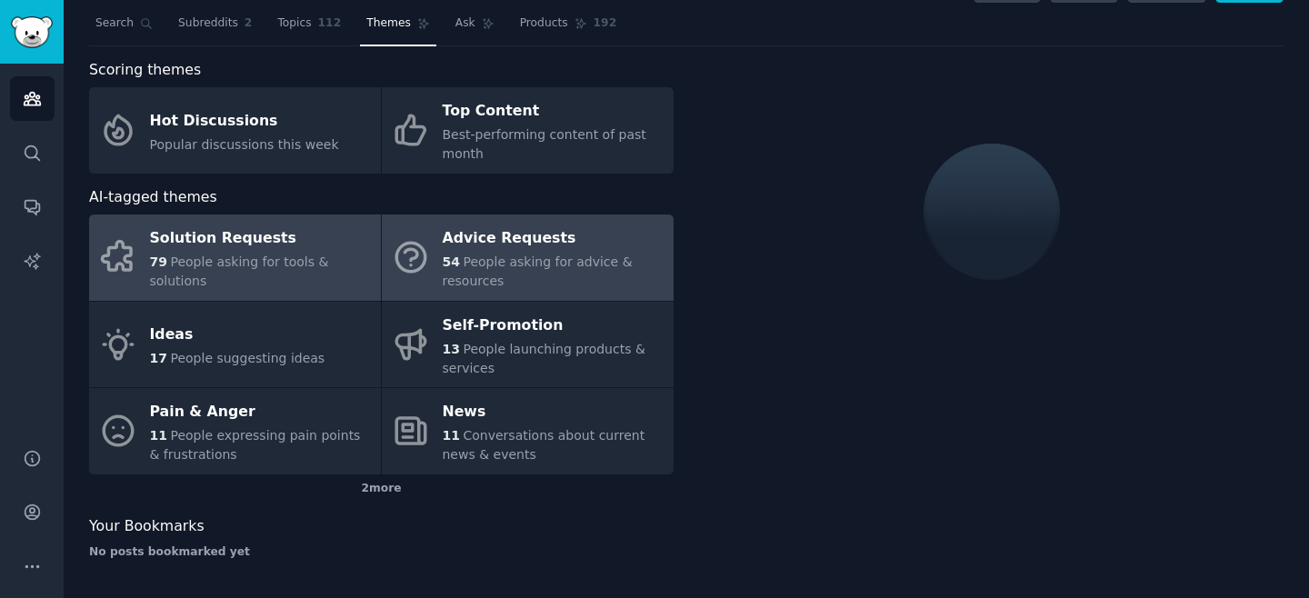
scroll to position [57, 0]
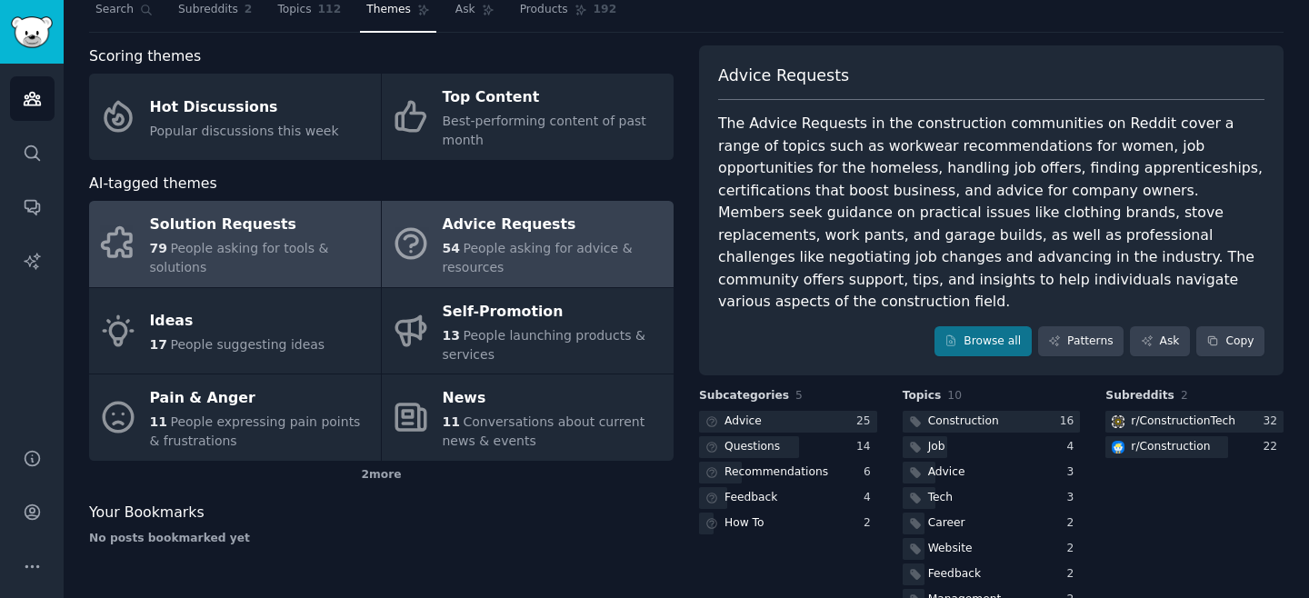
click at [264, 235] on div "Solution Requests" at bounding box center [261, 225] width 222 height 29
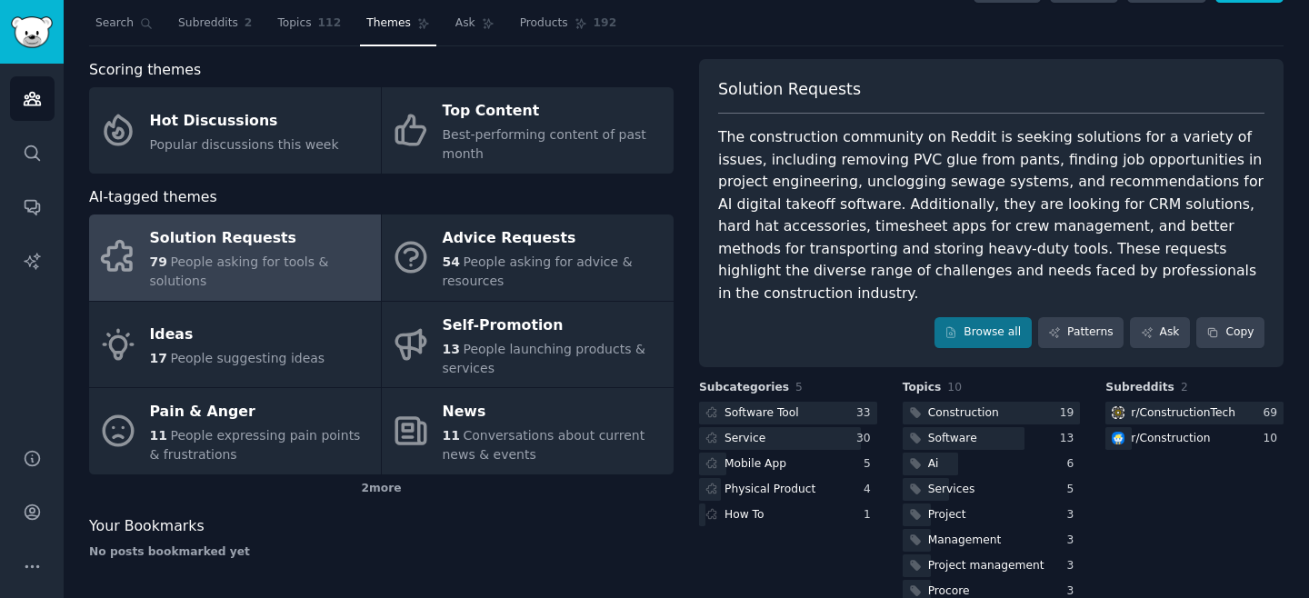
scroll to position [57, 0]
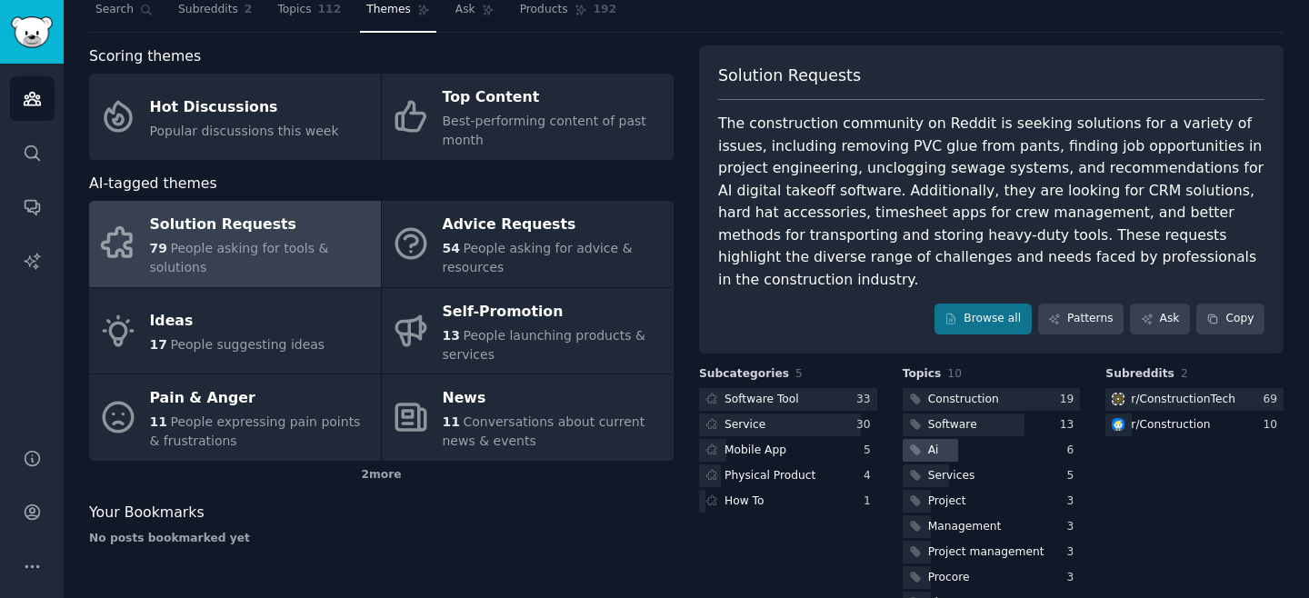
click at [938, 439] on div "Ai" at bounding box center [922, 450] width 39 height 23
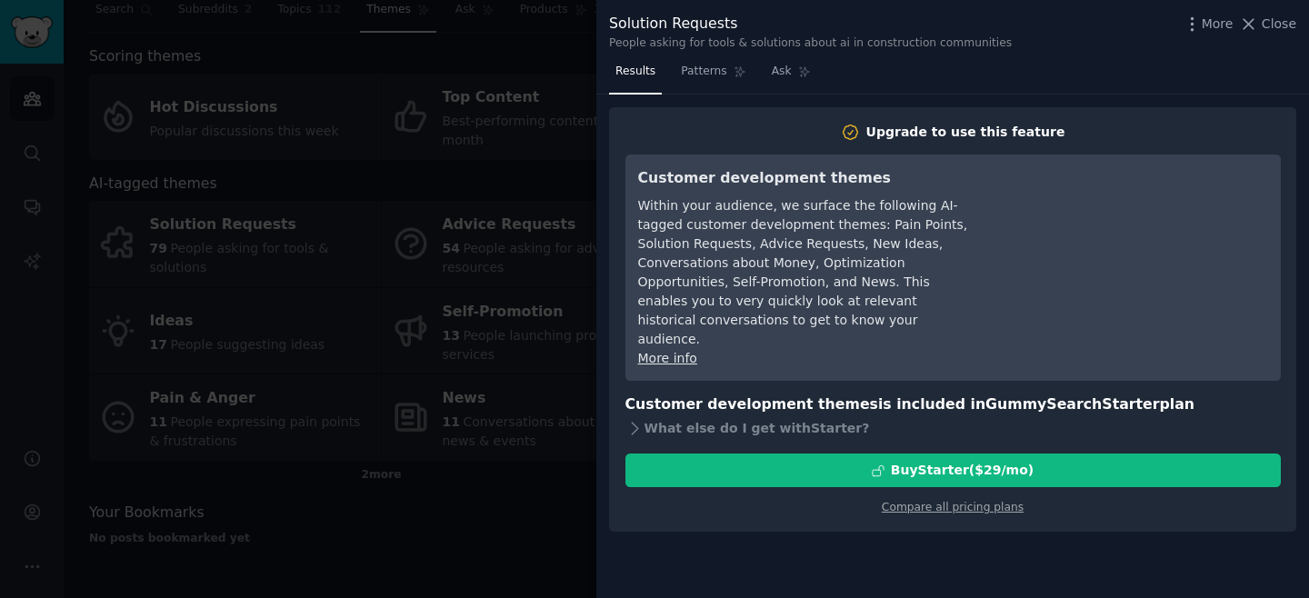
click at [1277, 35] on div "More Close" at bounding box center [1240, 24] width 114 height 23
click at [1275, 28] on span "Close" at bounding box center [1279, 24] width 35 height 19
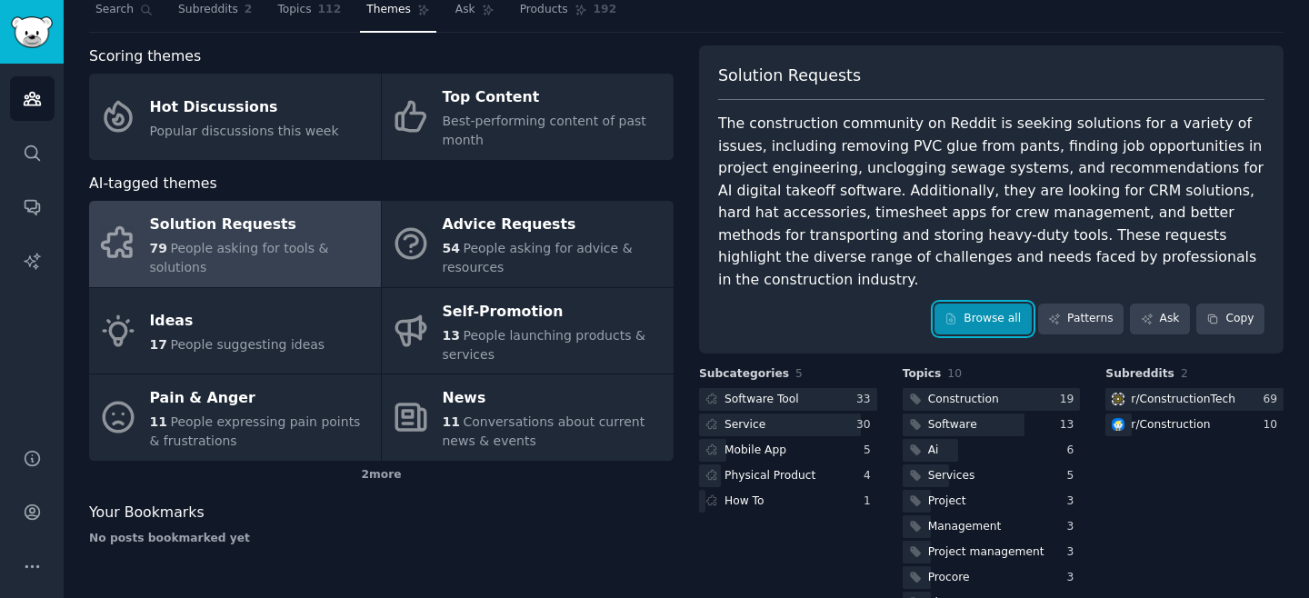
click at [1008, 304] on link "Browse all" at bounding box center [983, 319] width 97 height 31
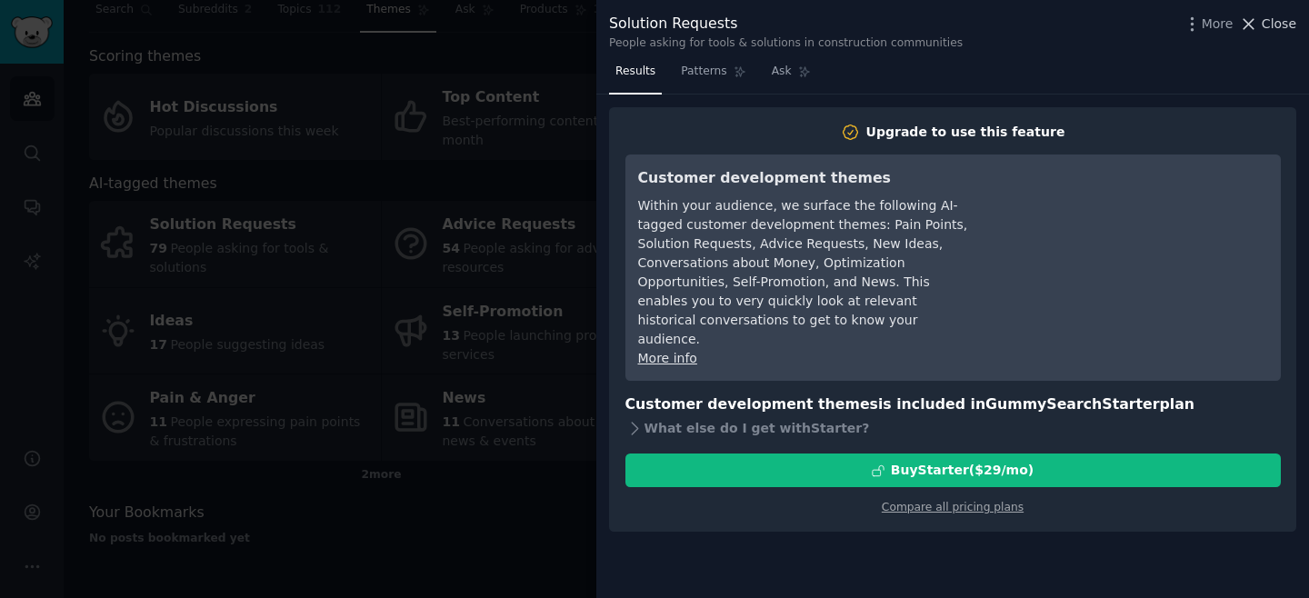
click at [1274, 23] on span "Close" at bounding box center [1279, 24] width 35 height 19
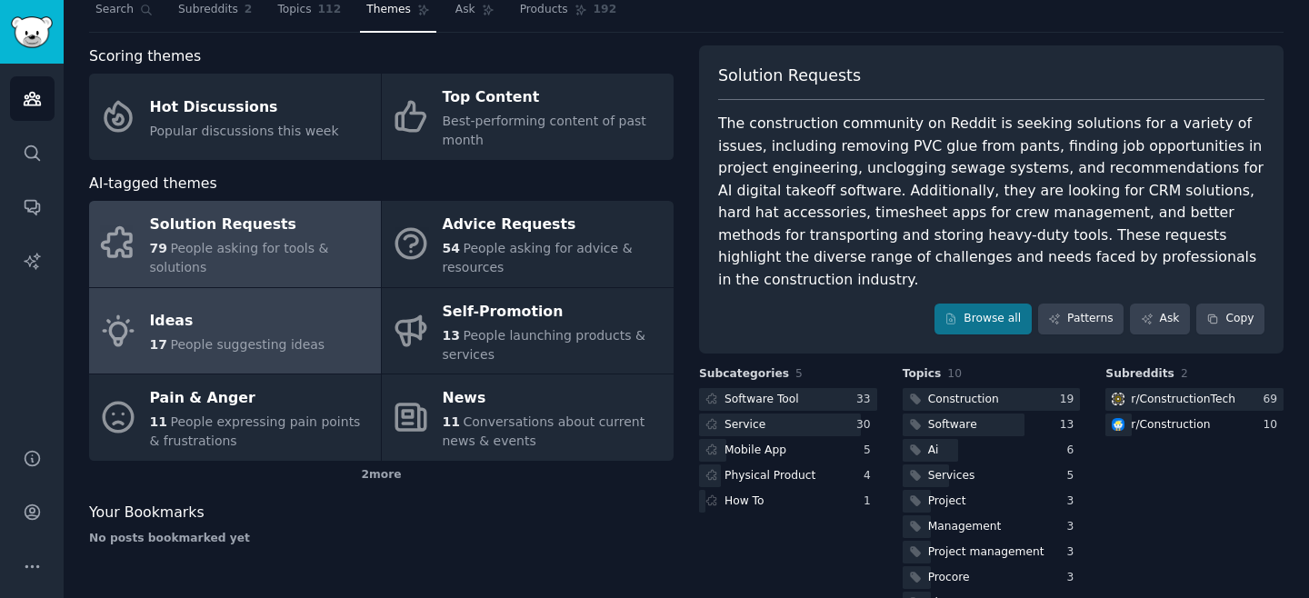
click at [292, 321] on div "Ideas" at bounding box center [237, 321] width 175 height 29
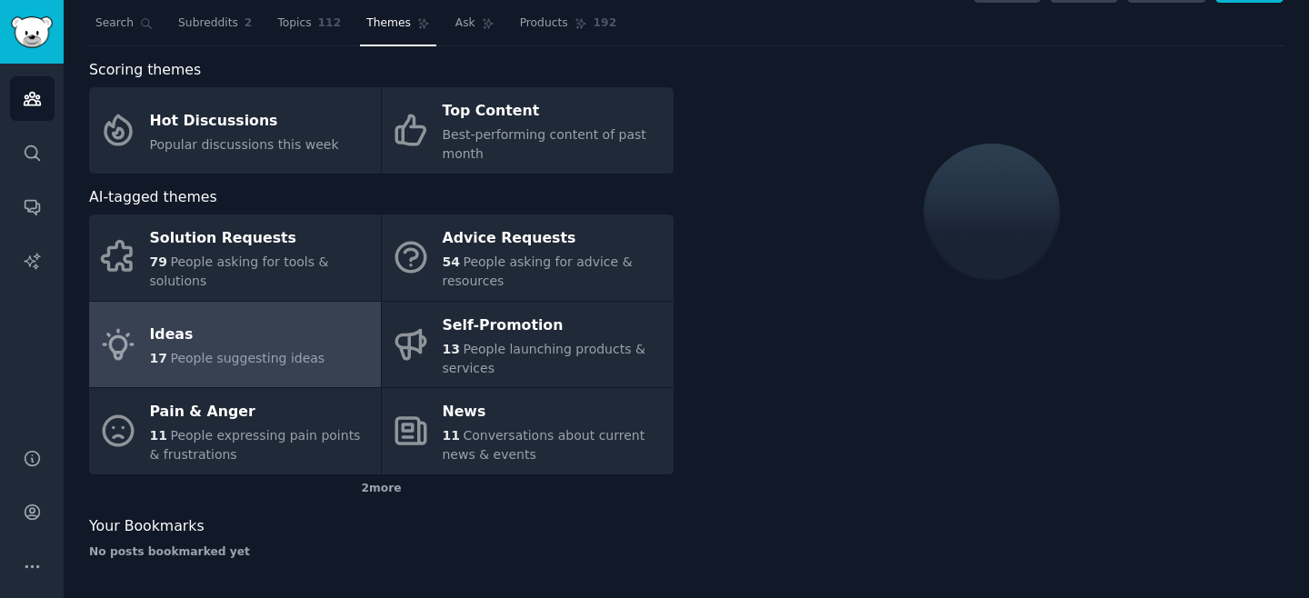
scroll to position [57, 0]
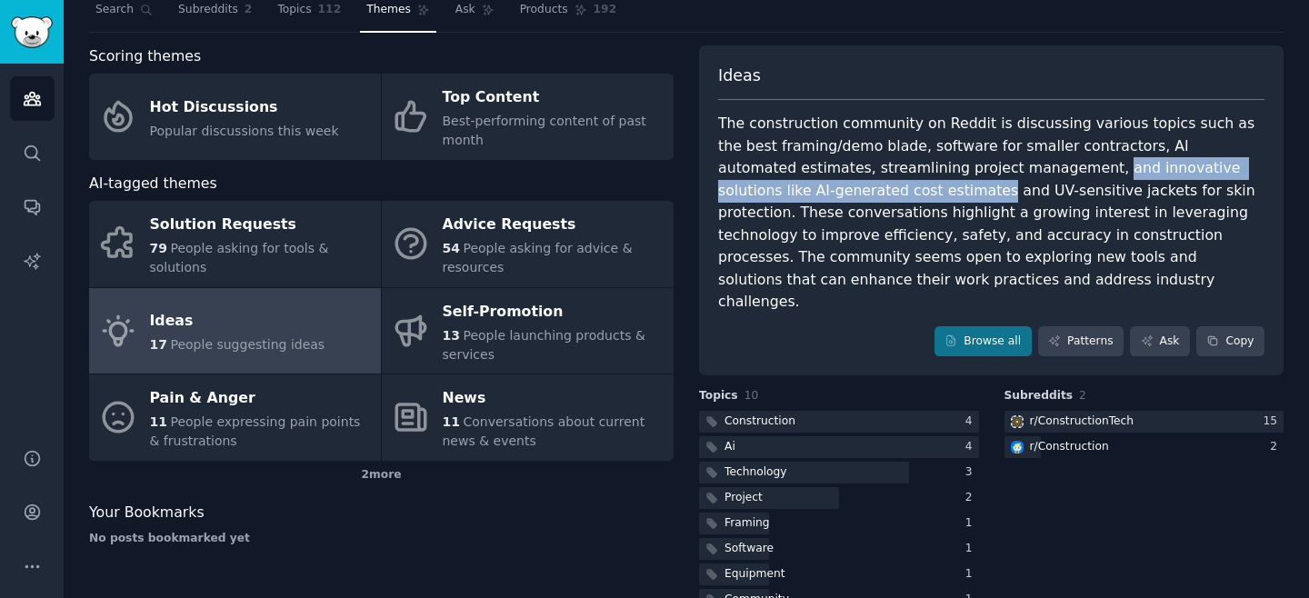
drag, startPoint x: 780, startPoint y: 192, endPoint x: 941, endPoint y: 160, distance: 164.0
click at [941, 160] on div "The construction community on Reddit is discussing various topics such as the b…" at bounding box center [991, 213] width 546 height 201
drag, startPoint x: 941, startPoint y: 160, endPoint x: 777, endPoint y: 189, distance: 166.2
click at [777, 189] on div "The construction community on Reddit is discussing various topics such as the b…" at bounding box center [991, 213] width 546 height 201
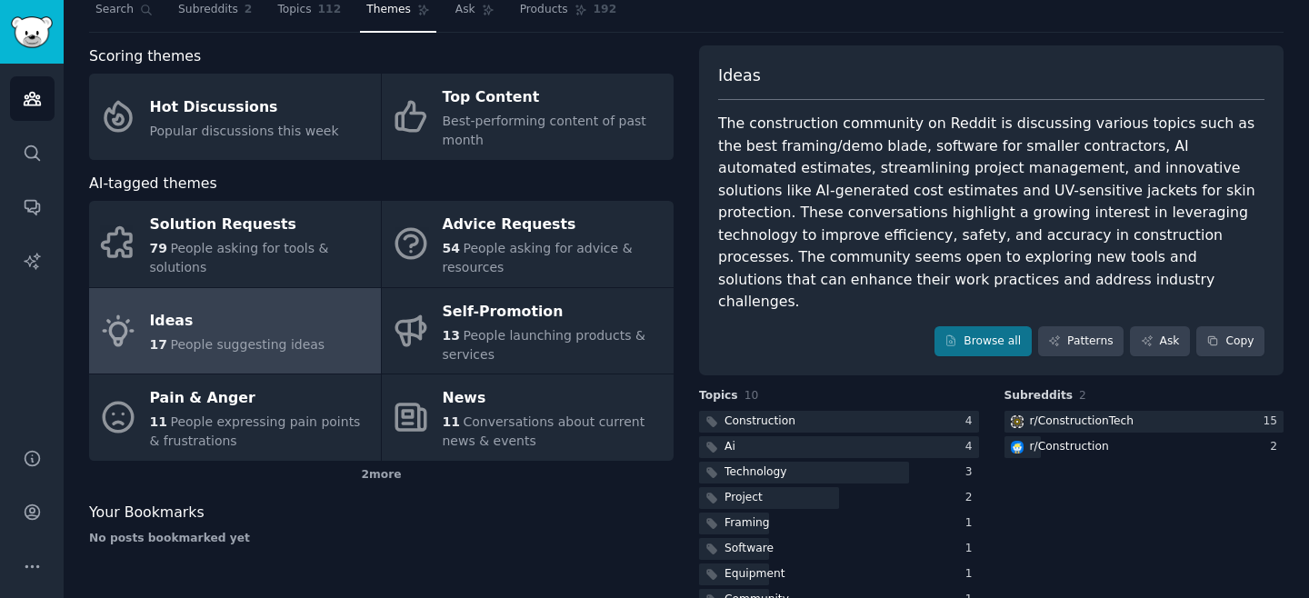
click at [951, 205] on div "The construction community on Reddit is discussing various topics such as the b…" at bounding box center [991, 213] width 546 height 201
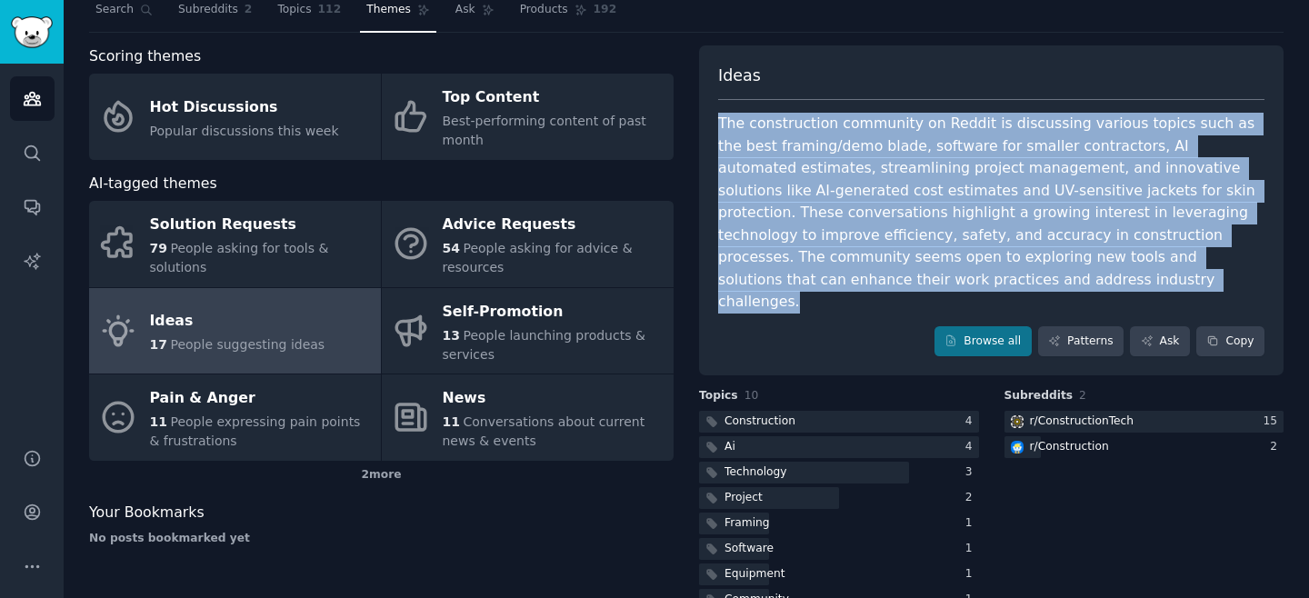
drag, startPoint x: 887, startPoint y: 275, endPoint x: 705, endPoint y: 114, distance: 243.5
click at [705, 114] on div "Ideas The construction community on Reddit is discussing various topics such as…" at bounding box center [991, 210] width 585 height 331
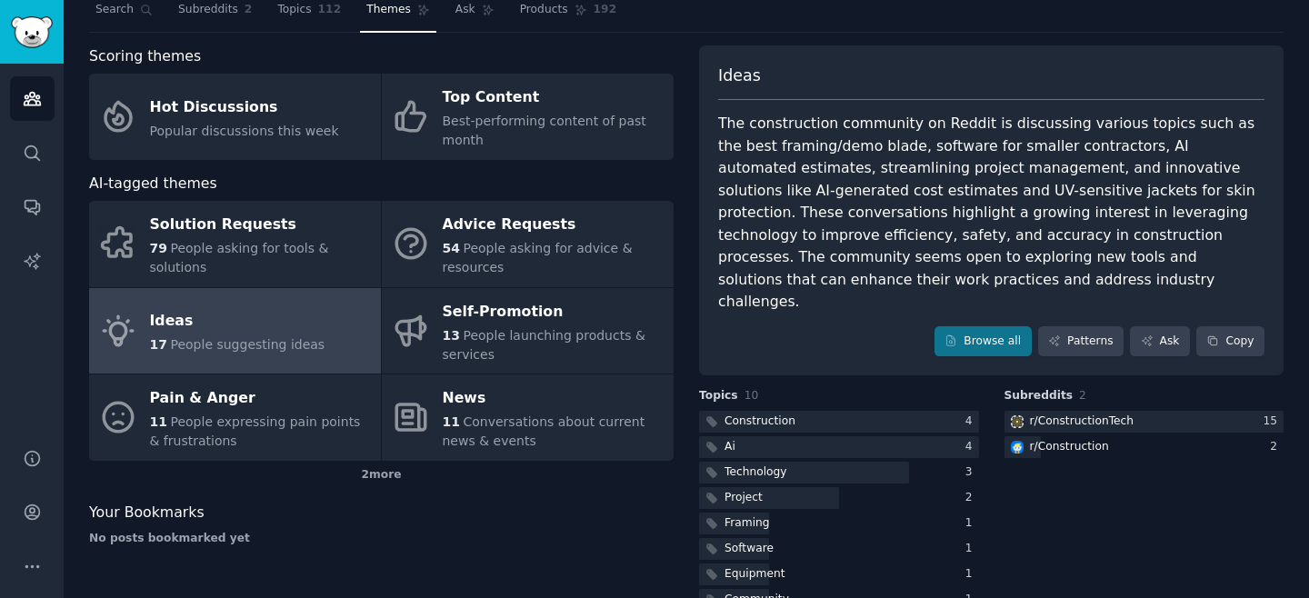
click at [679, 172] on div "Scoring themes Hot Discussions Popular discussions this week Top Content Best-p…" at bounding box center [686, 355] width 1195 height 620
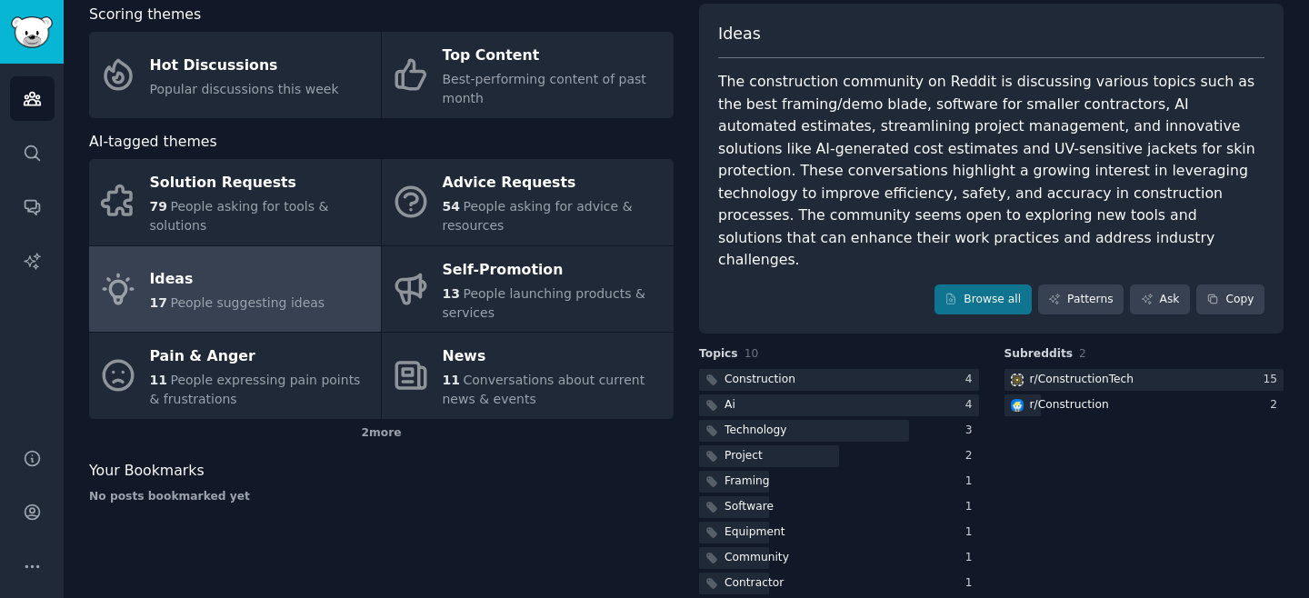
scroll to position [0, 0]
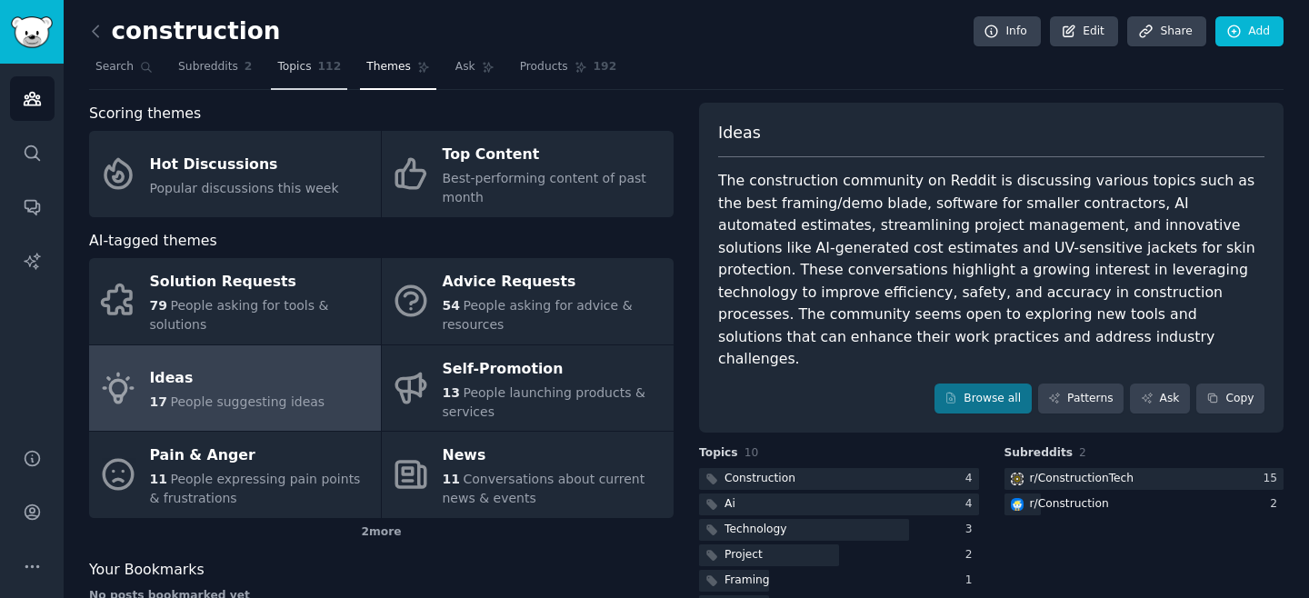
click at [282, 75] on link "Topics 112" at bounding box center [309, 71] width 76 height 37
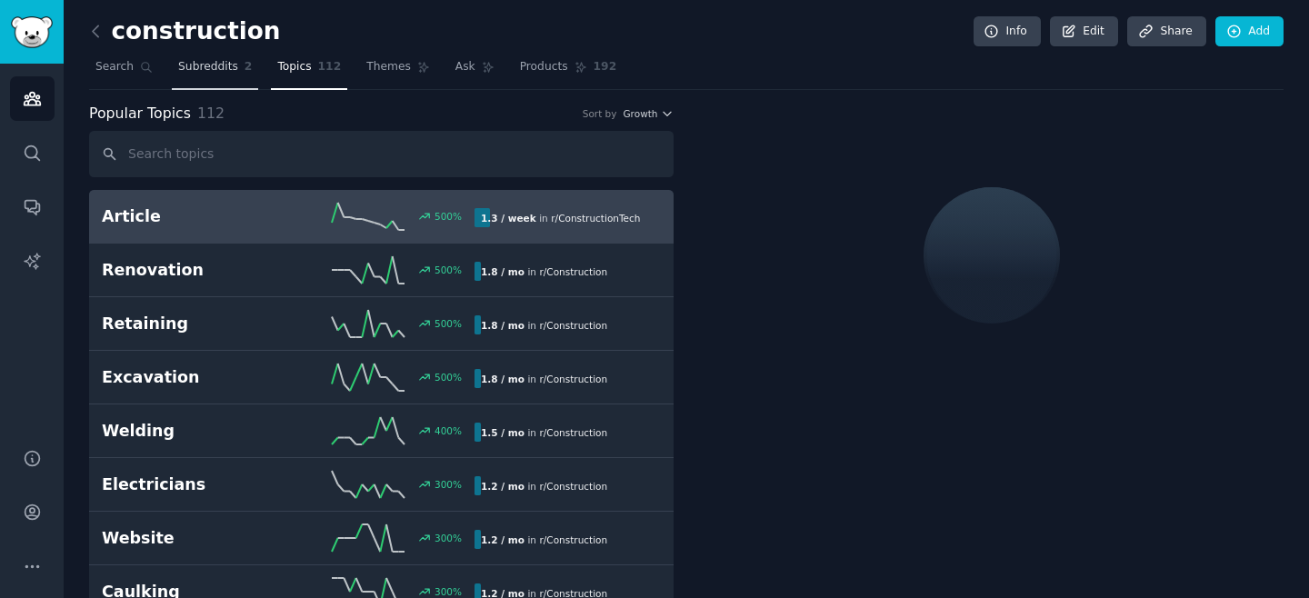
click at [225, 75] on link "Subreddits 2" at bounding box center [215, 71] width 86 height 37
